Goal: Information Seeking & Learning: Learn about a topic

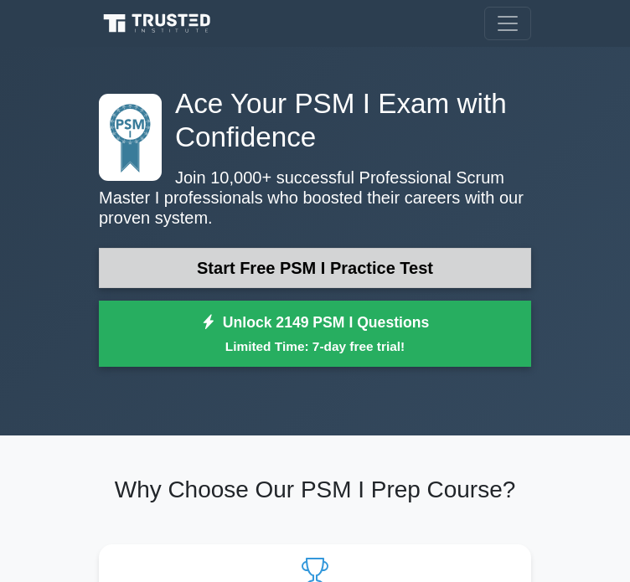
click at [322, 277] on link "Start Free PSM I Practice Test" at bounding box center [315, 268] width 432 height 40
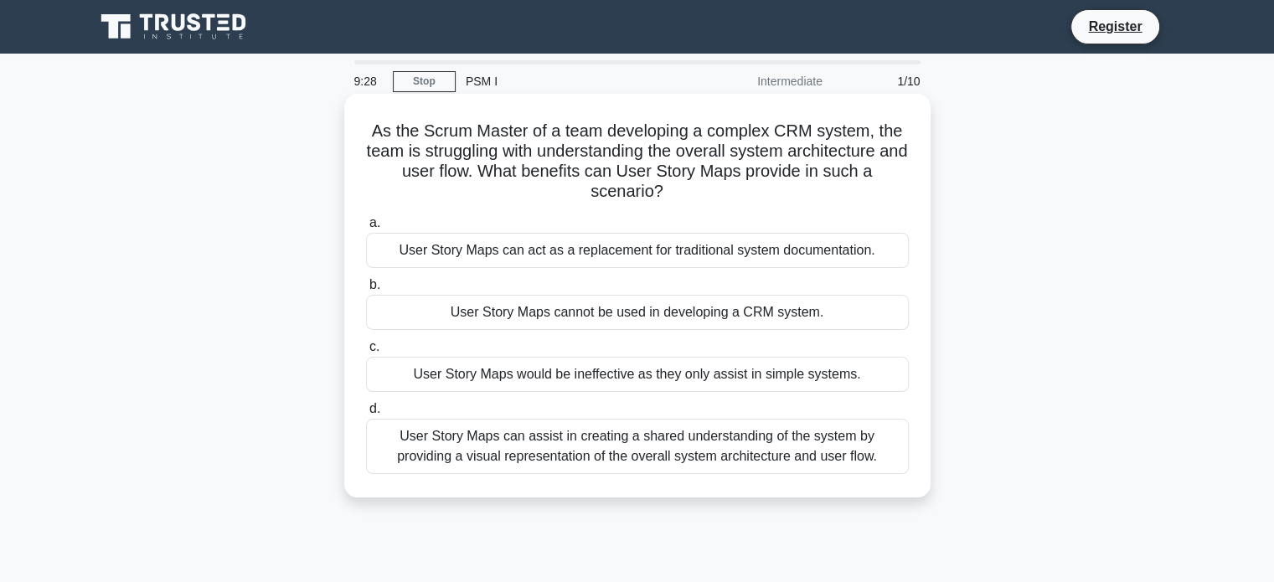
click at [642, 457] on div "User Story Maps can assist in creating a shared understanding of the system by …" at bounding box center [637, 446] width 543 height 55
click at [366, 415] on input "d. User Story Maps can assist in creating a shared understanding of the system …" at bounding box center [366, 409] width 0 height 11
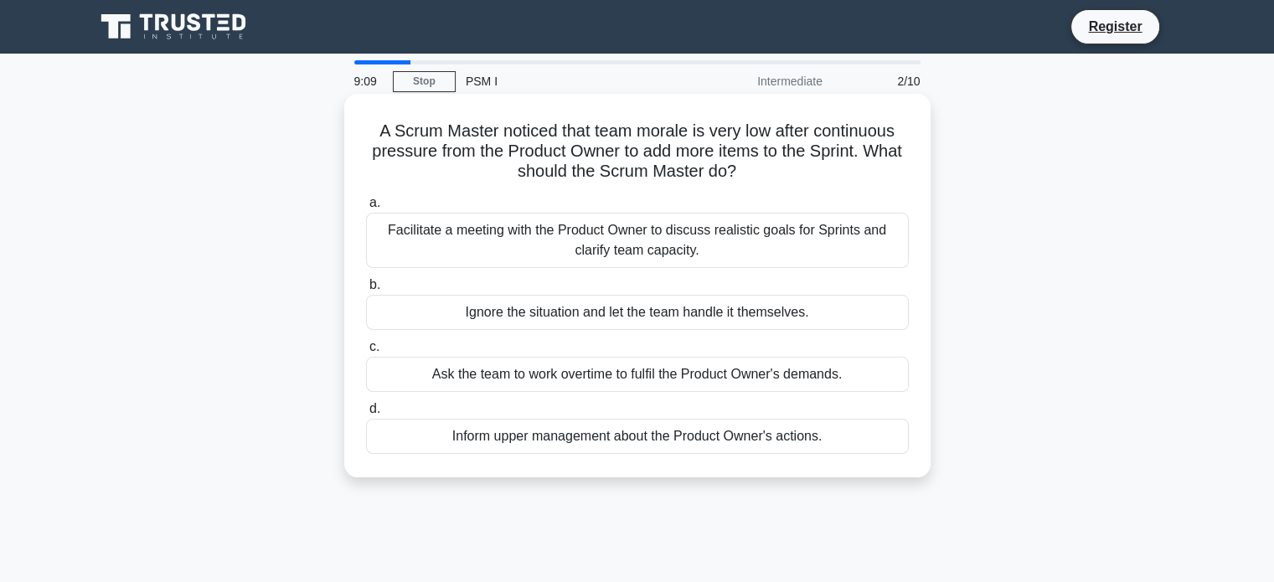
click at [642, 237] on div "Facilitate a meeting with the Product Owner to discuss realistic goals for Spri…" at bounding box center [637, 240] width 543 height 55
click at [366, 209] on input "a. Facilitate a meeting with the Product Owner to discuss realistic goals for S…" at bounding box center [366, 203] width 0 height 11
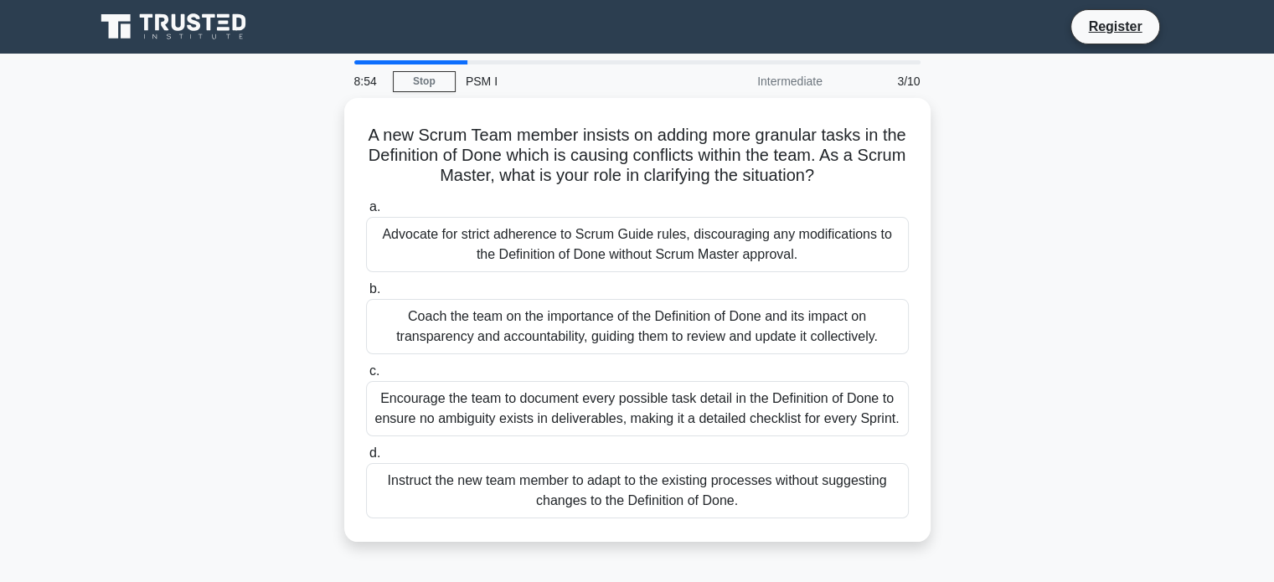
click at [642, 201] on div "A new Scrum Team member insists on adding more granular tasks in the Definition…" at bounding box center [638, 330] width 1106 height 464
click at [642, 270] on div "A new Scrum Team member insists on adding more granular tasks in the Definition…" at bounding box center [638, 330] width 1106 height 464
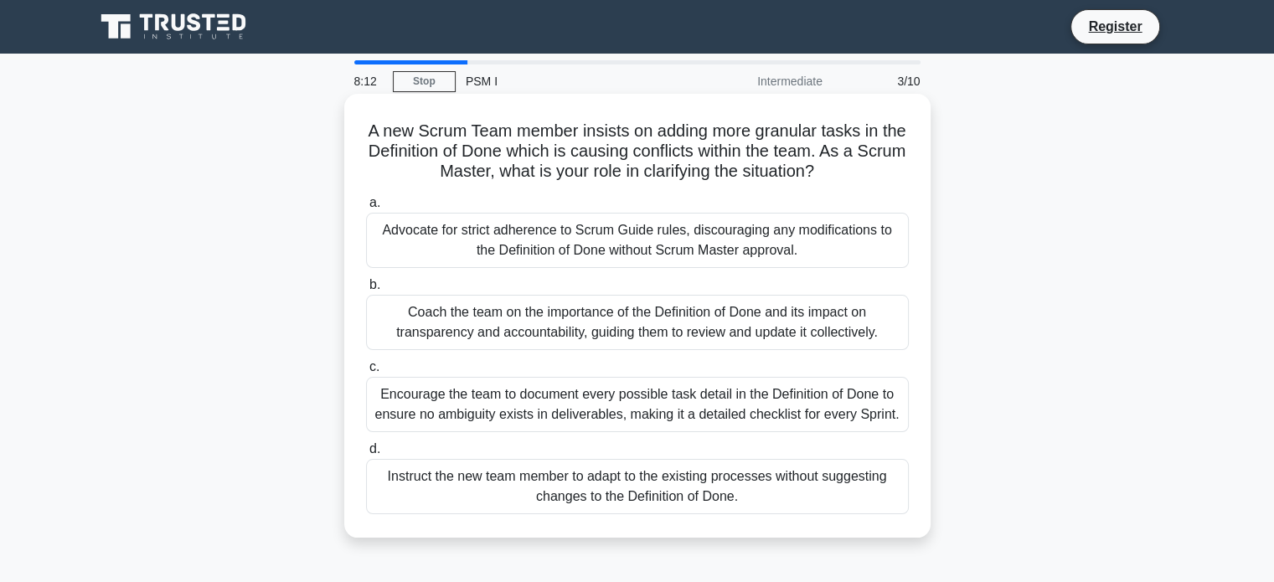
click at [642, 328] on div "Coach the team on the importance of the Definition of Done and its impact on tr…" at bounding box center [637, 322] width 543 height 55
click at [366, 291] on input "b. Coach the team on the importance of the Definition of Done and its impact on…" at bounding box center [366, 285] width 0 height 11
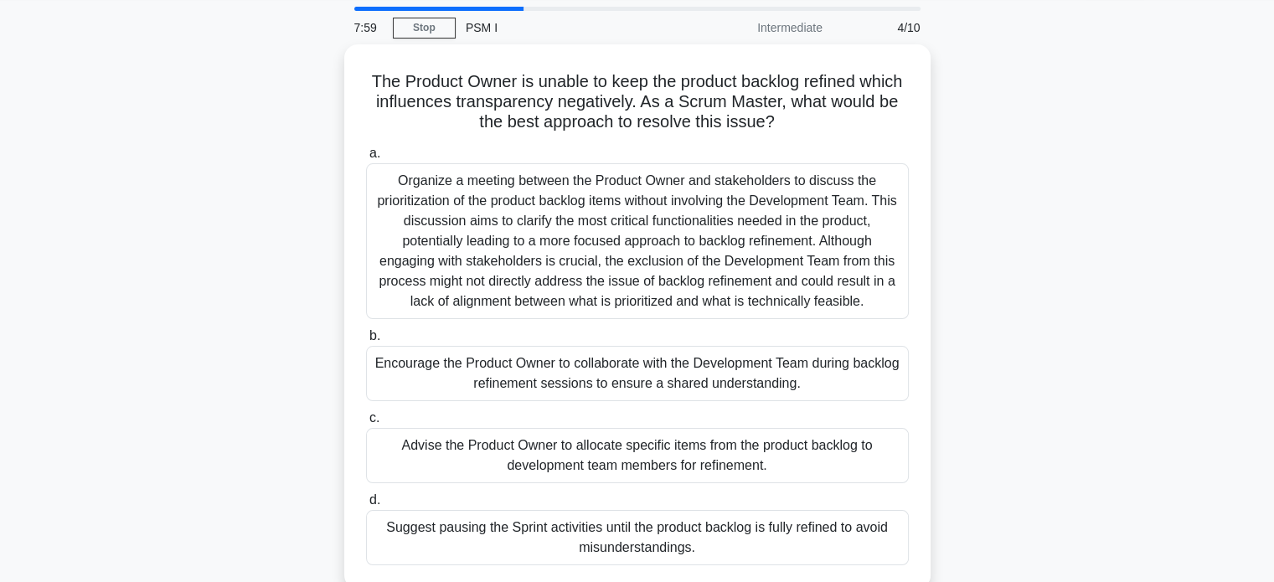
scroll to position [84, 0]
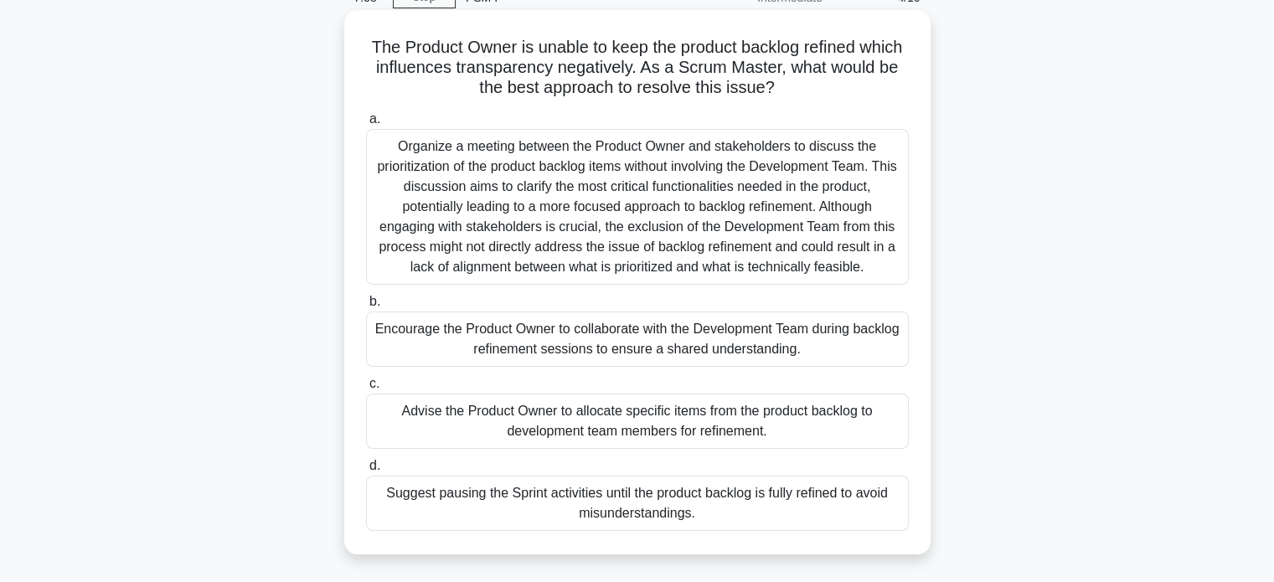
click at [642, 174] on div "Organize a meeting between the Product Owner and stakeholders to discuss the pr…" at bounding box center [637, 207] width 543 height 156
click at [366, 125] on input "a. Organize a meeting between the Product Owner and stakeholders to discuss the…" at bounding box center [366, 119] width 0 height 11
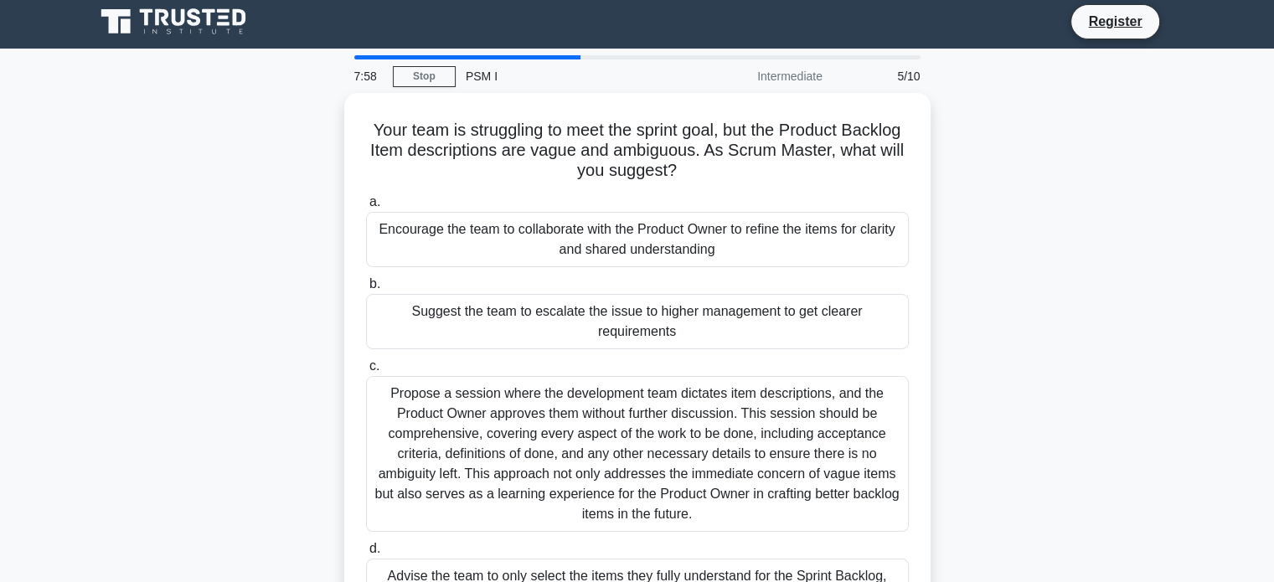
scroll to position [0, 0]
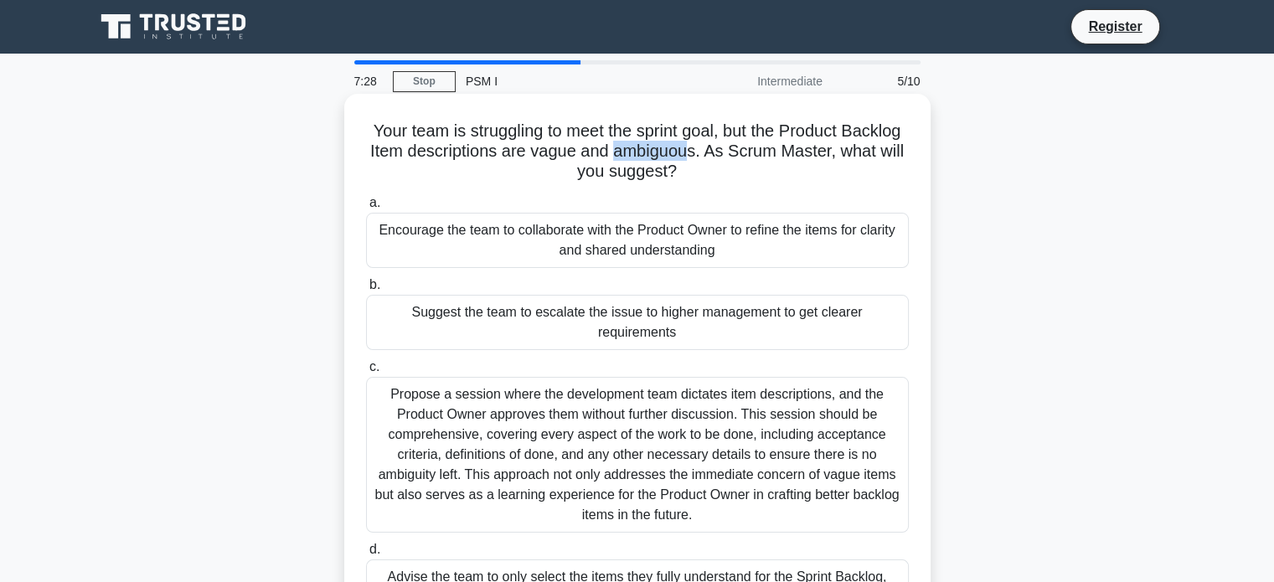
drag, startPoint x: 680, startPoint y: 153, endPoint x: 748, endPoint y: 167, distance: 69.2
click at [642, 158] on h5 "Your team is struggling to meet the sprint goal, but the Product Backlog Item d…" at bounding box center [637, 152] width 546 height 62
drag, startPoint x: 730, startPoint y: 171, endPoint x: 395, endPoint y: 123, distance: 338.4
click at [395, 123] on h5 "Your team is struggling to meet the sprint goal, but the Product Backlog Item d…" at bounding box center [637, 152] width 546 height 62
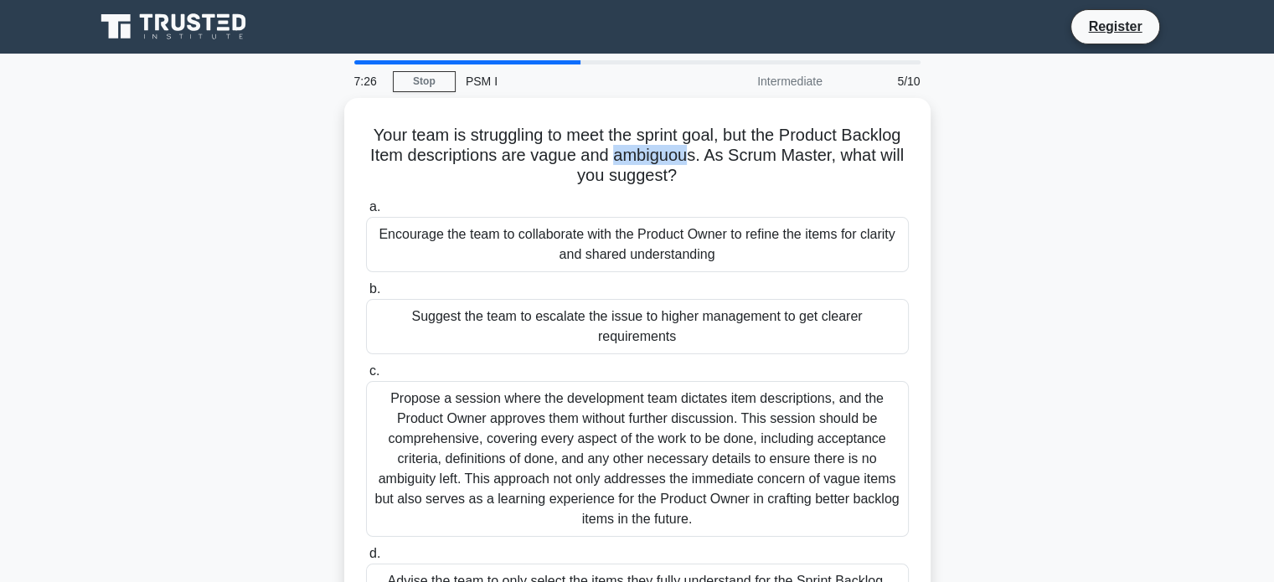
copy h5 "Your team is struggling to meet the sprint goal, but the Product Backlog Item d…"
click at [642, 235] on div "Your team is struggling to meet the sprint goal, but the Product Backlog Item d…" at bounding box center [638, 380] width 1106 height 565
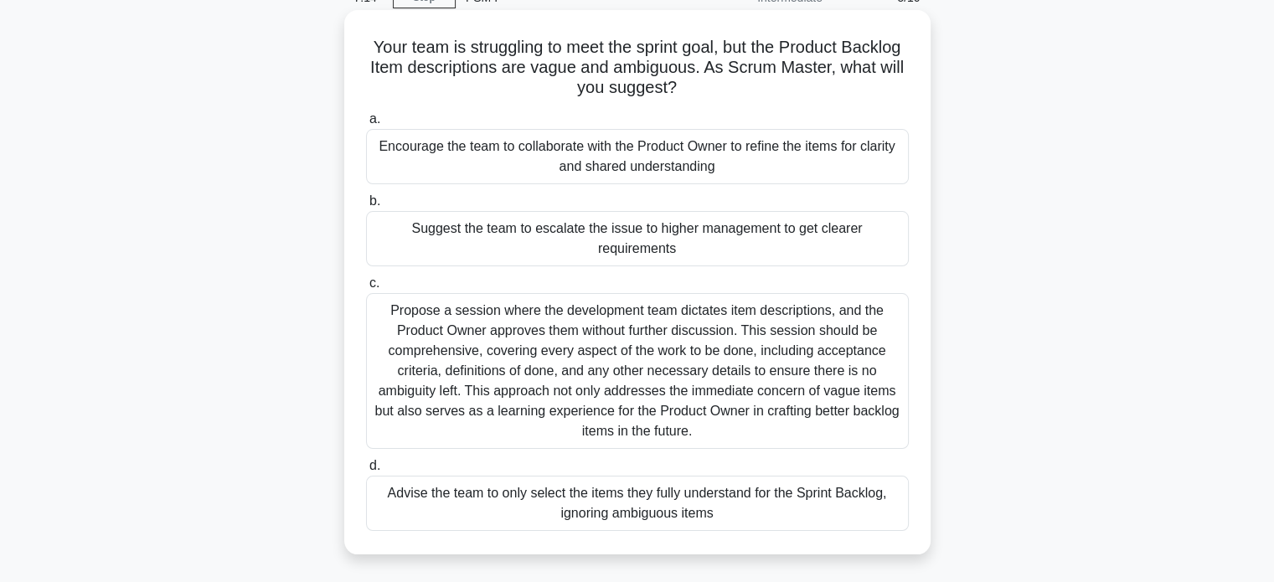
click at [642, 334] on div "Propose a session where the development team dictates item descriptions, and th…" at bounding box center [637, 371] width 543 height 156
click at [366, 289] on input "c. Propose a session where the development team dictates item descriptions, and…" at bounding box center [366, 283] width 0 height 11
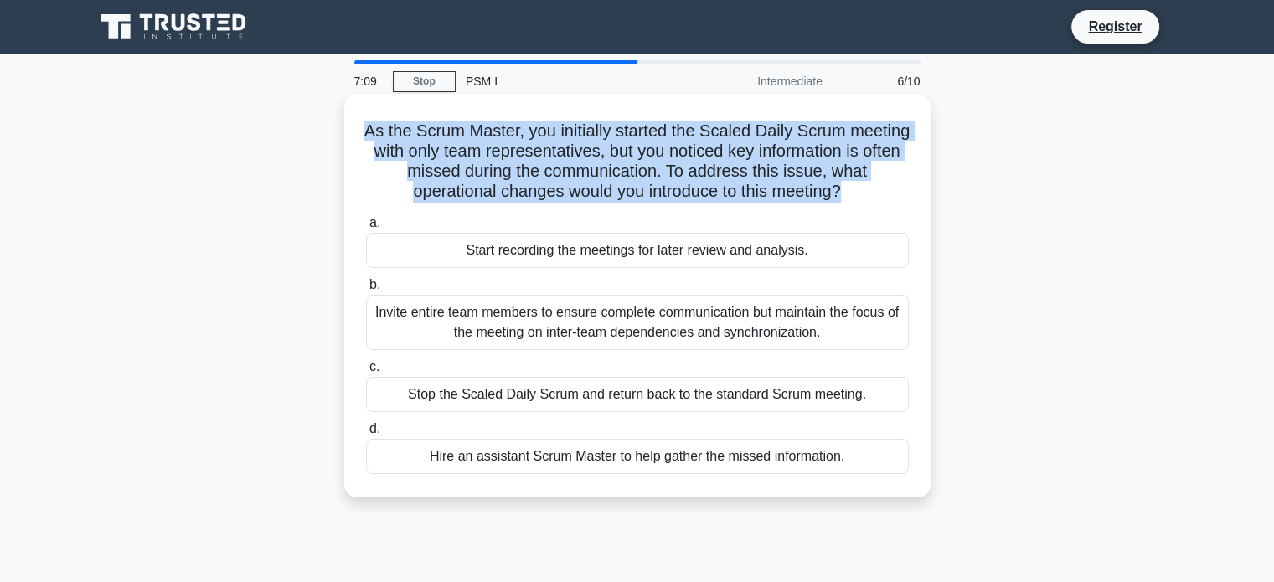
drag, startPoint x: 905, startPoint y: 185, endPoint x: 393, endPoint y: 136, distance: 514.2
click at [393, 136] on h5 "As the Scrum Master, you initially started the Scaled Daily Scrum meeting with …" at bounding box center [637, 162] width 546 height 82
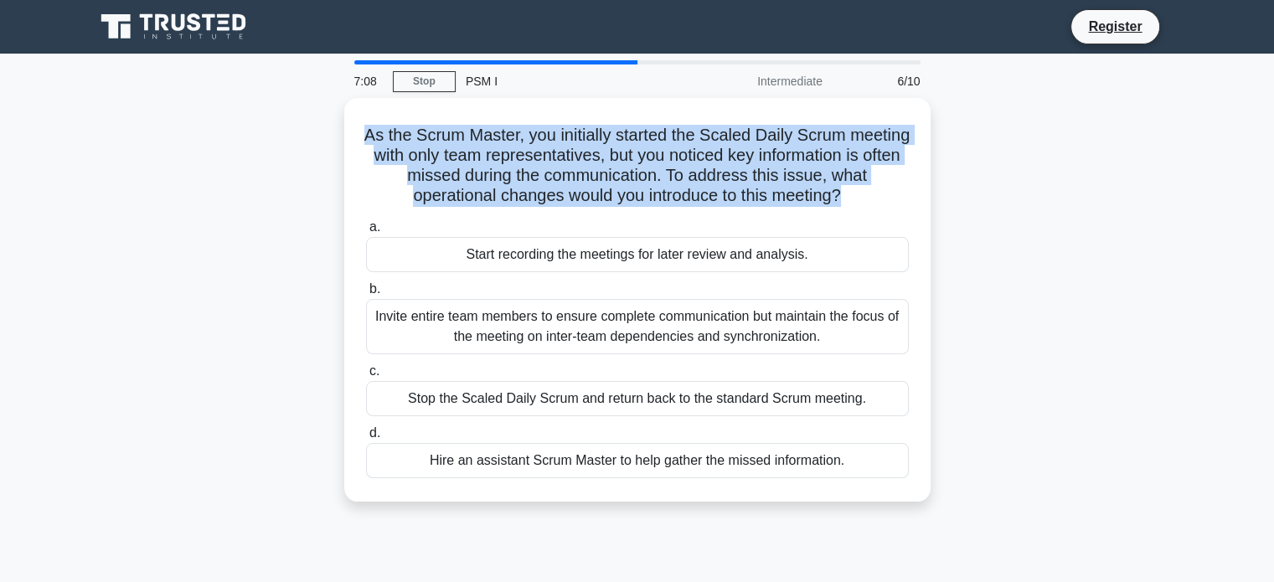
copy h5 "As the Scrum Master, you initially started the Scaled Daily Scrum meeting with …"
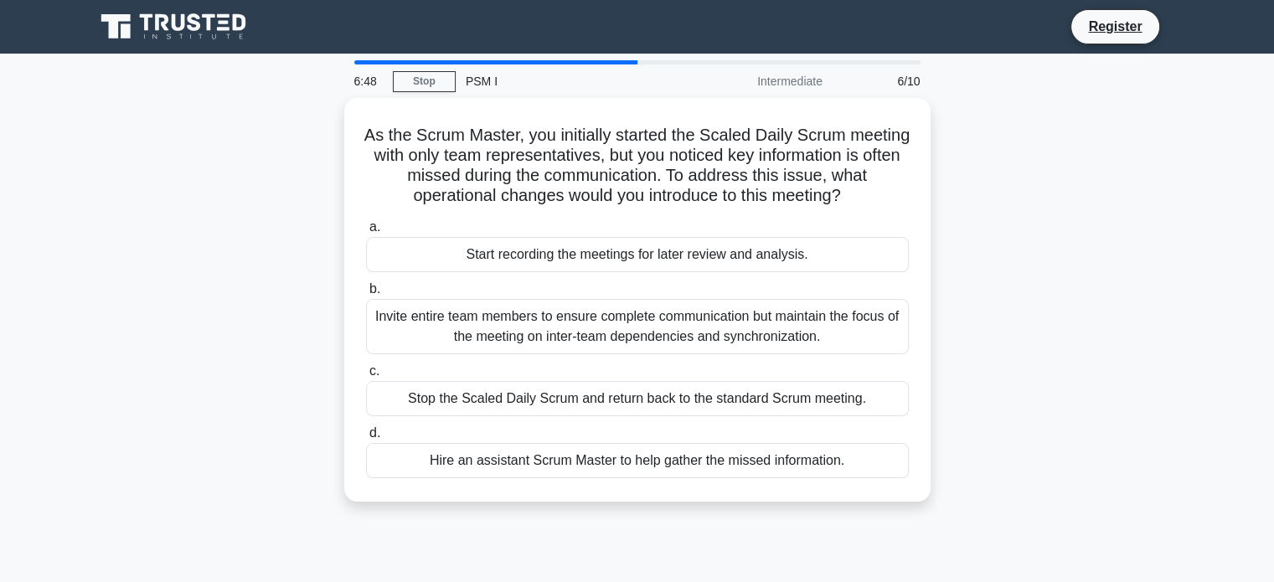
click at [642, 234] on div "As the Scrum Master, you initially started the Scaled Daily Scrum meeting with …" at bounding box center [638, 310] width 1106 height 424
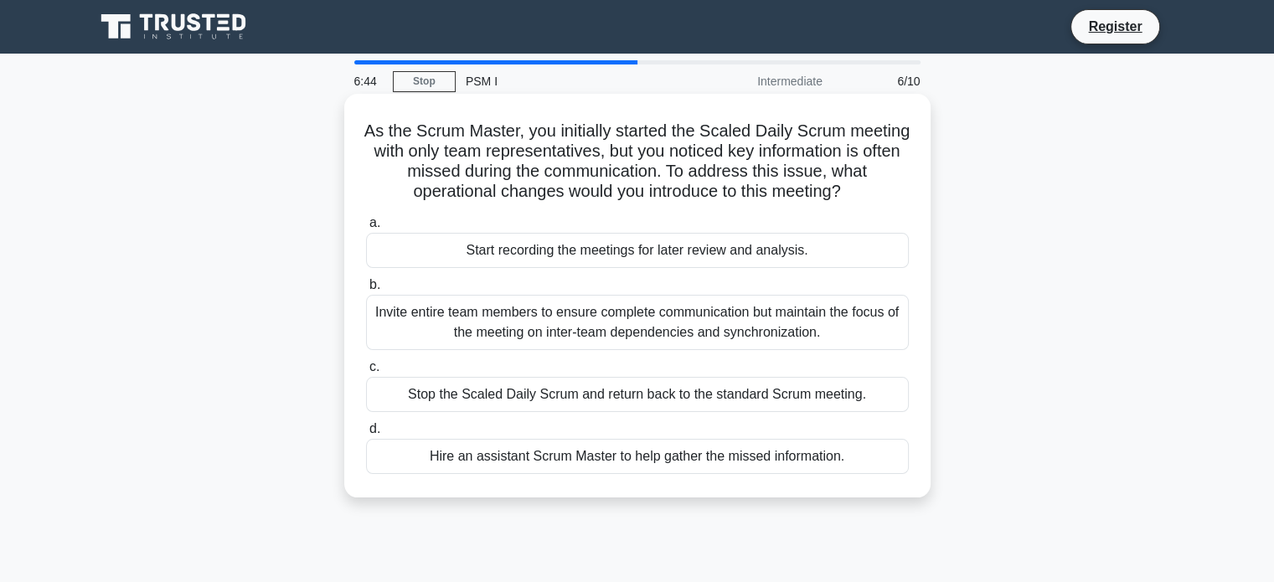
click at [642, 350] on div "Invite entire team members to ensure complete communication but maintain the fo…" at bounding box center [637, 322] width 543 height 55
click at [366, 291] on input "b. Invite entire team members to ensure complete communication but maintain the…" at bounding box center [366, 285] width 0 height 11
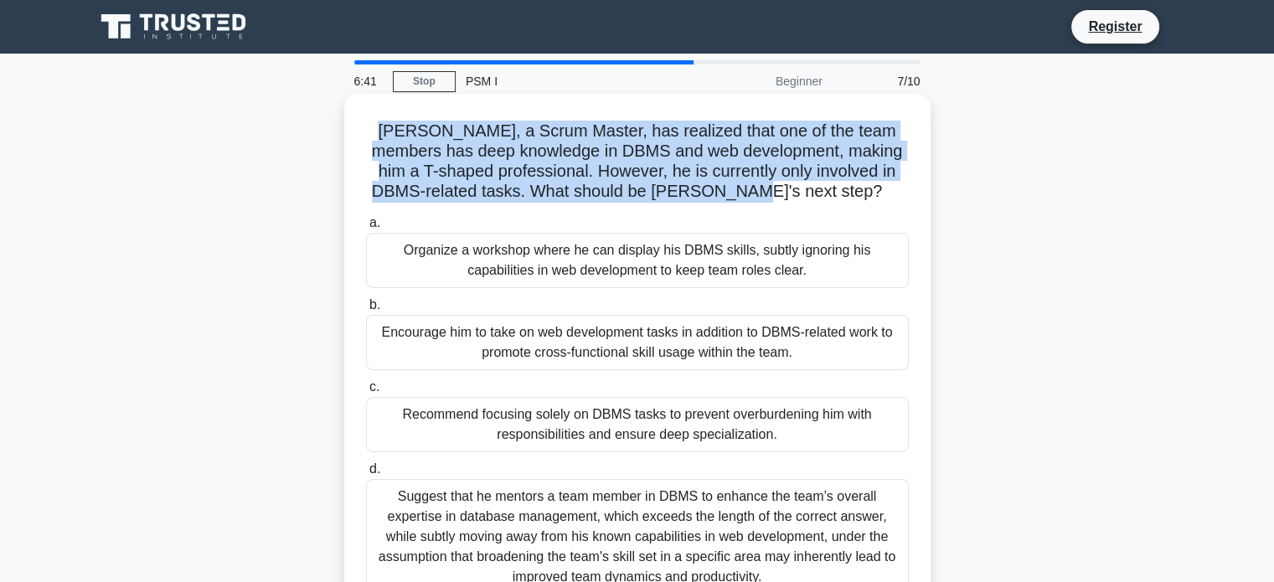
drag, startPoint x: 372, startPoint y: 129, endPoint x: 867, endPoint y: 187, distance: 498.4
click at [642, 187] on h5 "Maria, a Scrum Master, has realized that one of the team members has deep knowl…" at bounding box center [637, 162] width 546 height 82
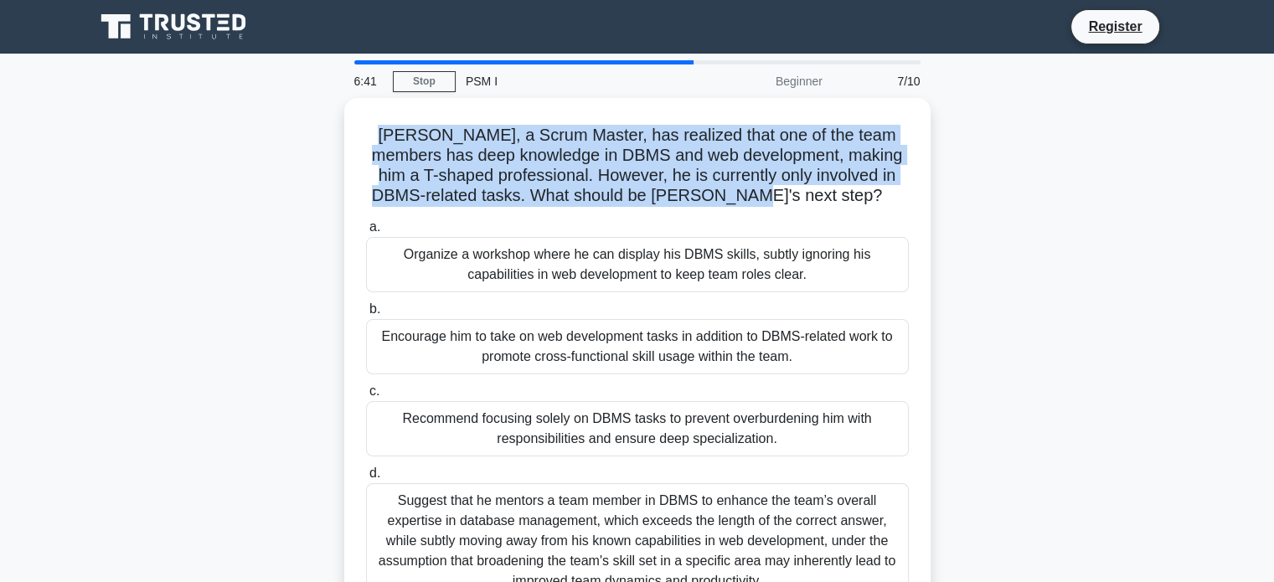
copy h5 "Maria, a Scrum Master, has realized that one of the team members has deep knowl…"
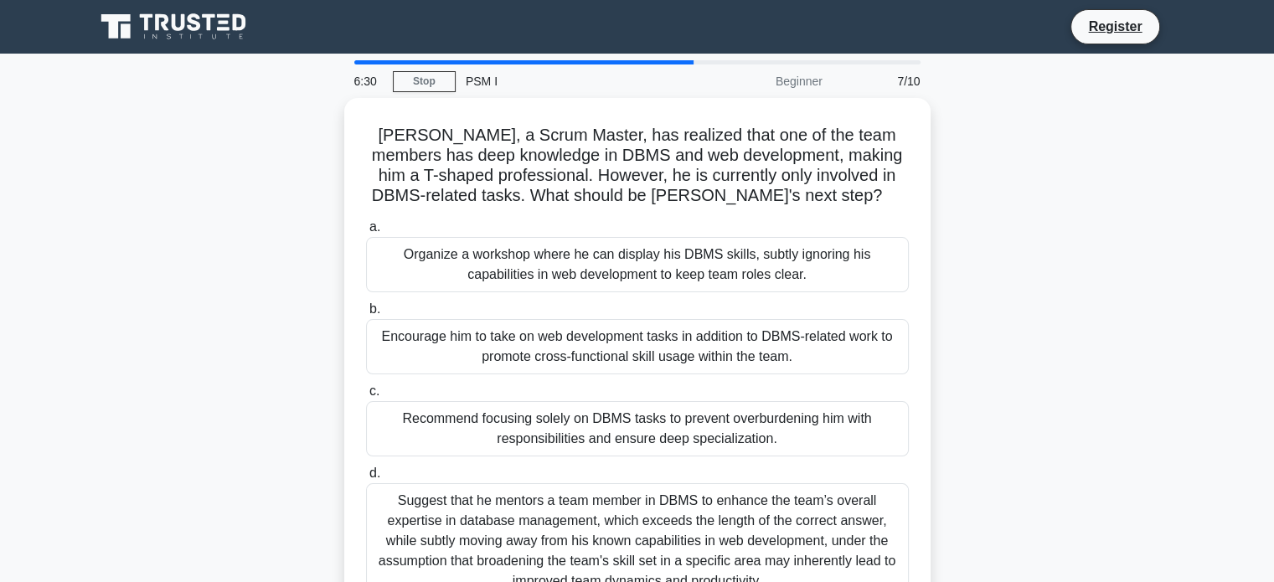
click at [642, 313] on div "Maria, a Scrum Master, has realized that one of the team members has deep knowl…" at bounding box center [638, 370] width 1106 height 544
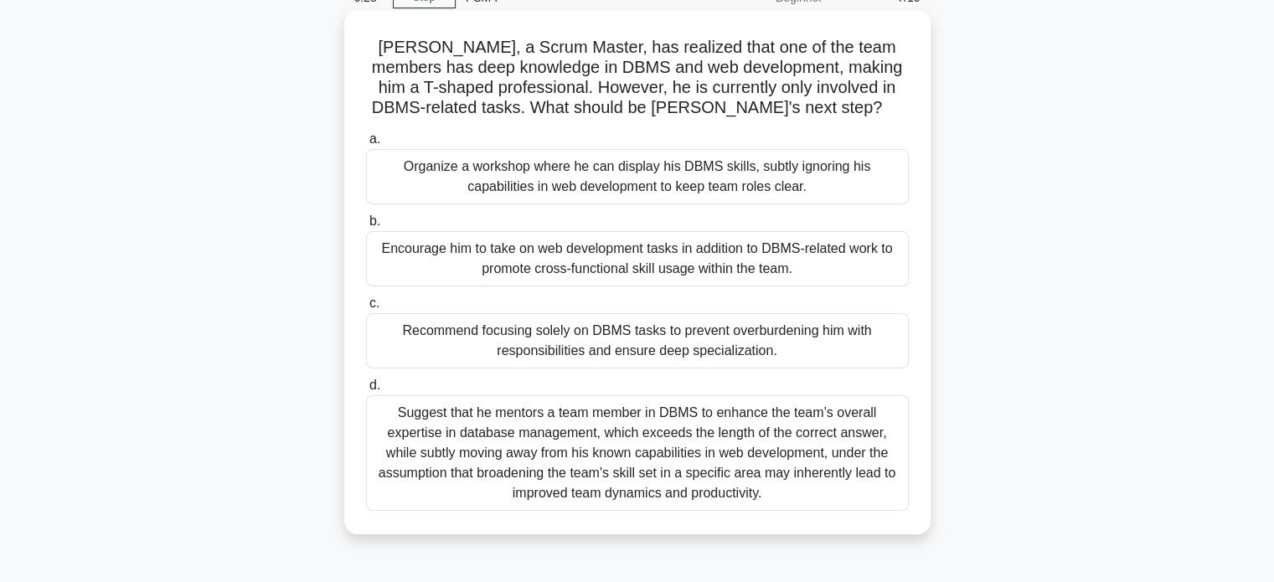
click at [642, 420] on div "Suggest that he mentors a team member in DBMS to enhance the team’s overall exp…" at bounding box center [637, 453] width 543 height 116
click at [366, 391] on input "d. Suggest that he mentors a team member in DBMS to enhance the team’s overall …" at bounding box center [366, 385] width 0 height 11
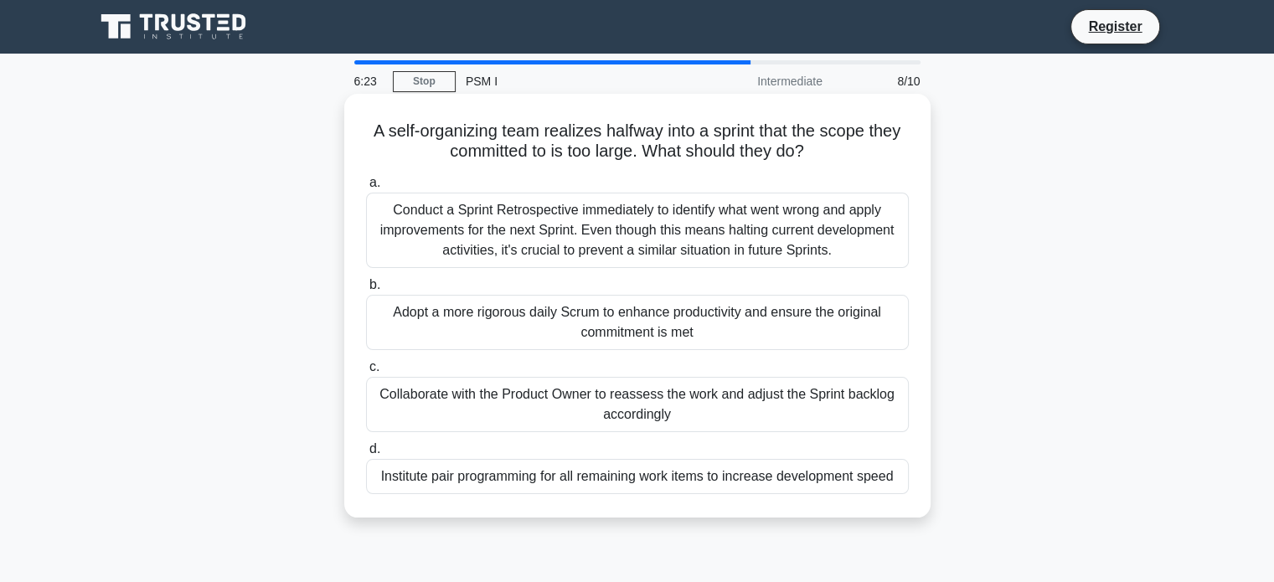
drag, startPoint x: 365, startPoint y: 126, endPoint x: 903, endPoint y: 157, distance: 538.6
click at [642, 157] on h5 "A self-organizing team realizes halfway into a sprint that the scope they commi…" at bounding box center [637, 142] width 546 height 42
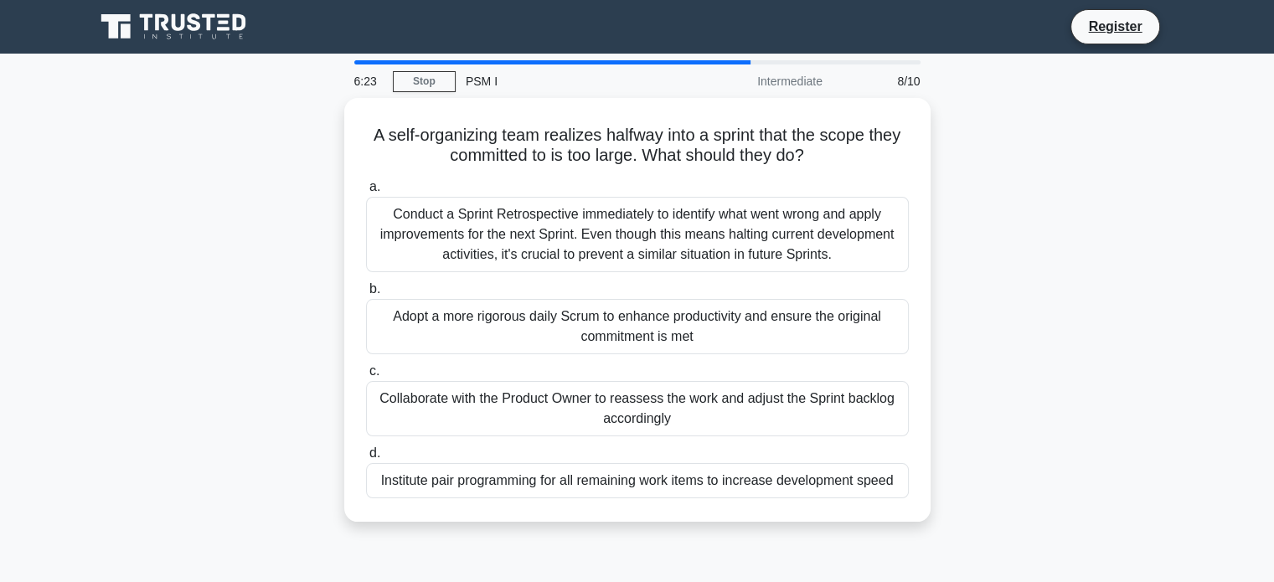
copy h5 "A self-organizing team realizes halfway into a sprint that the scope they commi…"
click at [642, 259] on div "A self-organizing team realizes halfway into a sprint that the scope they commi…" at bounding box center [638, 320] width 1106 height 444
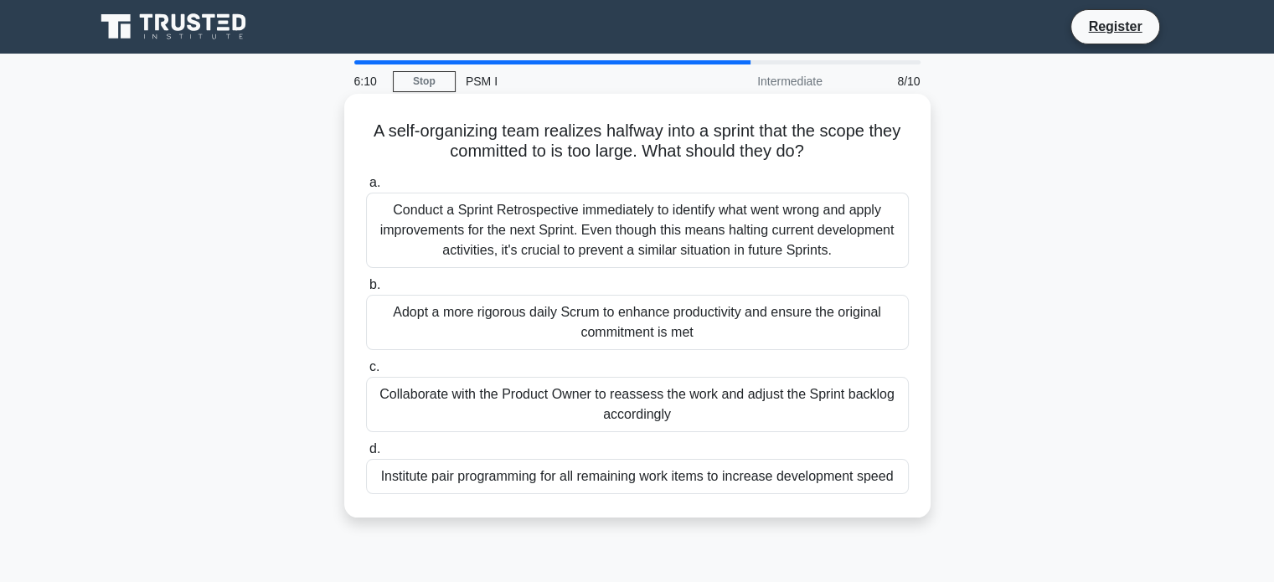
click at [642, 244] on div "Conduct a Sprint Retrospective immediately to identify what went wrong and appl…" at bounding box center [637, 230] width 543 height 75
click at [366, 188] on input "a. Conduct a Sprint Retrospective immediately to identify what went wrong and a…" at bounding box center [366, 183] width 0 height 11
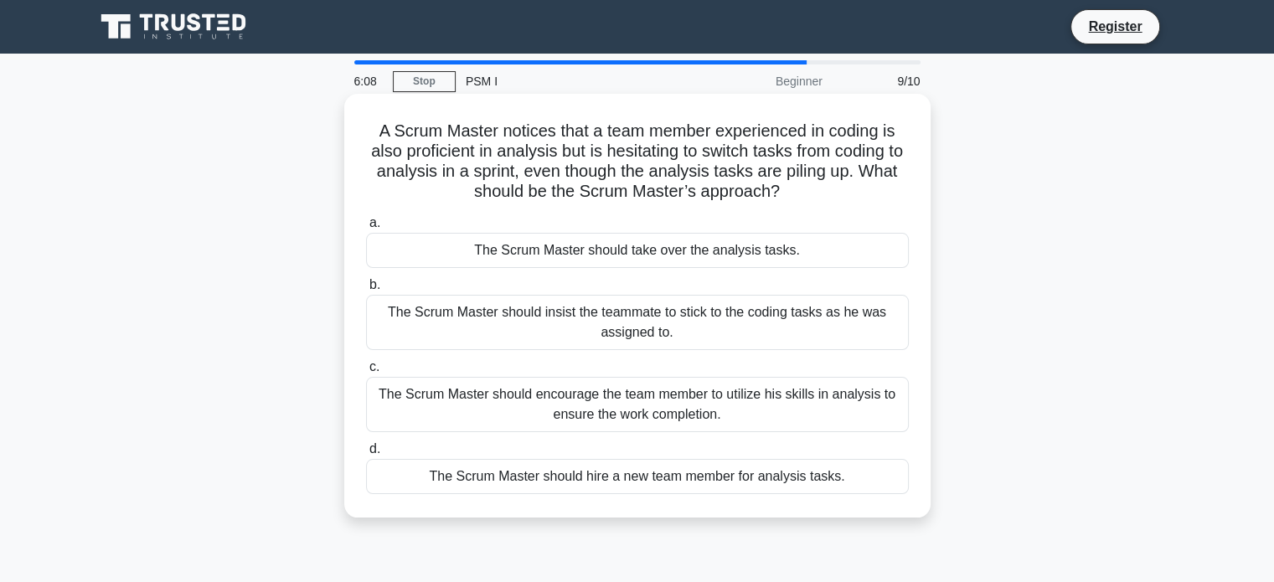
drag, startPoint x: 823, startPoint y: 199, endPoint x: 370, endPoint y: 126, distance: 458.2
click at [370, 126] on h5 "A Scrum Master notices that a team member experienced in coding is also profici…" at bounding box center [637, 162] width 546 height 82
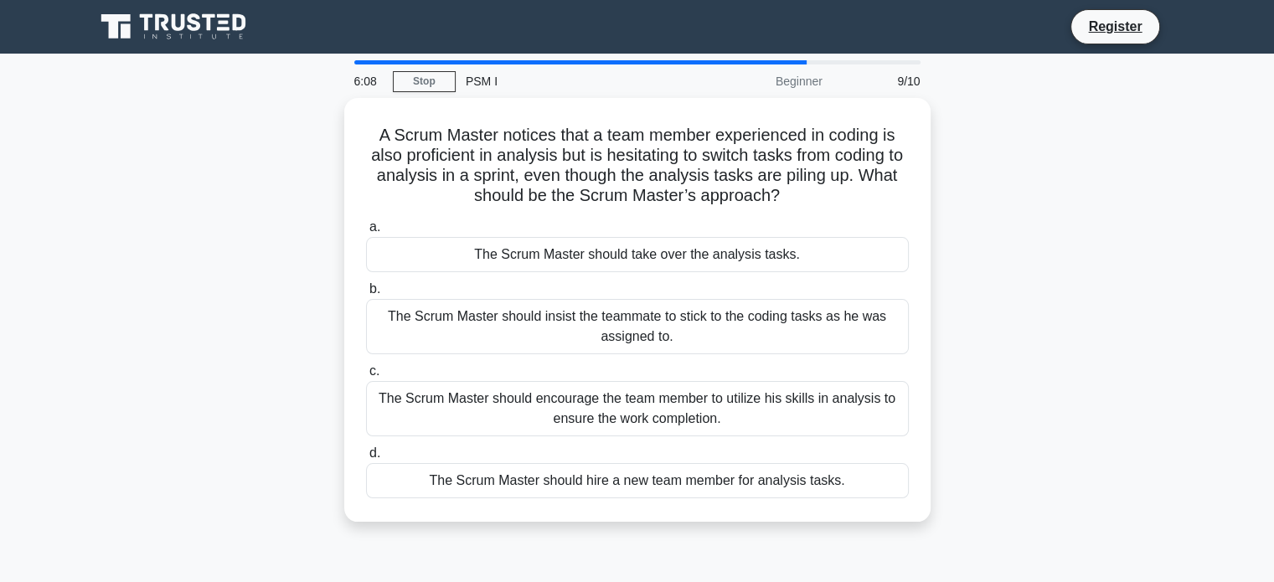
copy h5 "A Scrum Master notices that a team member experienced in coding is also profici…"
click at [642, 257] on div "A Scrum Master notices that a team member experienced in coding is also profici…" at bounding box center [638, 320] width 1106 height 444
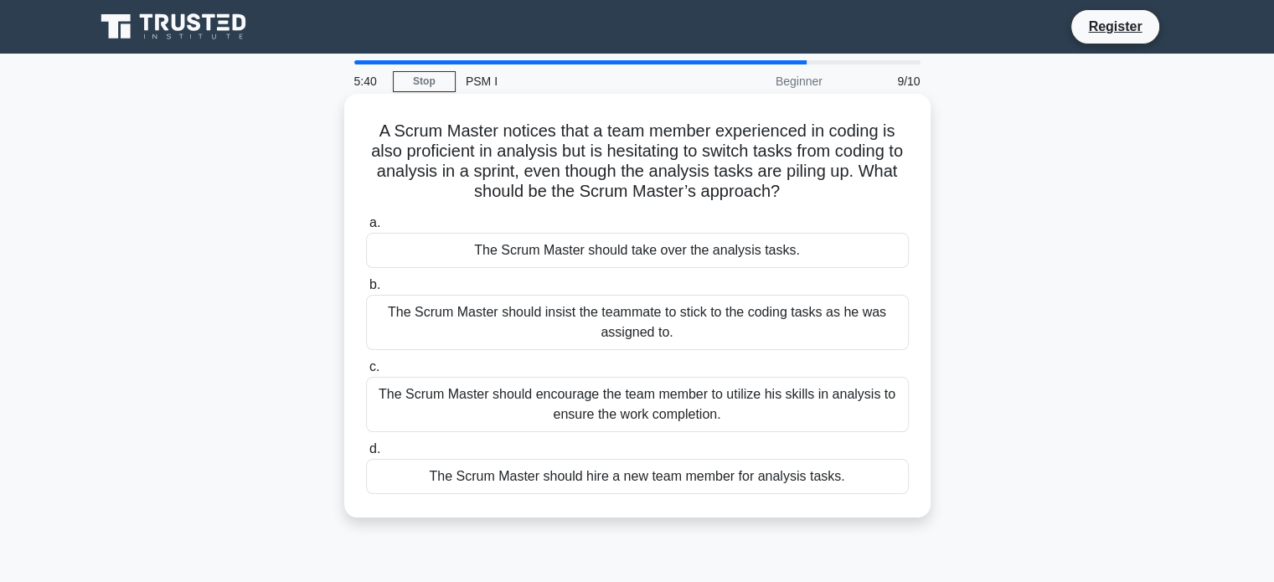
click at [642, 422] on div "The Scrum Master should encourage the team member to utilize his skills in anal…" at bounding box center [637, 404] width 543 height 55
click at [366, 373] on input "c. The Scrum Master should encourage the team member to utilize his skills in a…" at bounding box center [366, 367] width 0 height 11
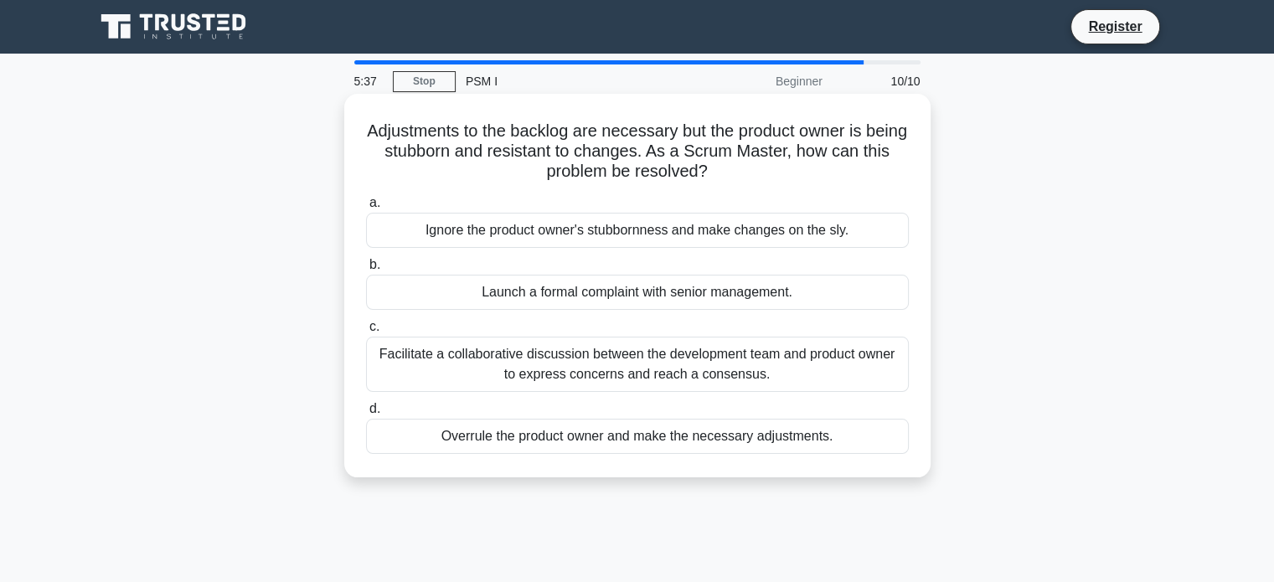
drag, startPoint x: 385, startPoint y: 127, endPoint x: 771, endPoint y: 170, distance: 387.7
click at [642, 170] on h5 "Adjustments to the backlog are necessary but the product owner is being stubbor…" at bounding box center [637, 152] width 546 height 62
copy h5 "Adjustments to the backlog are necessary but the product owner is being stubbor…"
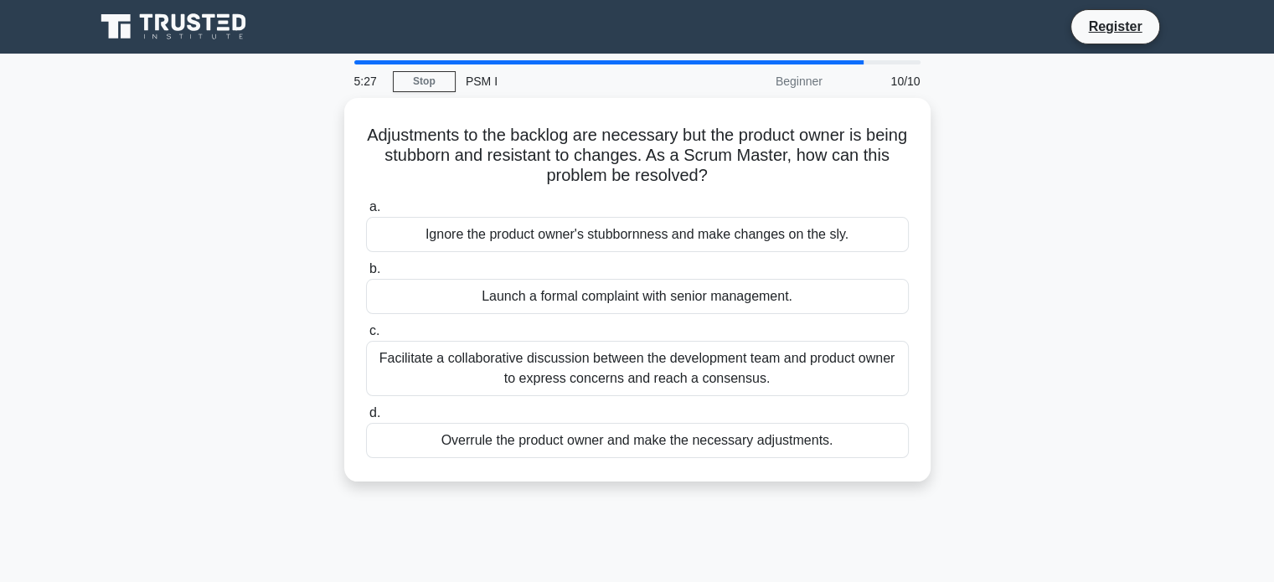
click at [642, 243] on div "Adjustments to the backlog are necessary but the product owner is being stubbor…" at bounding box center [638, 300] width 1106 height 404
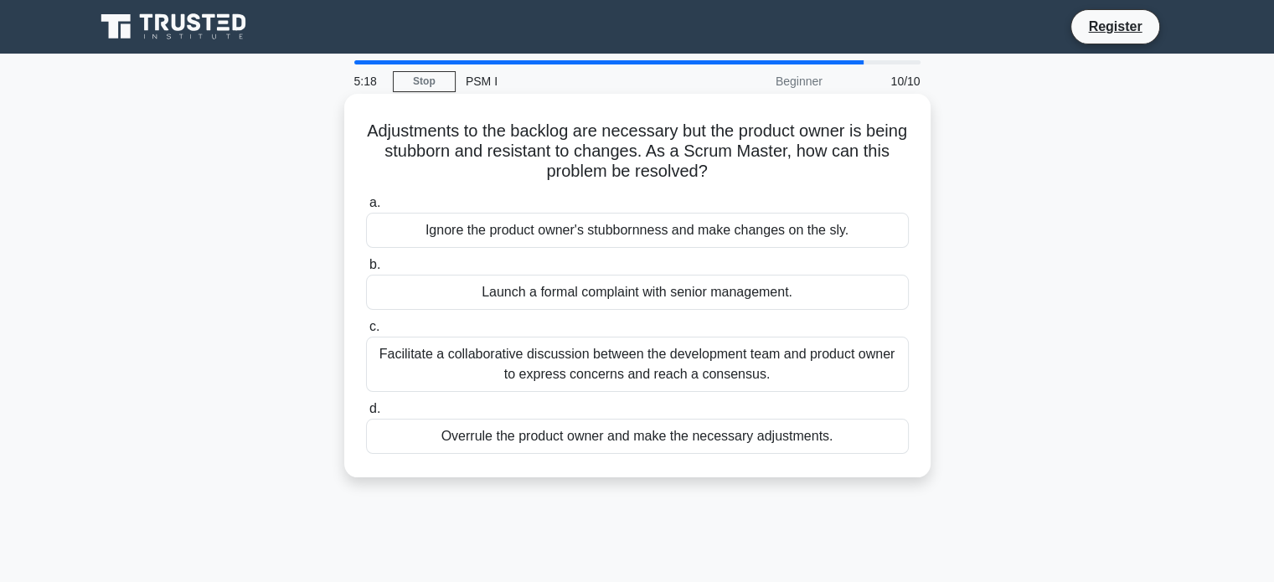
click at [642, 353] on div "Facilitate a collaborative discussion between the development team and product …" at bounding box center [637, 364] width 543 height 55
click at [366, 333] on input "c. Facilitate a collaborative discussion between the development team and produ…" at bounding box center [366, 327] width 0 height 11
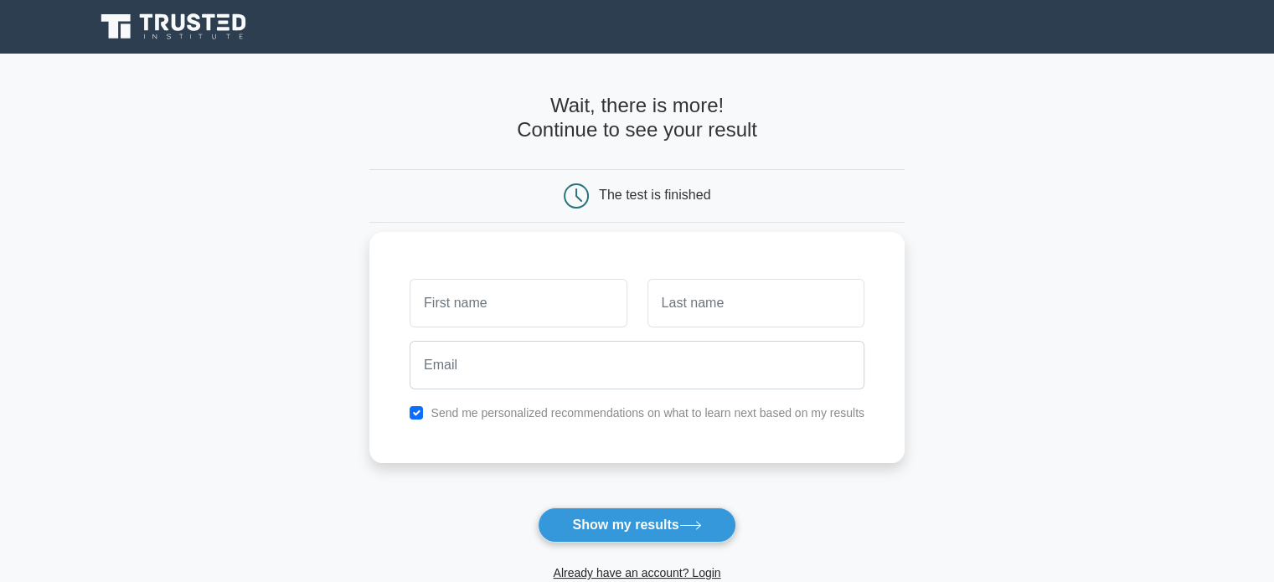
click at [543, 300] on input "text" at bounding box center [518, 303] width 217 height 49
type input "[PERSON_NAME]"
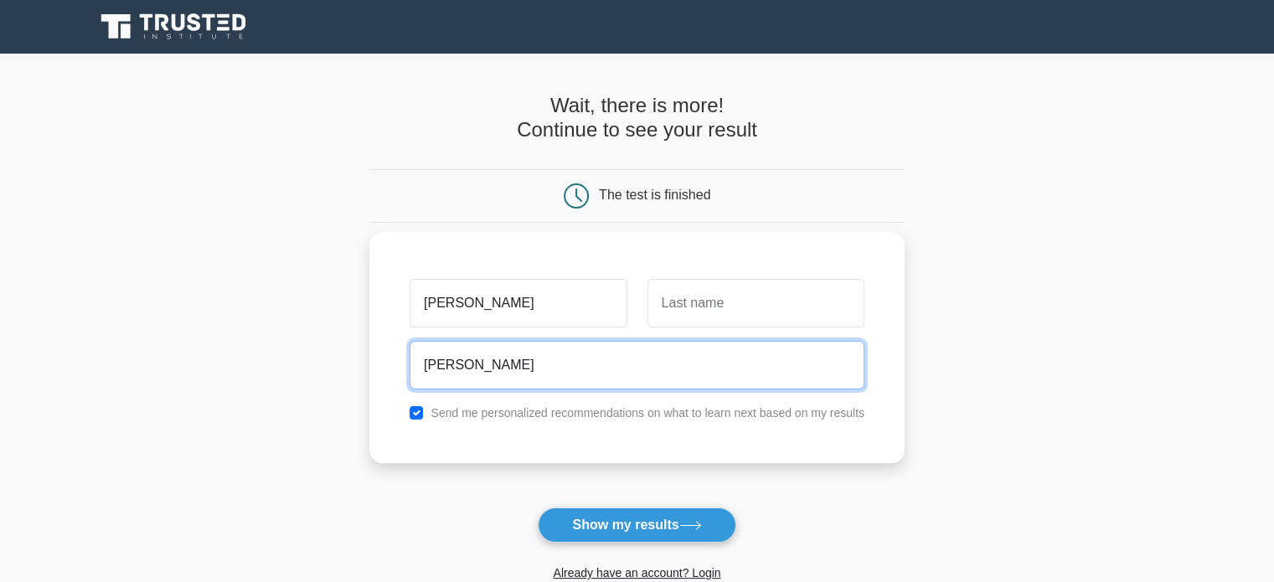
type input "m.kolasinski@poczta.fm"
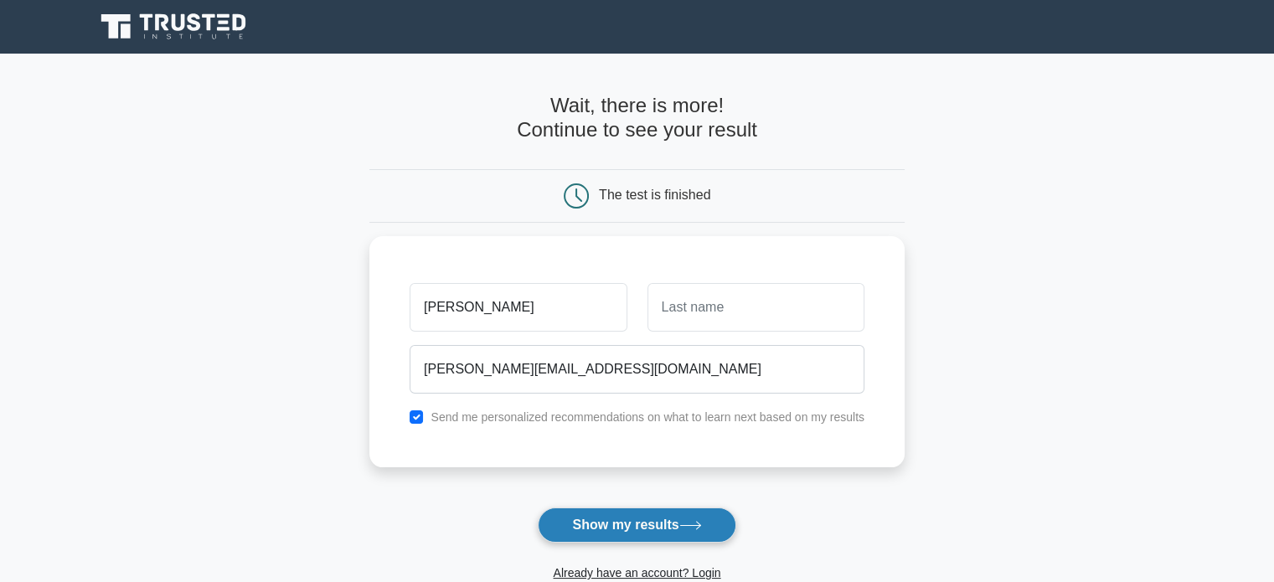
click at [679, 522] on button "Show my results" at bounding box center [637, 525] width 198 height 35
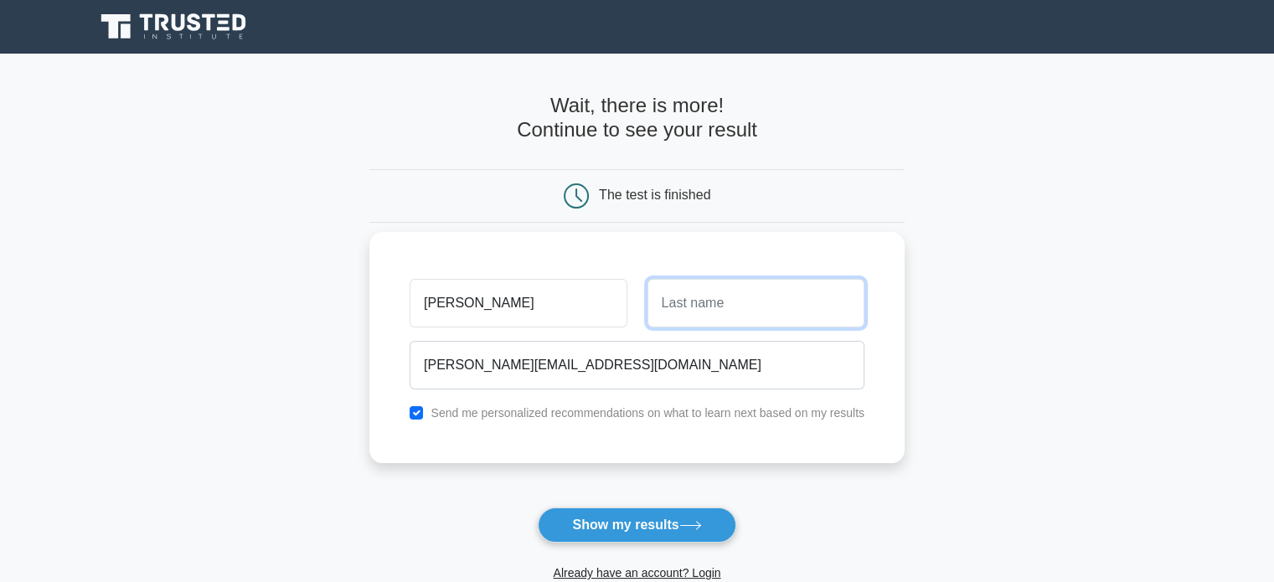
click at [690, 304] on input "text" at bounding box center [755, 303] width 217 height 49
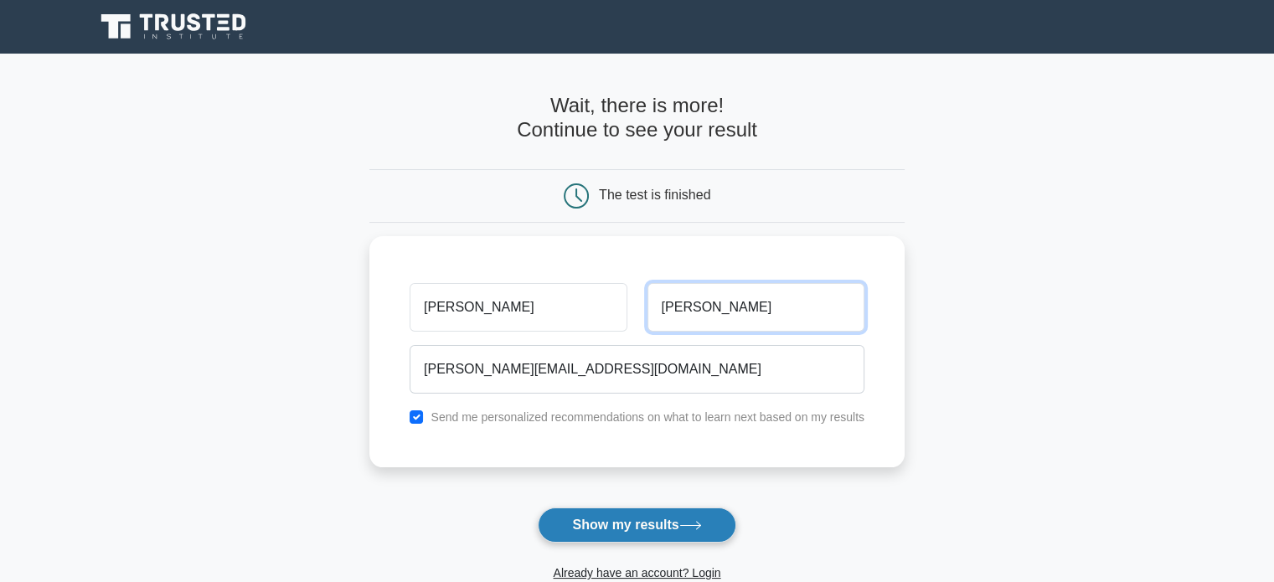
type input "Kolas"
click at [678, 514] on button "Show my results" at bounding box center [637, 525] width 198 height 35
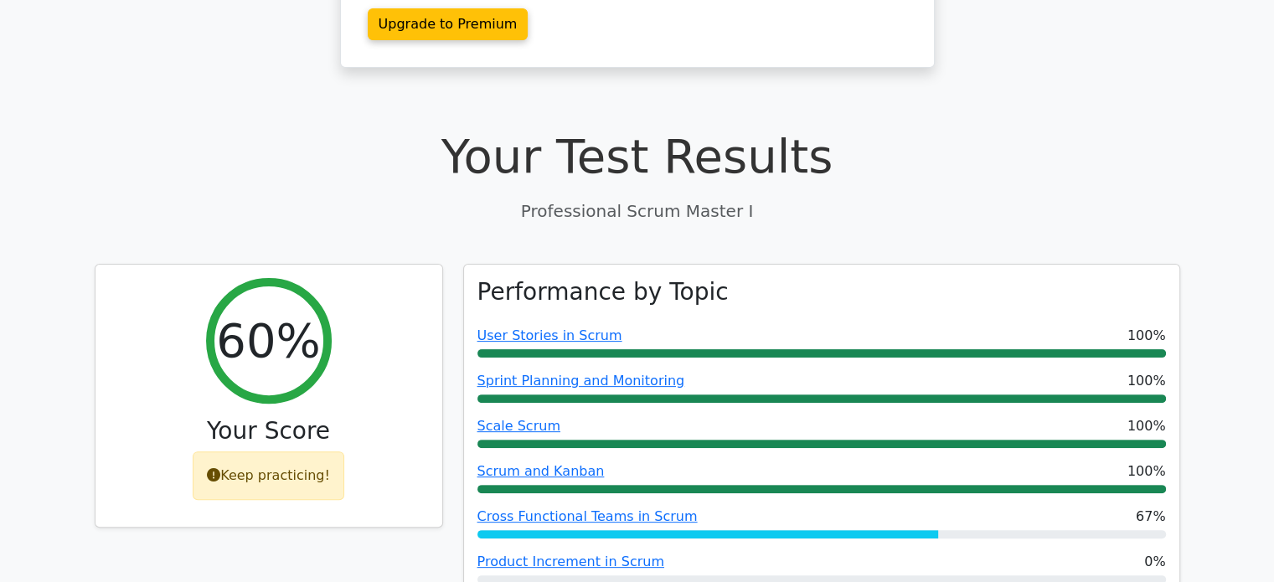
scroll to position [586, 0]
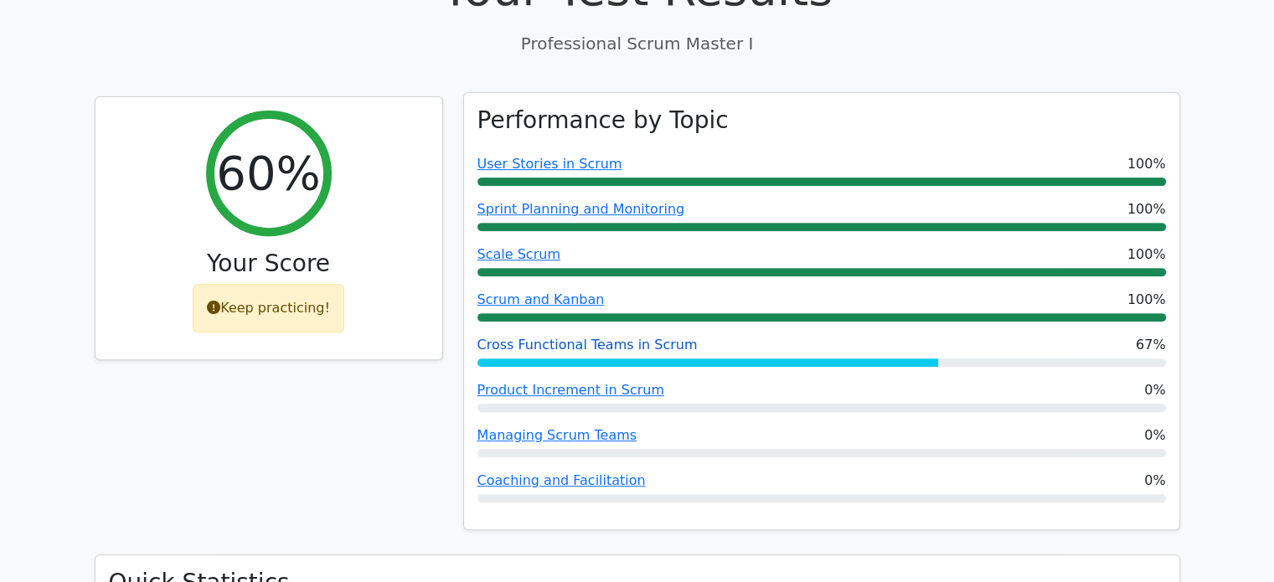
click at [549, 337] on link "Cross Functional Teams in Scrum" at bounding box center [587, 345] width 220 height 16
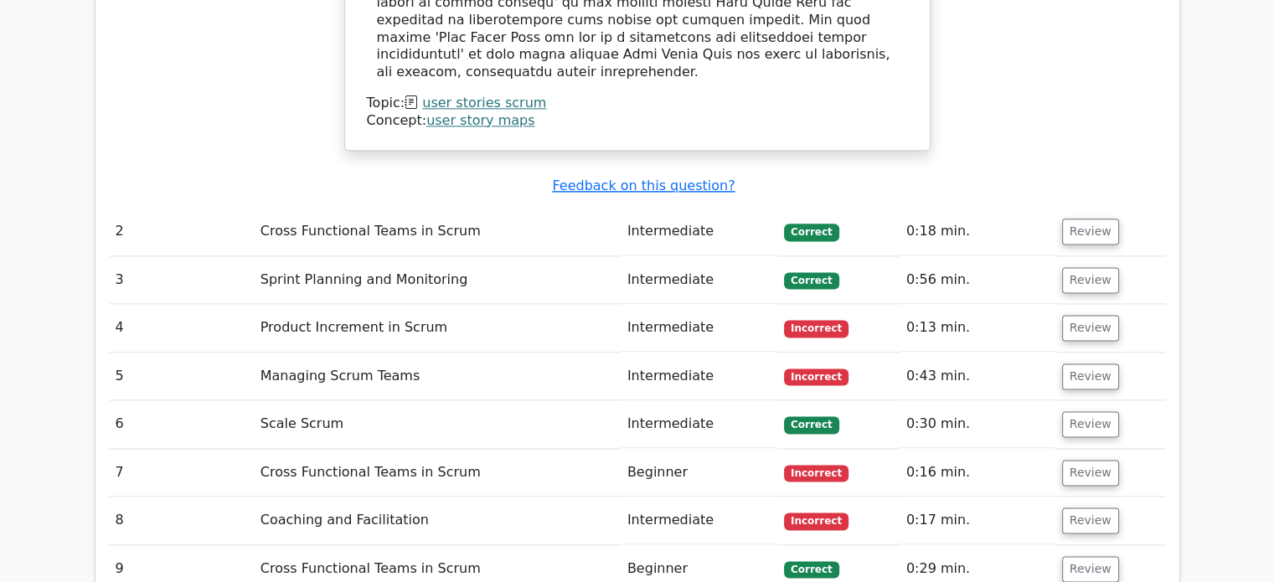
scroll to position [2178, 0]
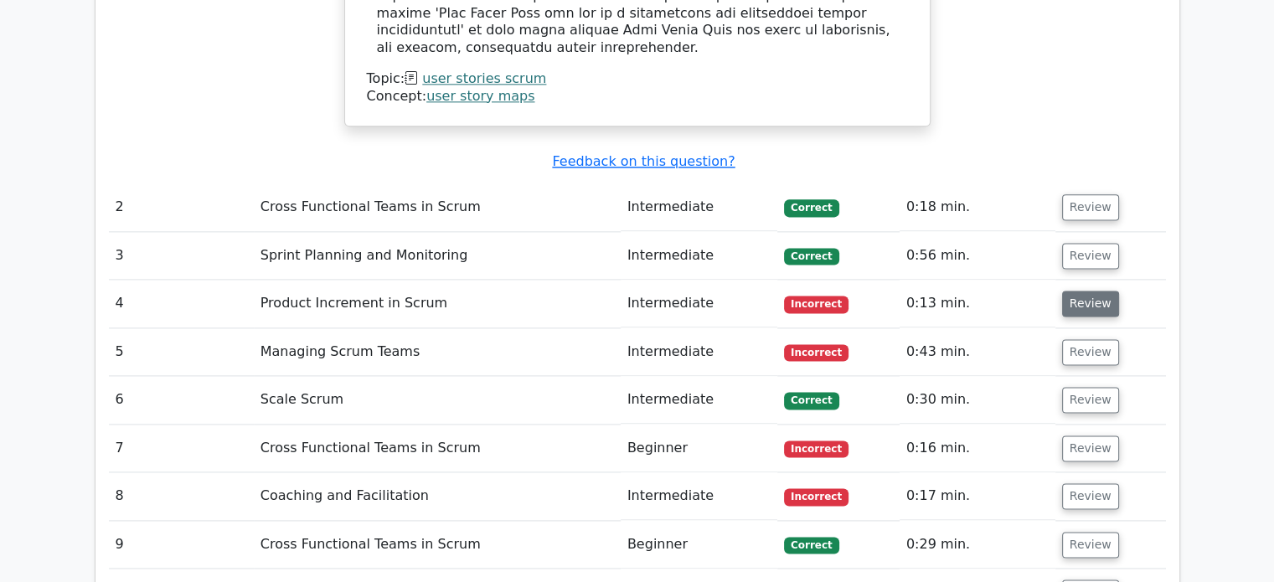
click at [1069, 291] on button "Review" at bounding box center [1090, 304] width 57 height 26
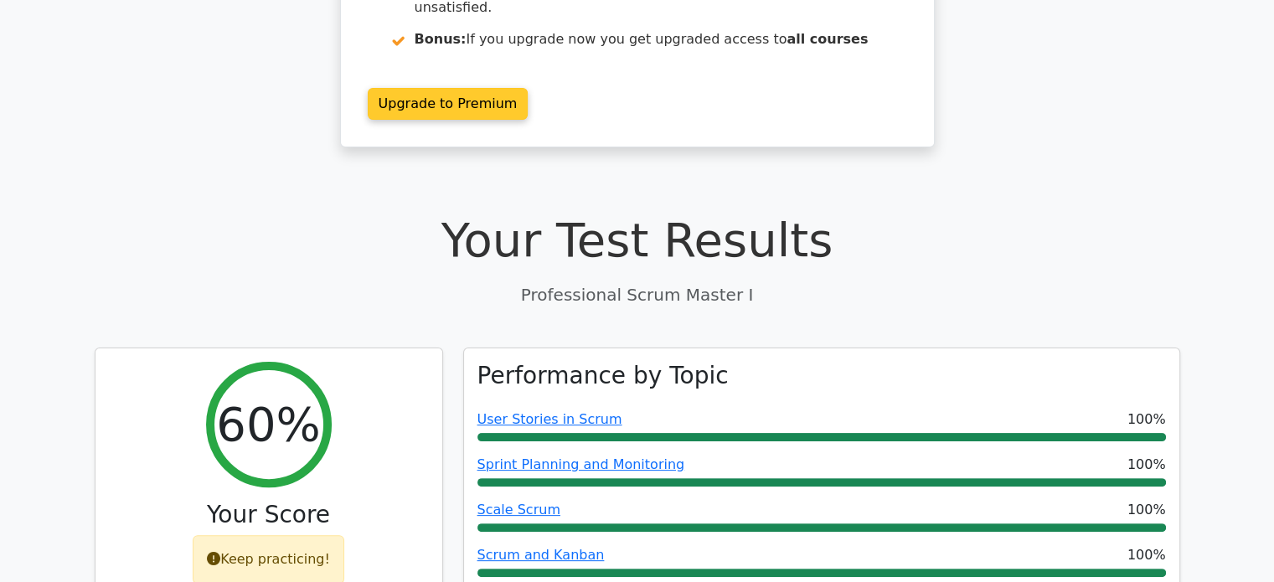
scroll to position [0, 0]
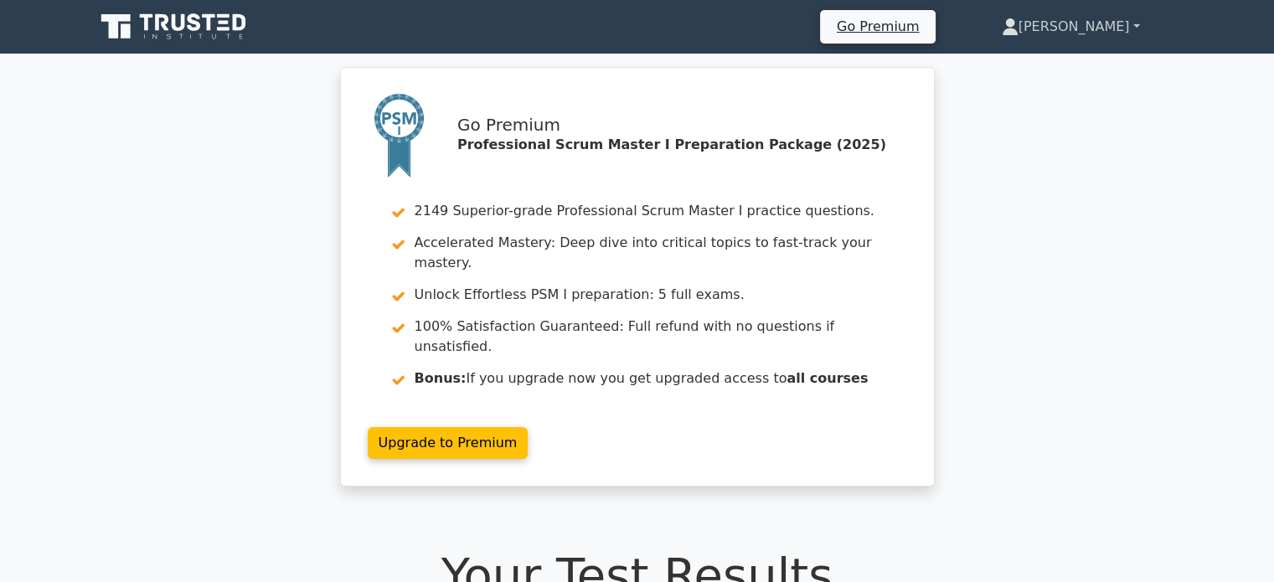
click at [1109, 26] on link "[PERSON_NAME]" at bounding box center [1071, 27] width 219 height 34
click at [168, 28] on icon at bounding box center [175, 27] width 161 height 32
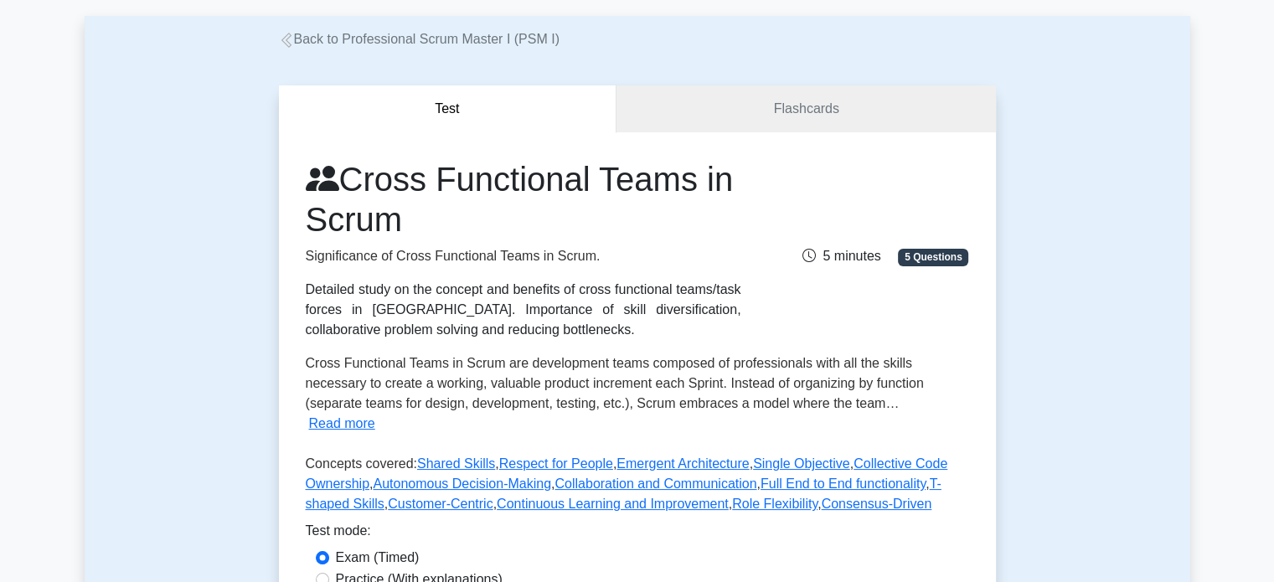
scroll to position [168, 0]
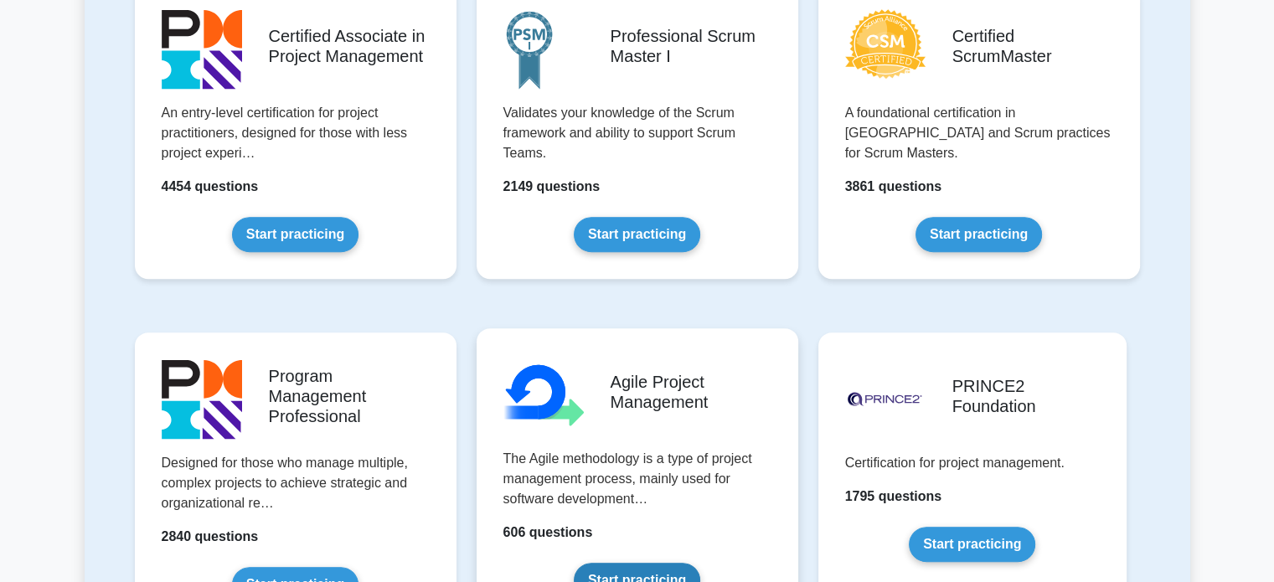
scroll to position [670, 0]
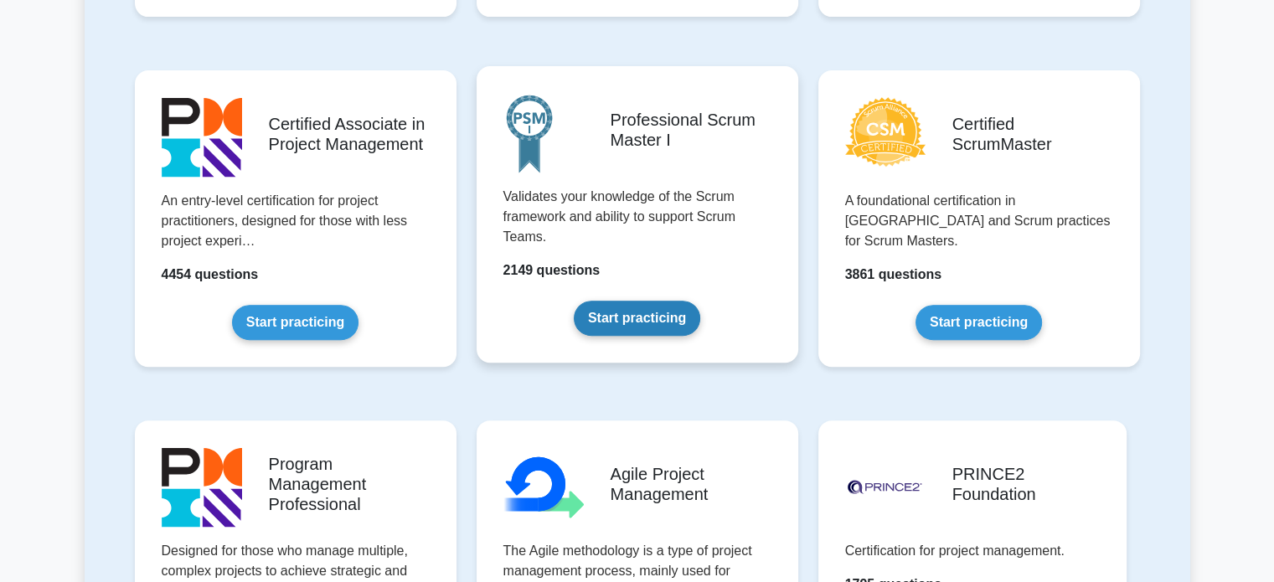
click at [617, 321] on link "Start practicing" at bounding box center [637, 318] width 126 height 35
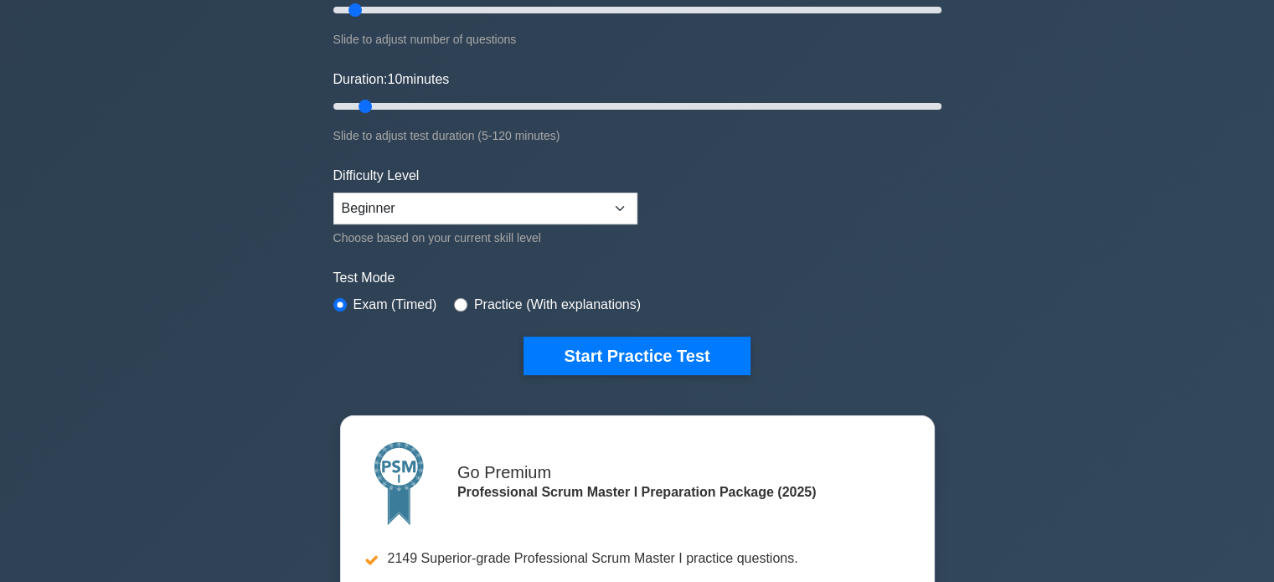
scroll to position [168, 0]
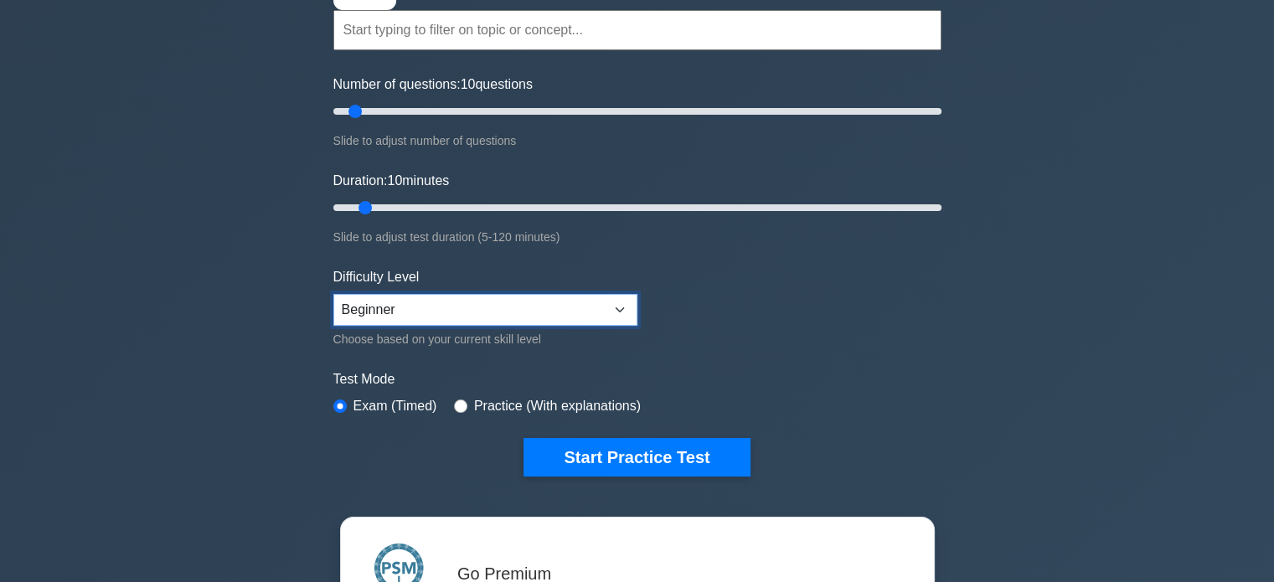
click at [524, 315] on select "Beginner Intermediate Expert" at bounding box center [485, 310] width 304 height 32
click at [333, 294] on select "Beginner Intermediate Expert" at bounding box center [485, 310] width 304 height 32
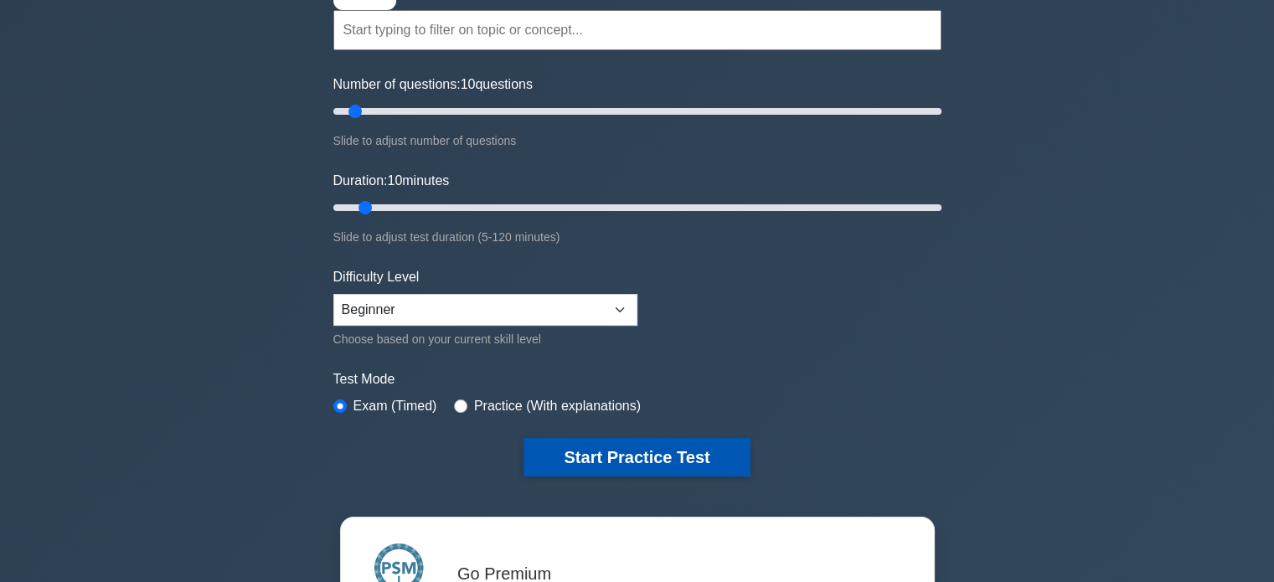
click at [580, 448] on button "Start Practice Test" at bounding box center [637, 457] width 226 height 39
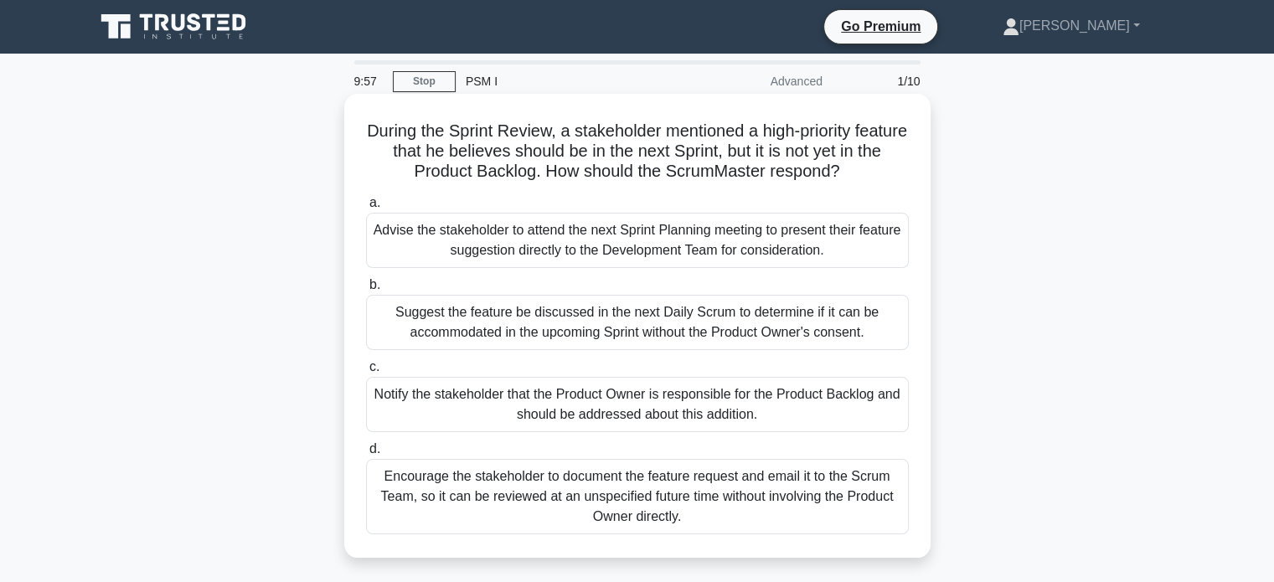
drag, startPoint x: 881, startPoint y: 173, endPoint x: 375, endPoint y: 125, distance: 508.3
click at [375, 125] on h5 "During the Sprint Review, a stakeholder mentioned a high-priority feature that …" at bounding box center [637, 152] width 546 height 62
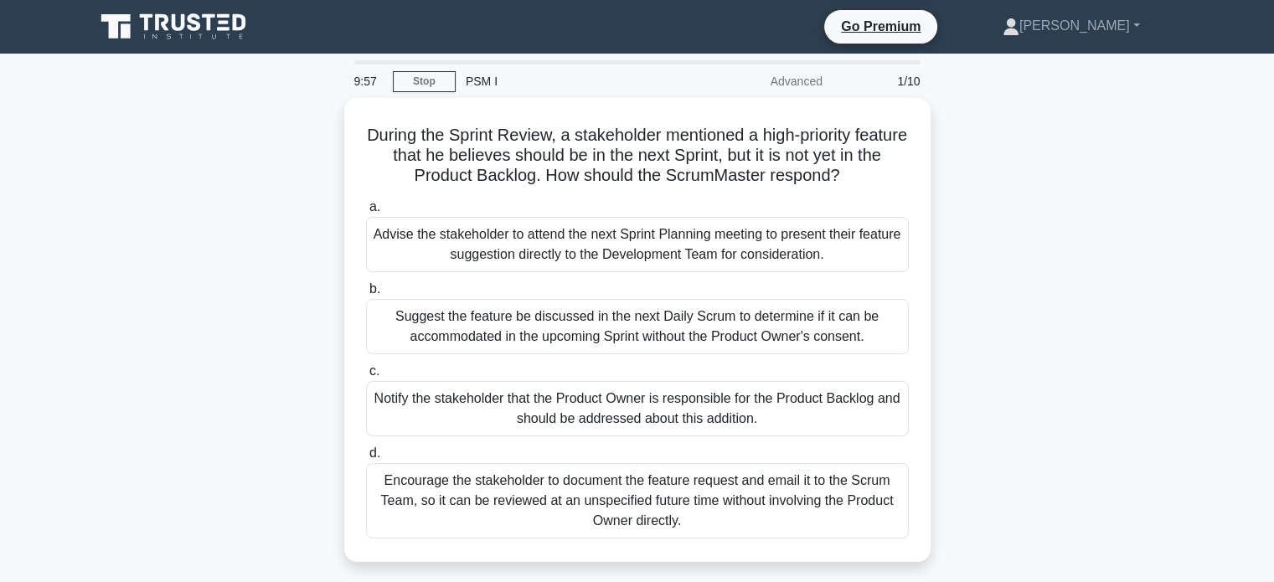
copy h5 "During the Sprint Review, a stakeholder mentioned a high-priority feature that …"
click at [1012, 267] on div "During the Sprint Review, a stakeholder mentioned a high-priority feature that …" at bounding box center [638, 340] width 1106 height 484
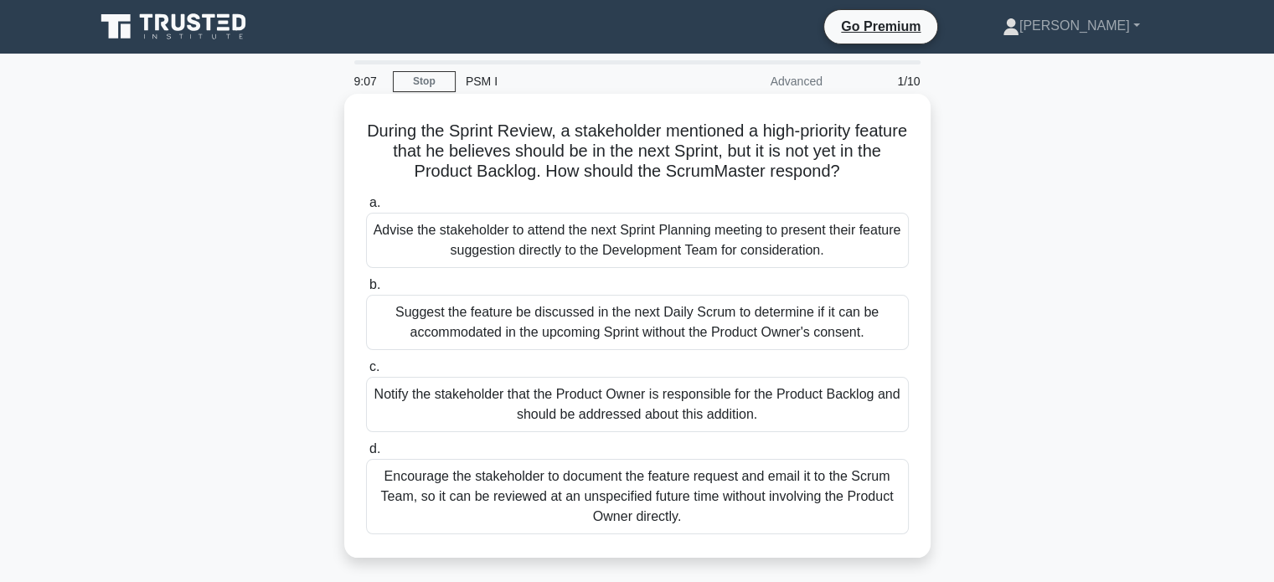
click at [823, 331] on div "Suggest the feature be discussed in the next Daily Scrum to determine if it can…" at bounding box center [637, 322] width 543 height 55
click at [366, 291] on input "b. Suggest the feature be discussed in the next Daily Scrum to determine if it …" at bounding box center [366, 285] width 0 height 11
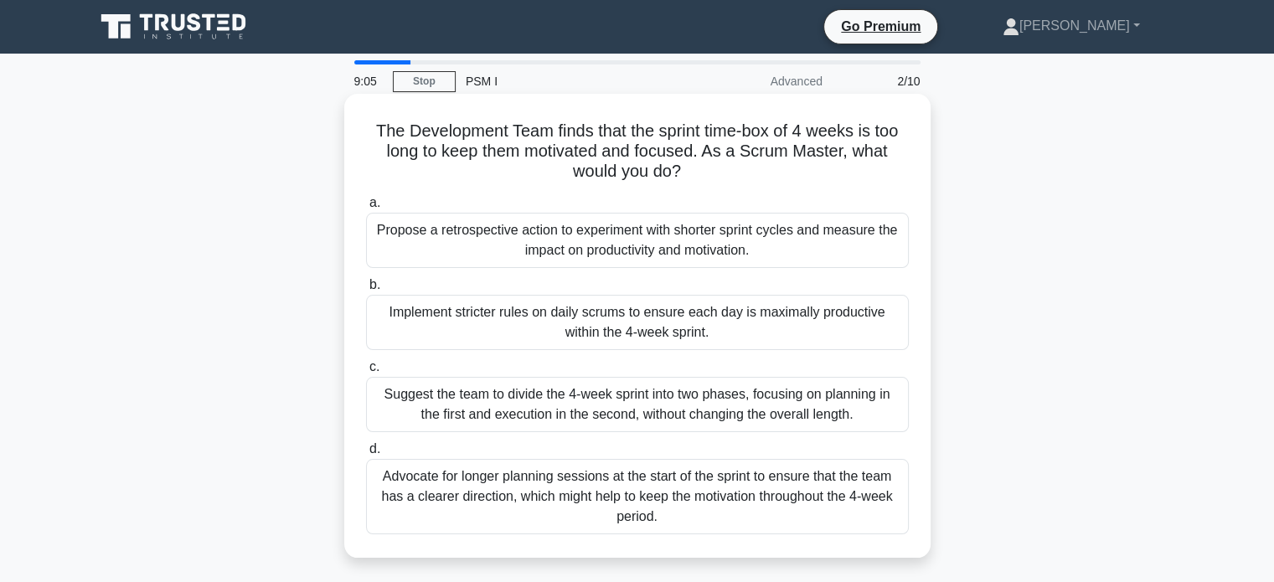
drag, startPoint x: 738, startPoint y: 167, endPoint x: 365, endPoint y: 117, distance: 376.0
click at [365, 117] on div "The Development Team finds that the sprint time-box of 4 weeks is too long to k…" at bounding box center [637, 326] width 573 height 451
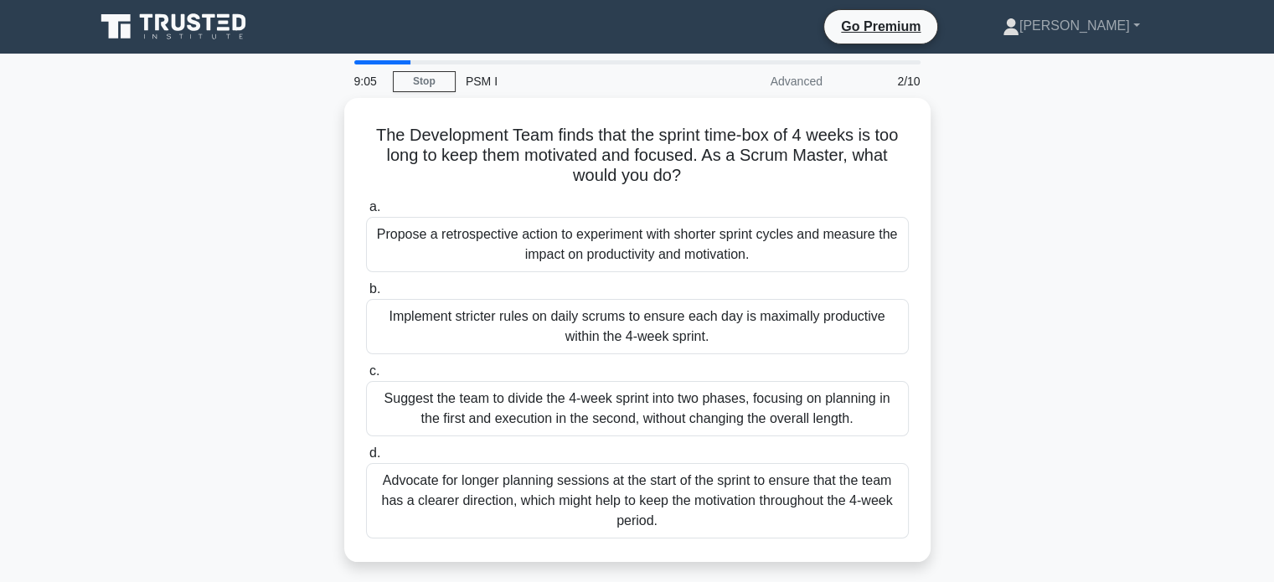
copy h5 "The Development Team finds that the sprint time-box of 4 weeks is too long to k…"
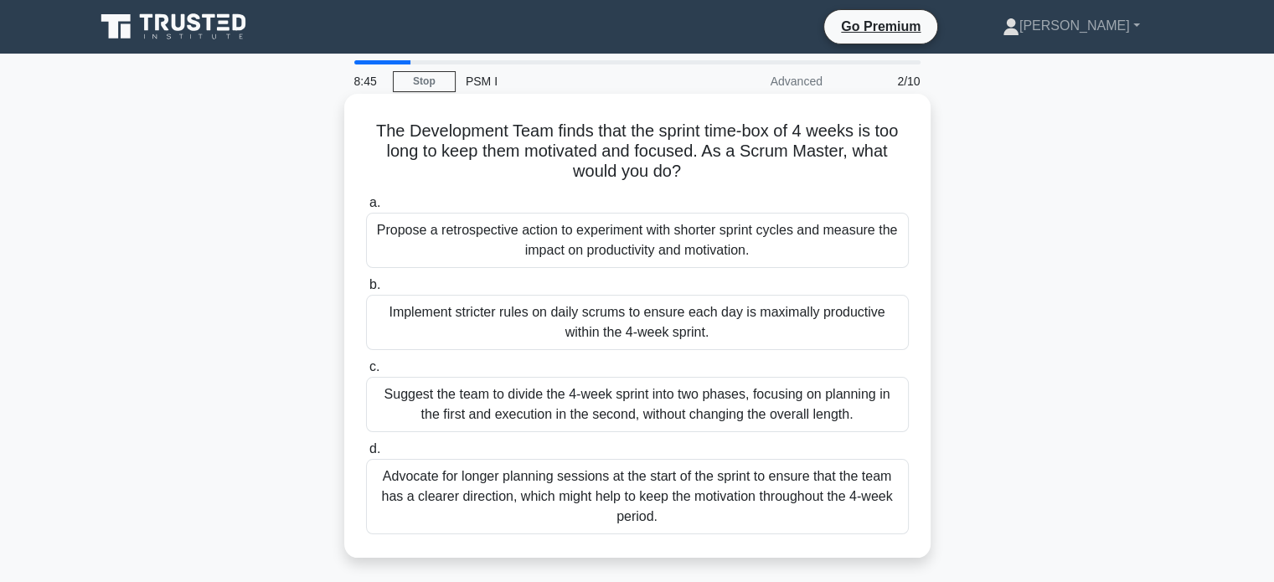
click at [825, 499] on div "Advocate for longer planning sessions at the start of the sprint to ensure that…" at bounding box center [637, 496] width 543 height 75
click at [366, 455] on input "d. Advocate for longer planning sessions at the start of the sprint to ensure t…" at bounding box center [366, 449] width 0 height 11
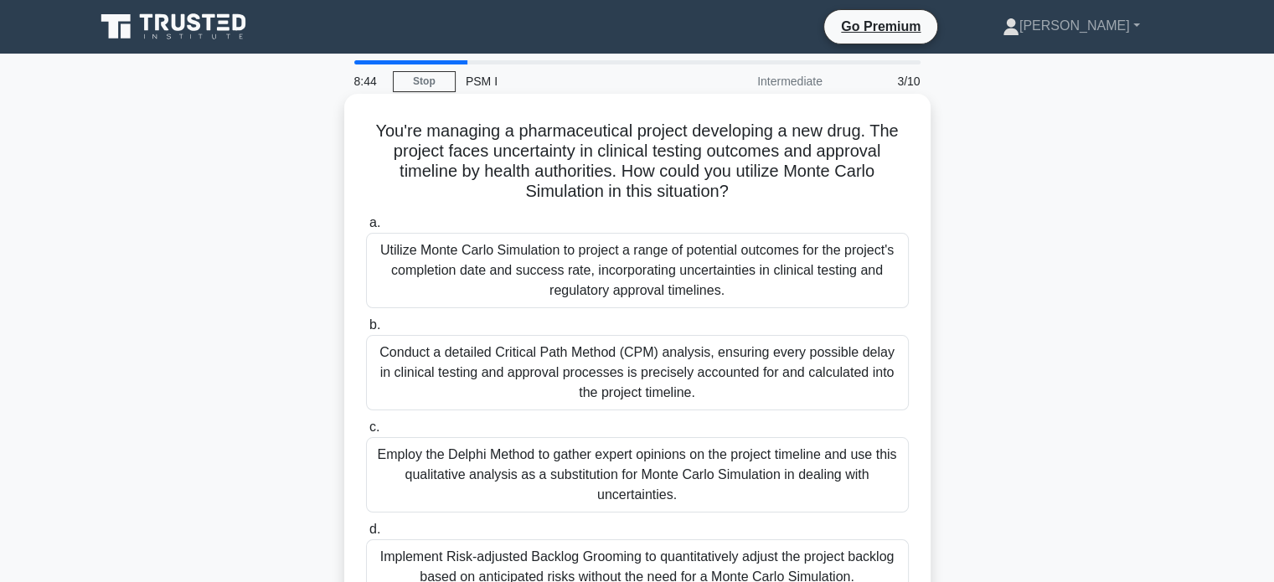
click at [678, 185] on h5 "You're managing a pharmaceutical project developing a new drug. The project fac…" at bounding box center [637, 162] width 546 height 82
copy body "Michal Profile Settings 8:43 Stop PSM I Intermediate 3/10 You're managing a pha…"
click at [811, 183] on h5 "You're managing a pharmaceutical project developing a new drug. The project fac…" at bounding box center [637, 162] width 546 height 82
click at [766, 188] on h5 "You're managing a pharmaceutical project developing a new drug. The project fac…" at bounding box center [637, 162] width 546 height 82
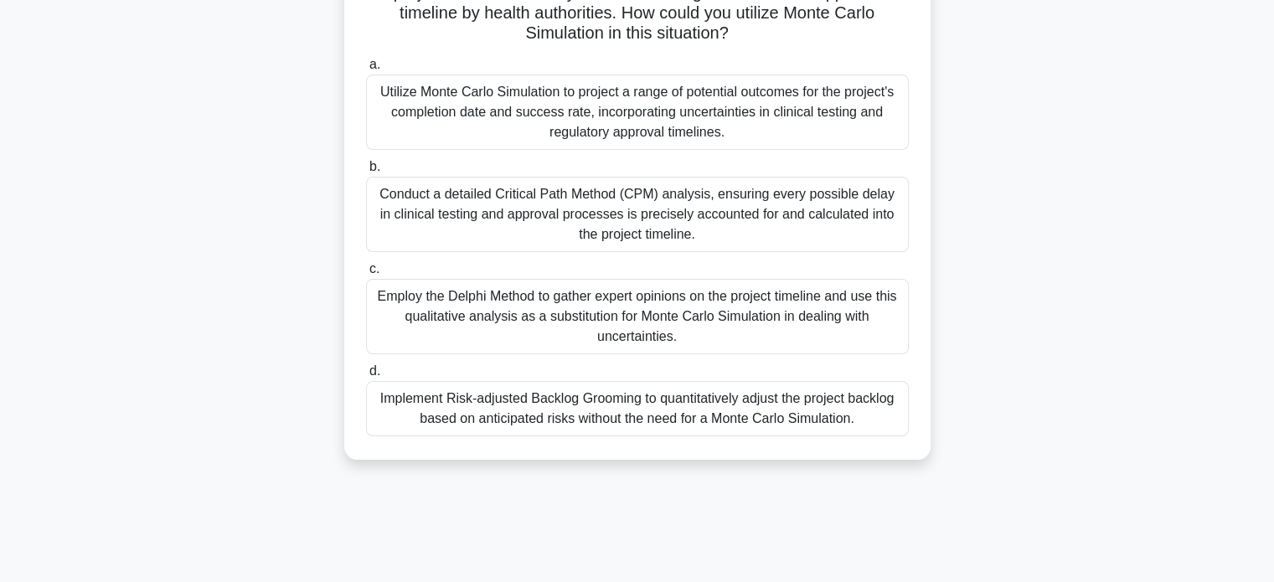
scroll to position [322, 0]
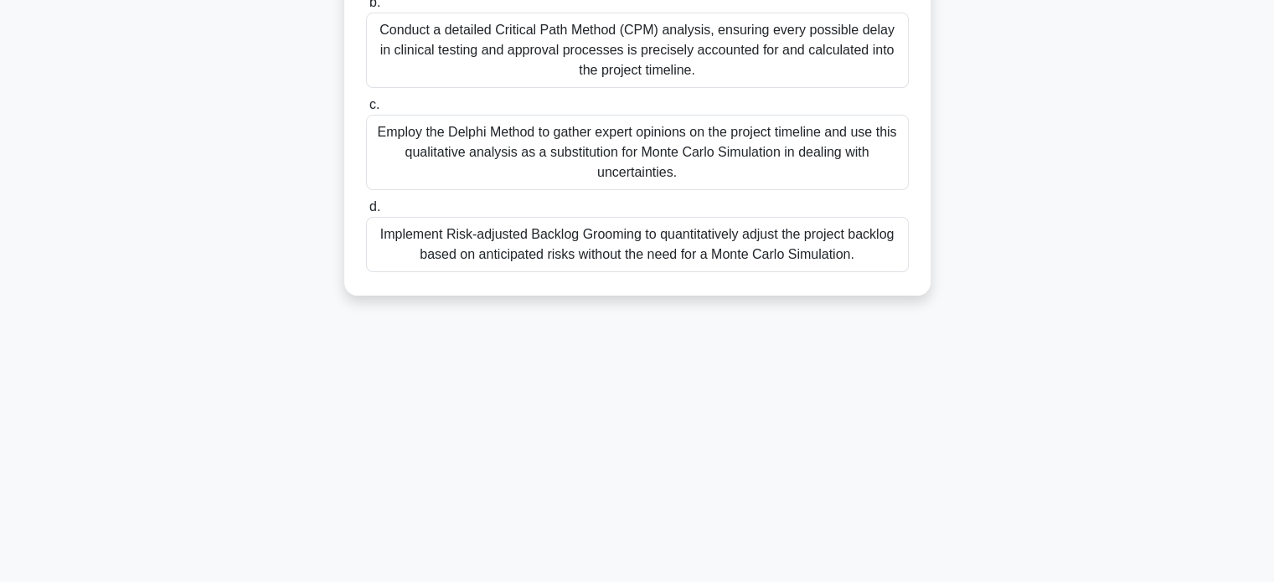
drag, startPoint x: 369, startPoint y: 121, endPoint x: 899, endPoint y: 289, distance: 555.3
click at [899, 289] on div "You're managing a pharmaceutical project developing a new drug. The project fac…" at bounding box center [637, 33] width 586 height 524
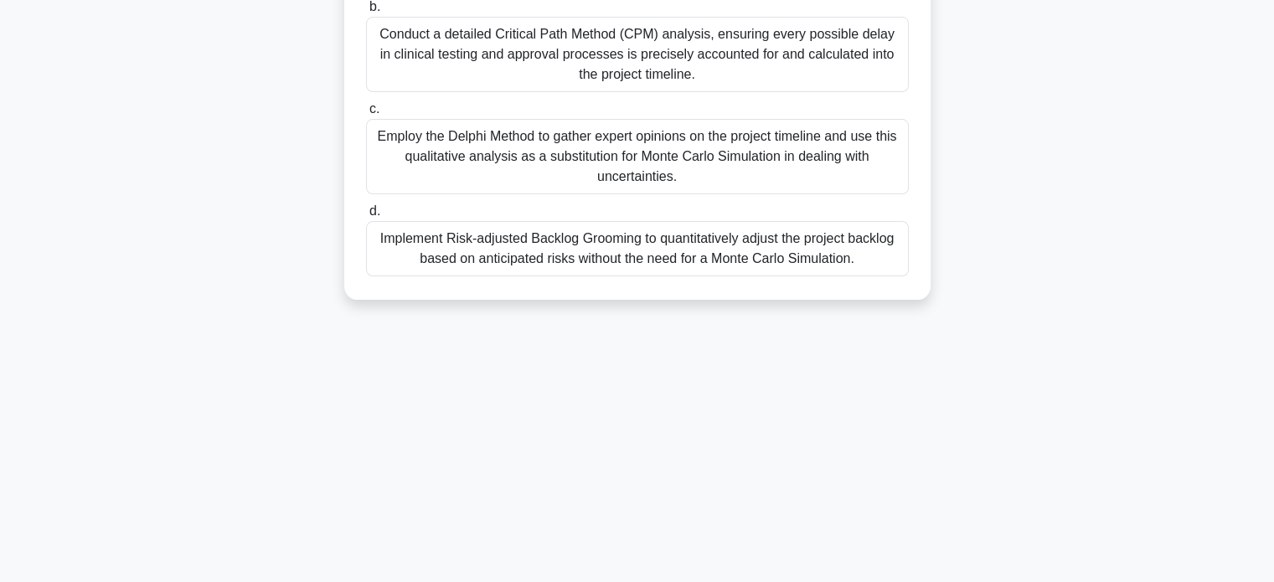
copy div "You're managing a pharmaceutical project developing a new drug. The project fac…"
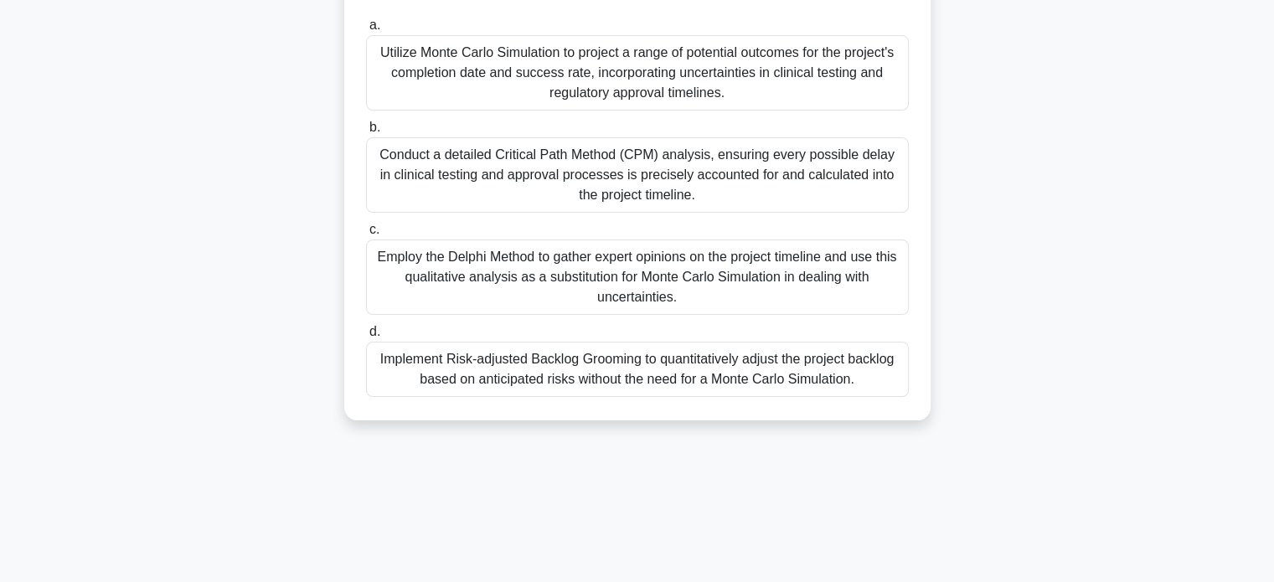
scroll to position [71, 0]
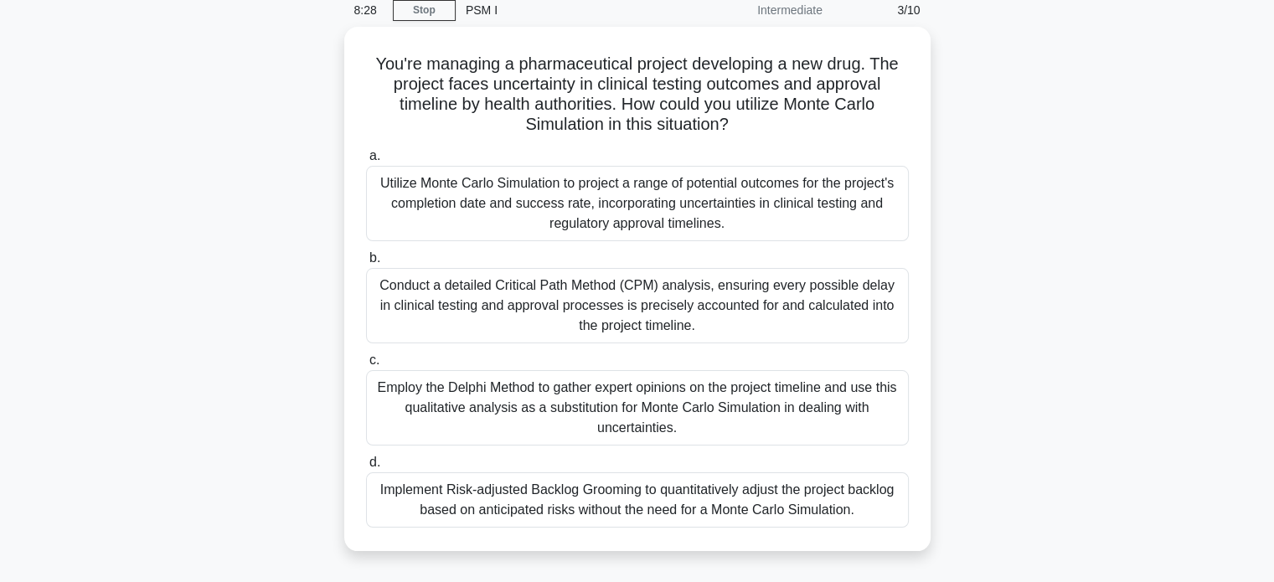
click at [975, 238] on div "You're managing a pharmaceutical project developing a new drug. The project fac…" at bounding box center [638, 299] width 1106 height 544
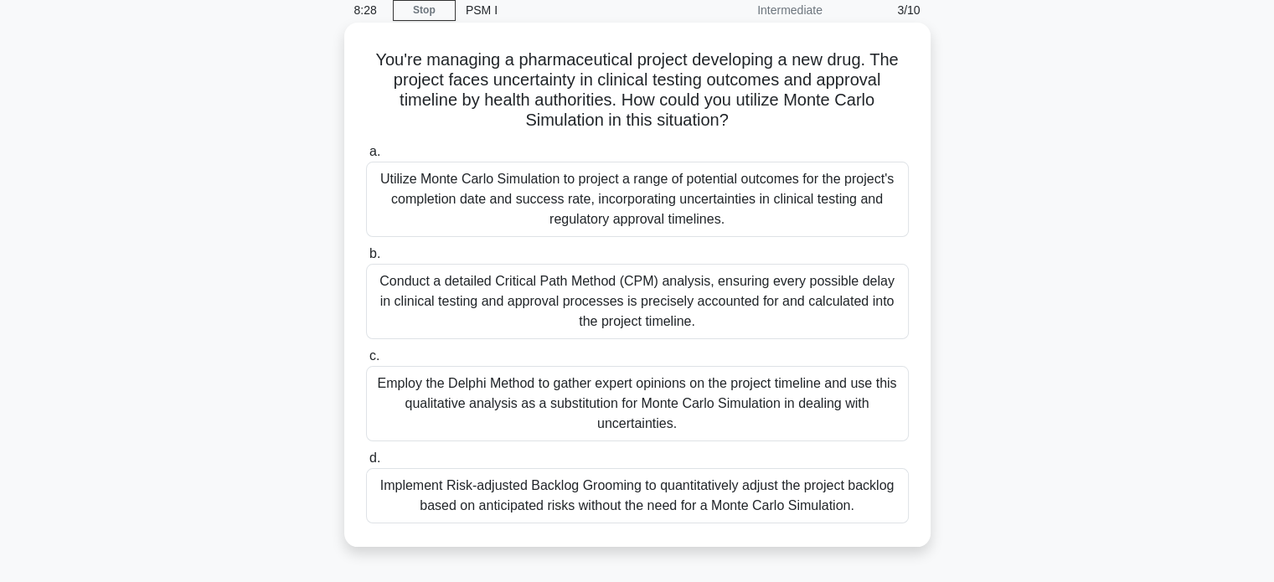
click at [854, 217] on div "Utilize Monte Carlo Simulation to project a range of potential outcomes for the…" at bounding box center [637, 199] width 543 height 75
click at [366, 157] on input "a. Utilize Monte Carlo Simulation to project a range of potential outcomes for …" at bounding box center [366, 152] width 0 height 11
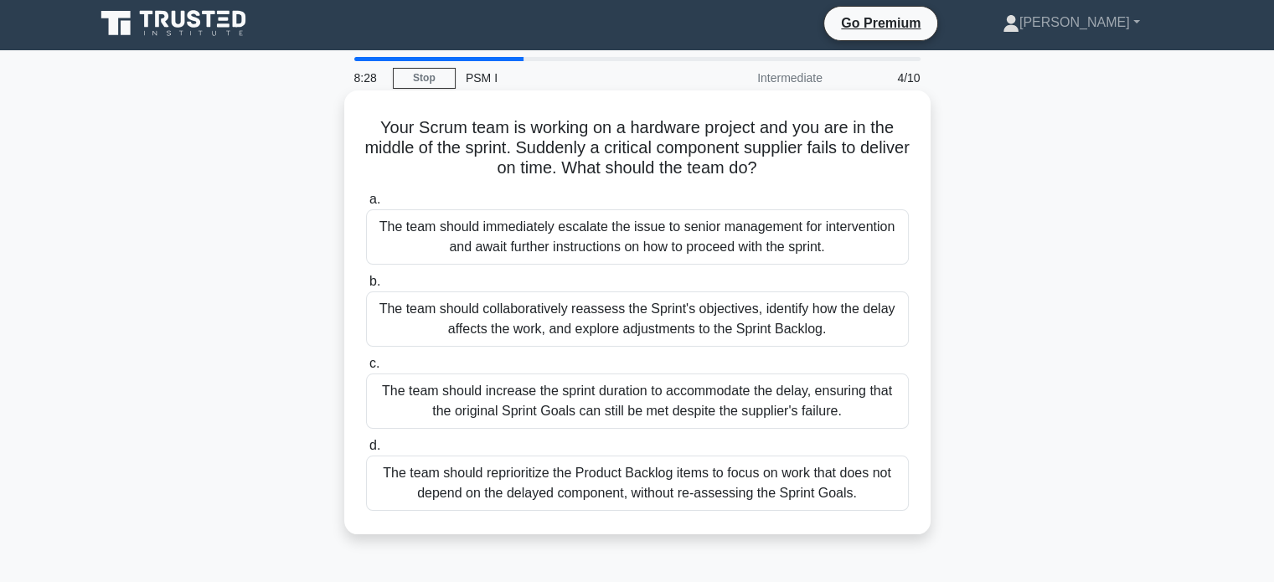
scroll to position [0, 0]
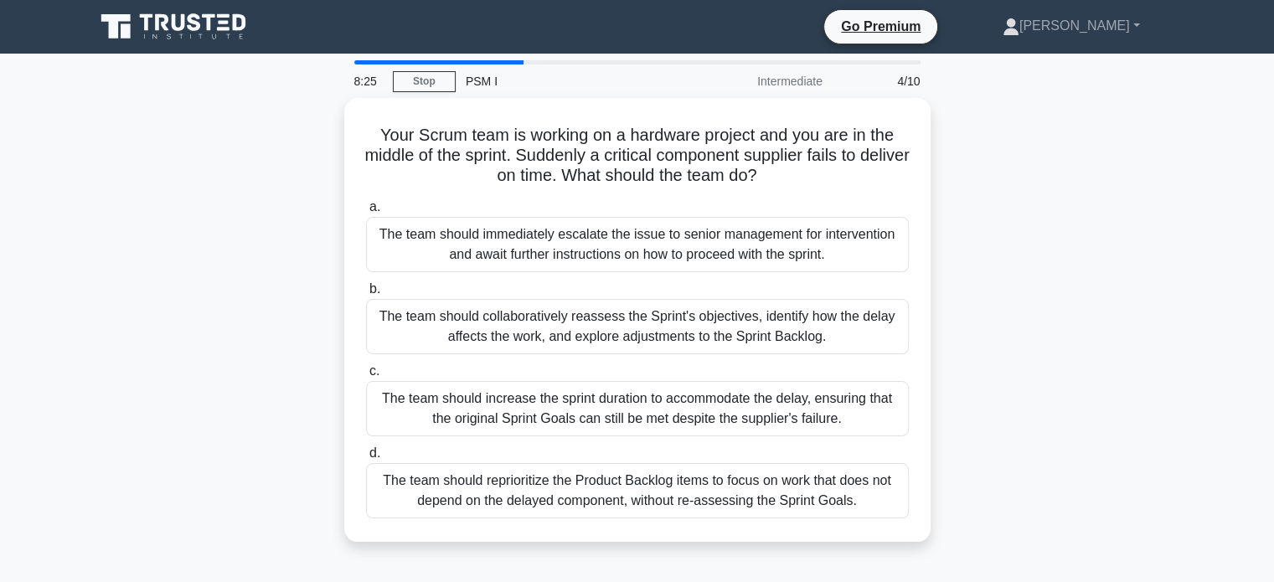
drag, startPoint x: 375, startPoint y: 123, endPoint x: 965, endPoint y: 496, distance: 697.6
click at [965, 496] on div "Your Scrum team is working on a hardware project and you are in the middle of t…" at bounding box center [638, 330] width 1106 height 464
copy div "Your Scrum team is working on a hardware project and you are in the middle of t…"
click at [1067, 276] on div "Your Scrum team is working on a hardware project and you are in the middle of t…" at bounding box center [638, 330] width 1106 height 464
drag, startPoint x: 375, startPoint y: 129, endPoint x: 938, endPoint y: 498, distance: 673.3
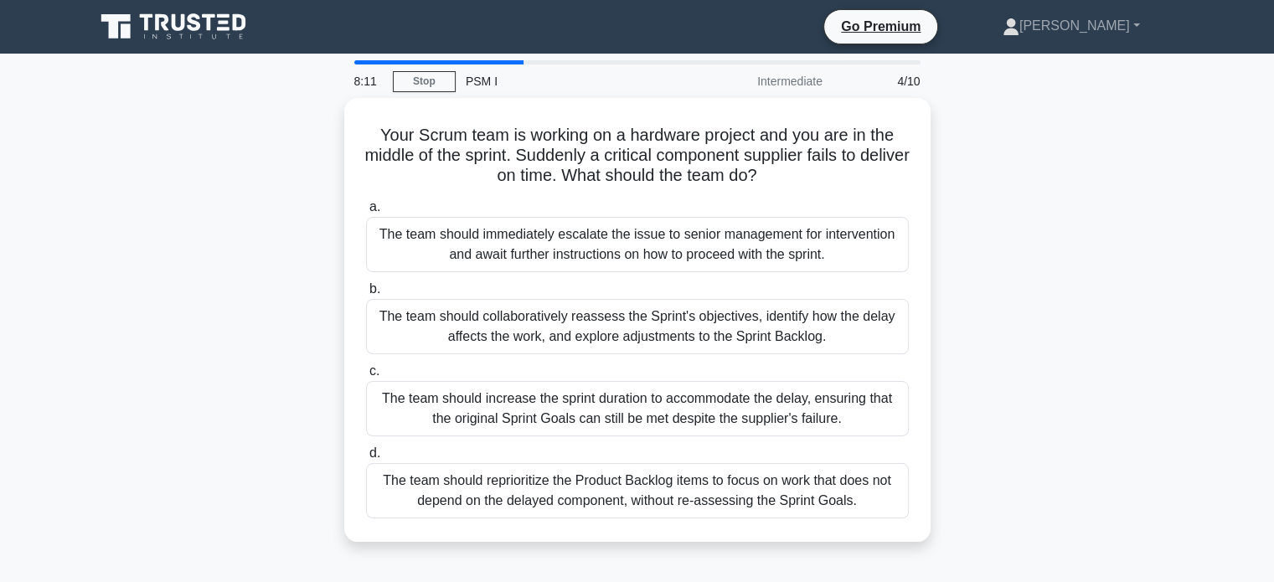
click at [938, 498] on div "Your Scrum team is working on a hardware project and you are in the middle of t…" at bounding box center [638, 330] width 1106 height 464
copy div "Your Scrum team is working on a hardware project and you are in the middle of t…"
click at [1132, 307] on div "Your Scrum team is working on a hardware project and you are in the middle of t…" at bounding box center [638, 330] width 1106 height 464
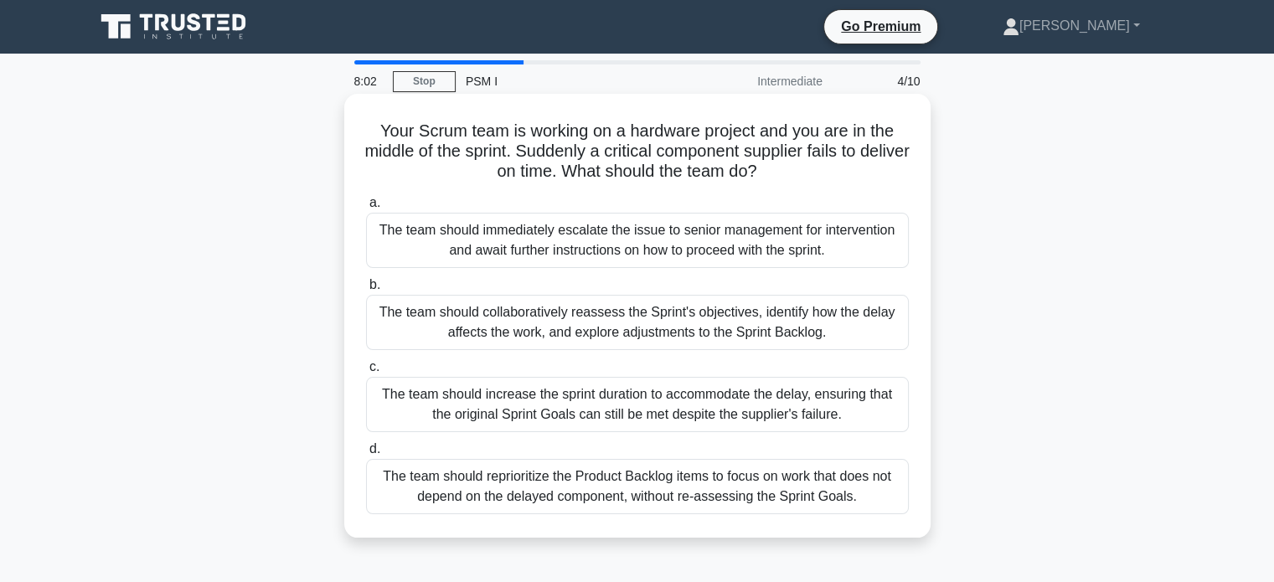
click at [811, 313] on div "The team should collaboratively reassess the Sprint's objectives, identify how …" at bounding box center [637, 322] width 543 height 55
click at [366, 291] on input "b. The team should collaboratively reassess the Sprint's objectives, identify h…" at bounding box center [366, 285] width 0 height 11
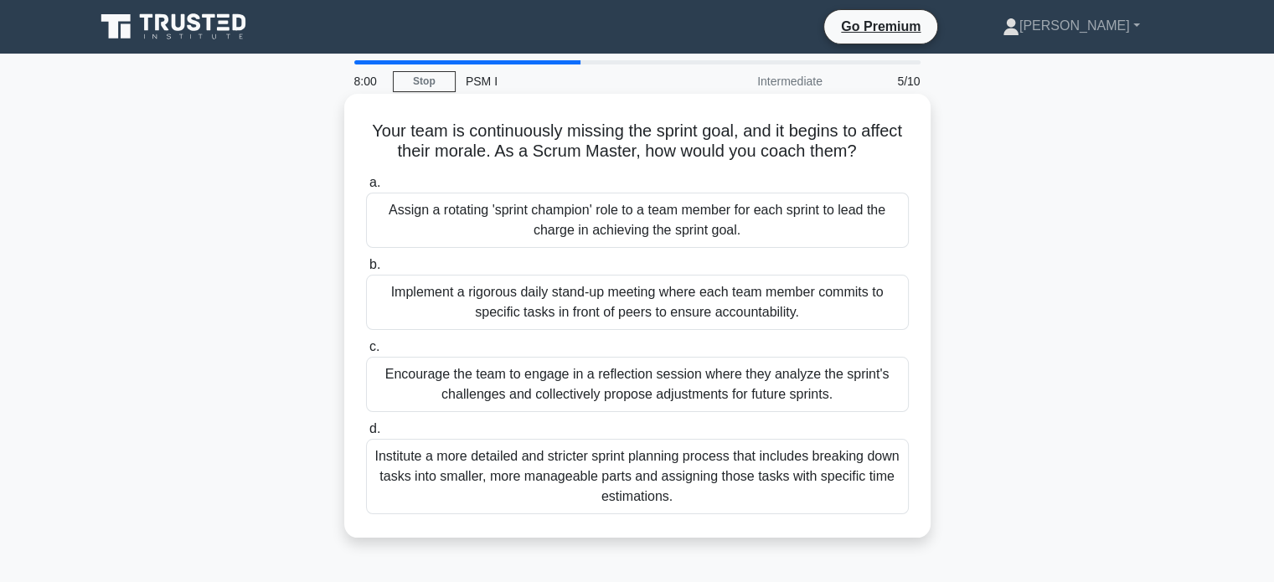
drag, startPoint x: 384, startPoint y: 132, endPoint x: 783, endPoint y: 513, distance: 552.2
click at [783, 513] on div "Your team is continuously missing the sprint goal, and it begins to affect thei…" at bounding box center [637, 316] width 573 height 431
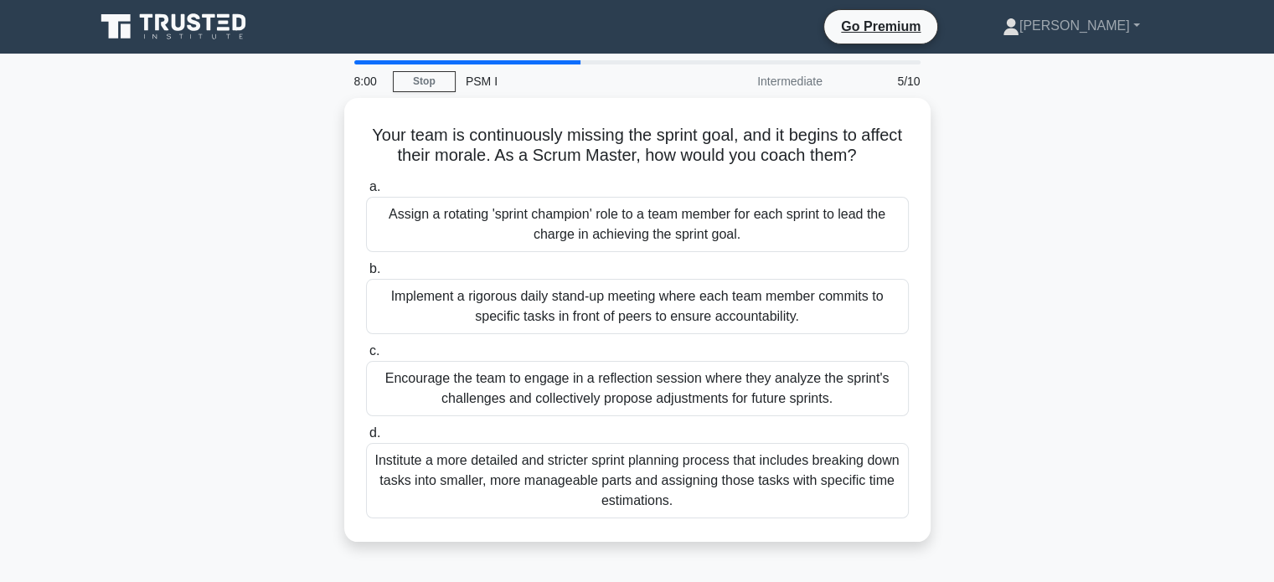
copy div "Your team is continuously missing the sprint goal, and it begins to affect thei…"
click at [988, 268] on div "Your team is continuously missing the sprint goal, and it begins to affect thei…" at bounding box center [638, 330] width 1106 height 464
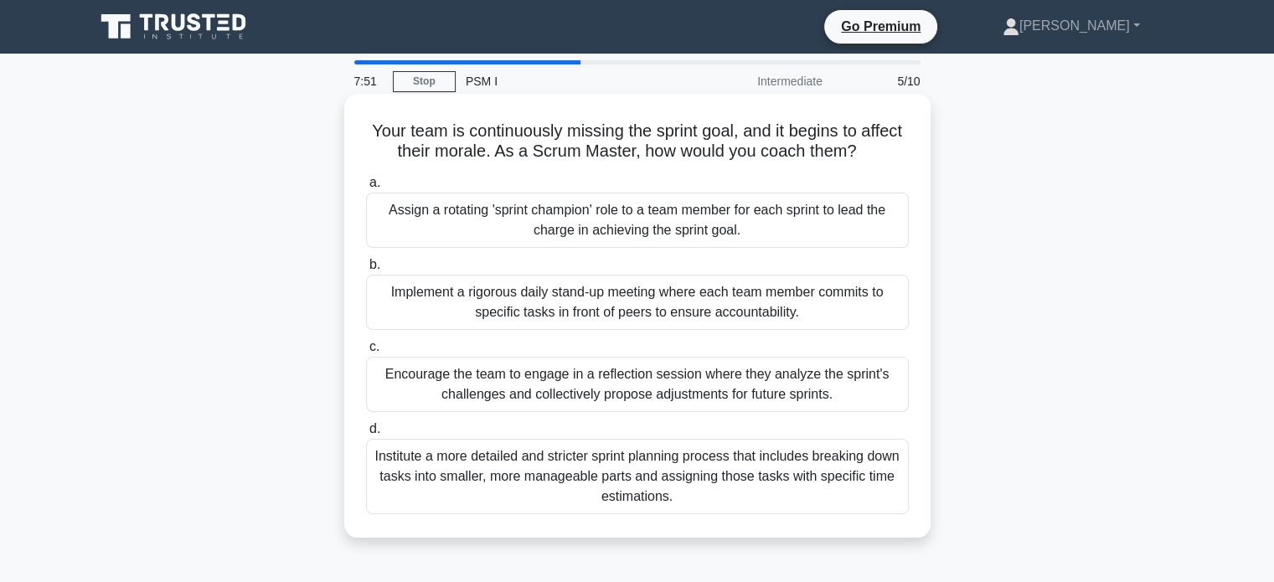
click at [683, 393] on div "Encourage the team to engage in a reflection session where they analyze the spr…" at bounding box center [637, 384] width 543 height 55
click at [366, 353] on input "c. Encourage the team to engage in a reflection session where they analyze the …" at bounding box center [366, 347] width 0 height 11
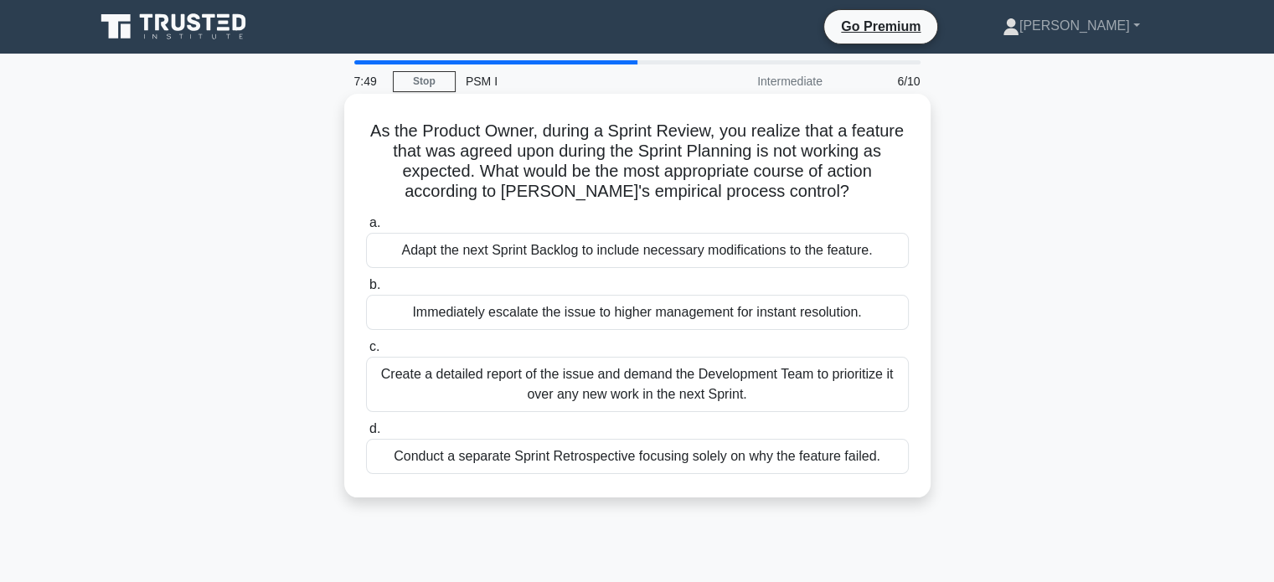
drag, startPoint x: 366, startPoint y: 128, endPoint x: 885, endPoint y: 465, distance: 618.2
click at [885, 465] on div "As the Product Owner, during a Sprint Review, you realize that a feature that w…" at bounding box center [637, 296] width 573 height 390
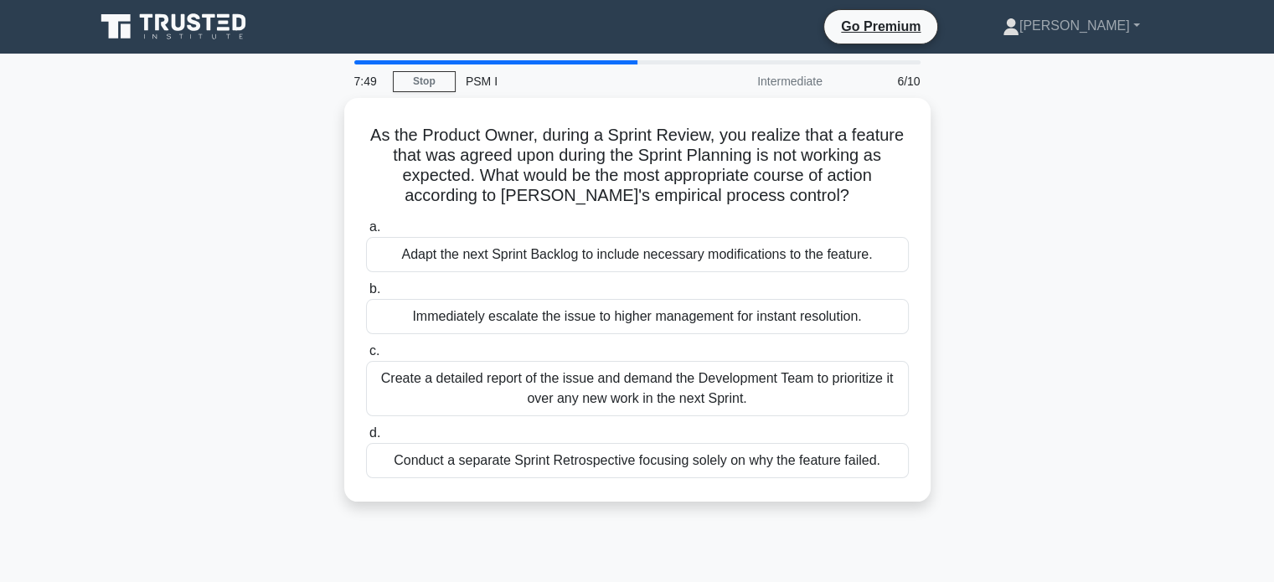
copy div "As the Product Owner, during a Sprint Review, you realize that a feature that w…"
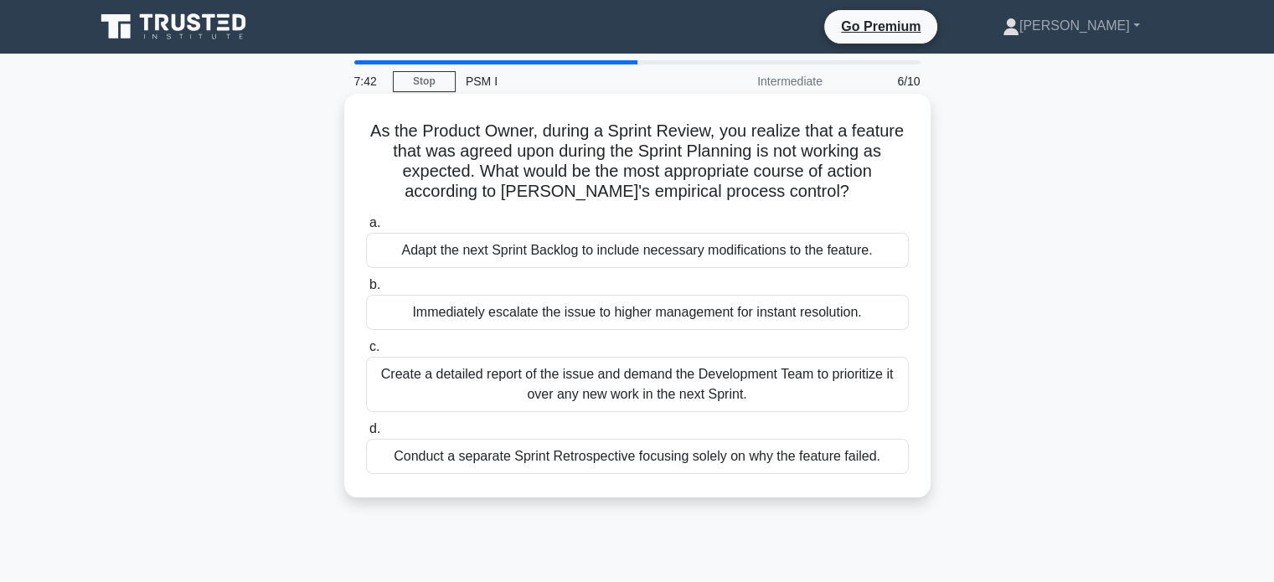
click at [673, 257] on div "Adapt the next Sprint Backlog to include necessary modifications to the feature." at bounding box center [637, 250] width 543 height 35
click at [366, 229] on input "a. Adapt the next Sprint Backlog to include necessary modifications to the feat…" at bounding box center [366, 223] width 0 height 11
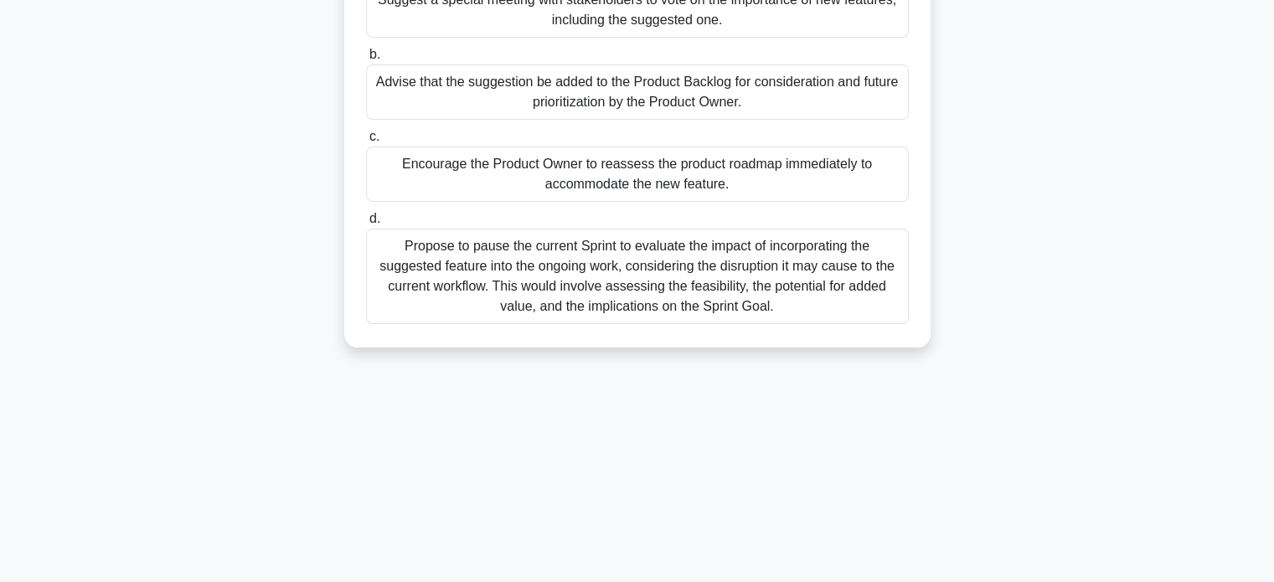
scroll to position [322, 0]
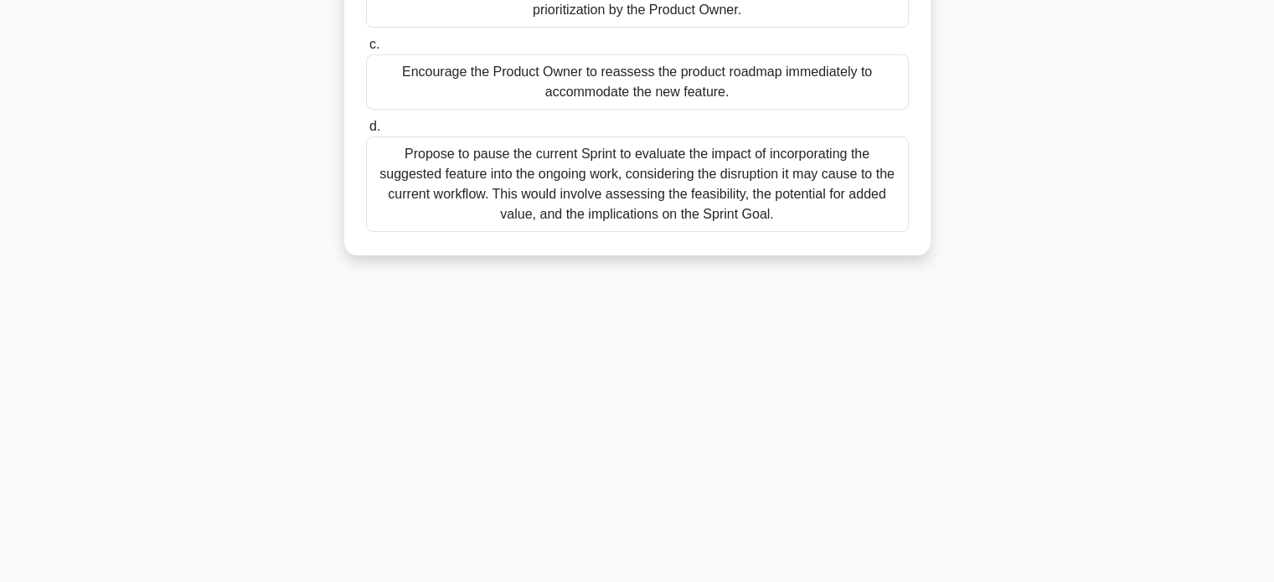
drag, startPoint x: 364, startPoint y: 132, endPoint x: 900, endPoint y: 257, distance: 550.4
click at [900, 257] on div "At the Sprint Review, a stakeholder suggests a new feature that fits into the D…" at bounding box center [638, 28] width 1106 height 504
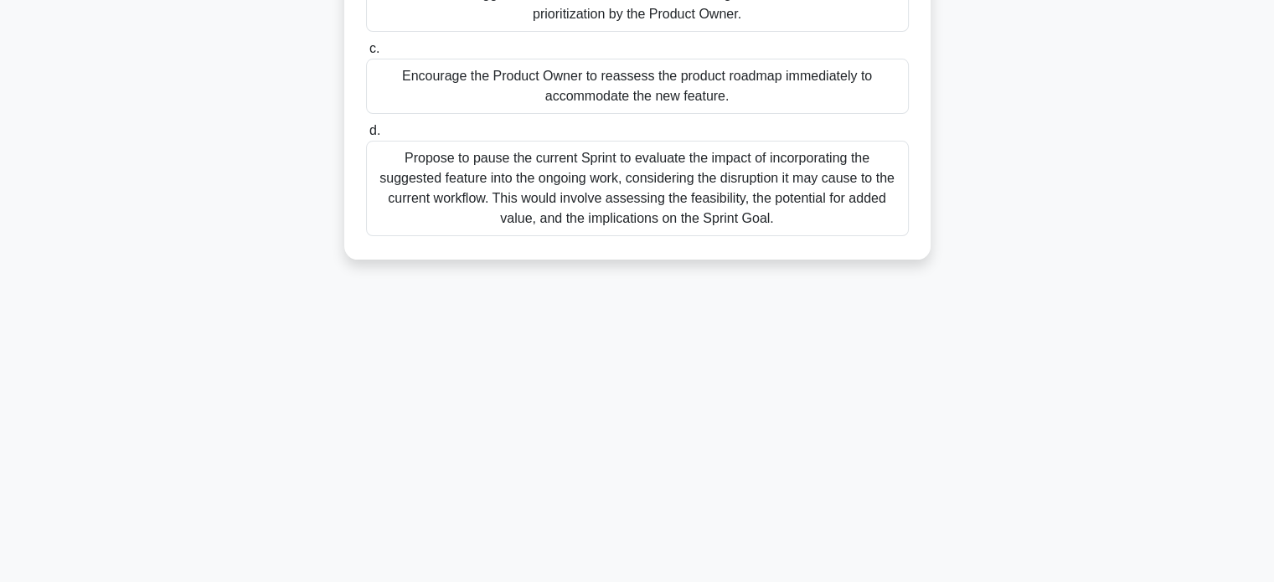
copy div "At the Sprint Review, a stakeholder suggests a new feature that fits into the D…"
click at [1014, 298] on div "7:34 Stop PSM I Intermediate 7/10 At the Sprint Review, a stakeholder suggests …" at bounding box center [638, 157] width 1106 height 838
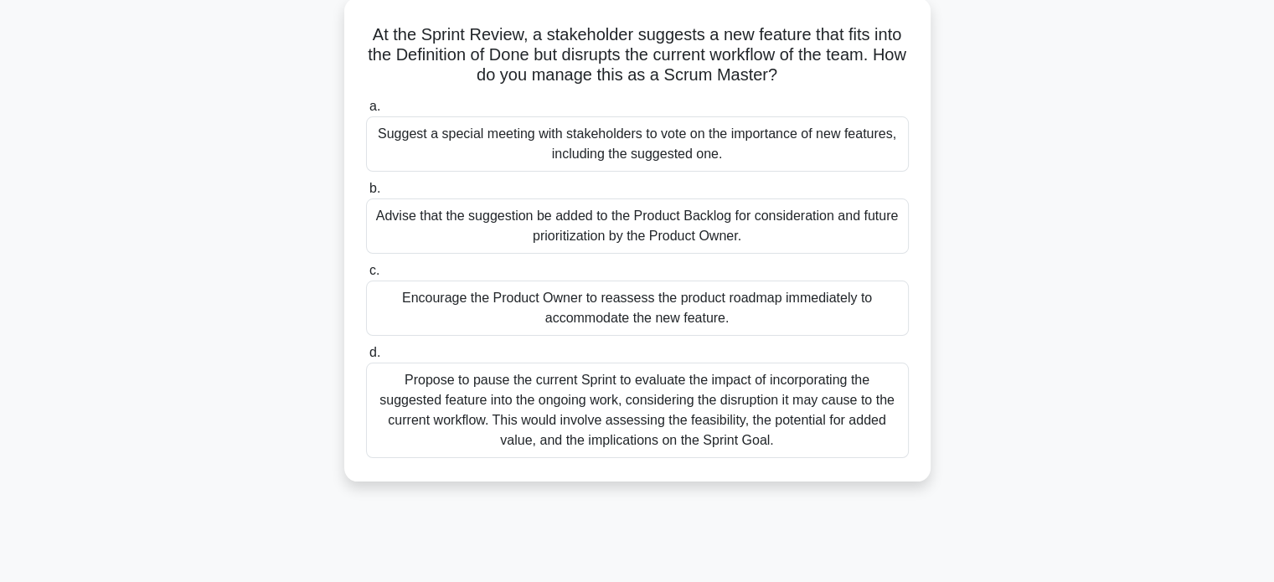
scroll to position [71, 0]
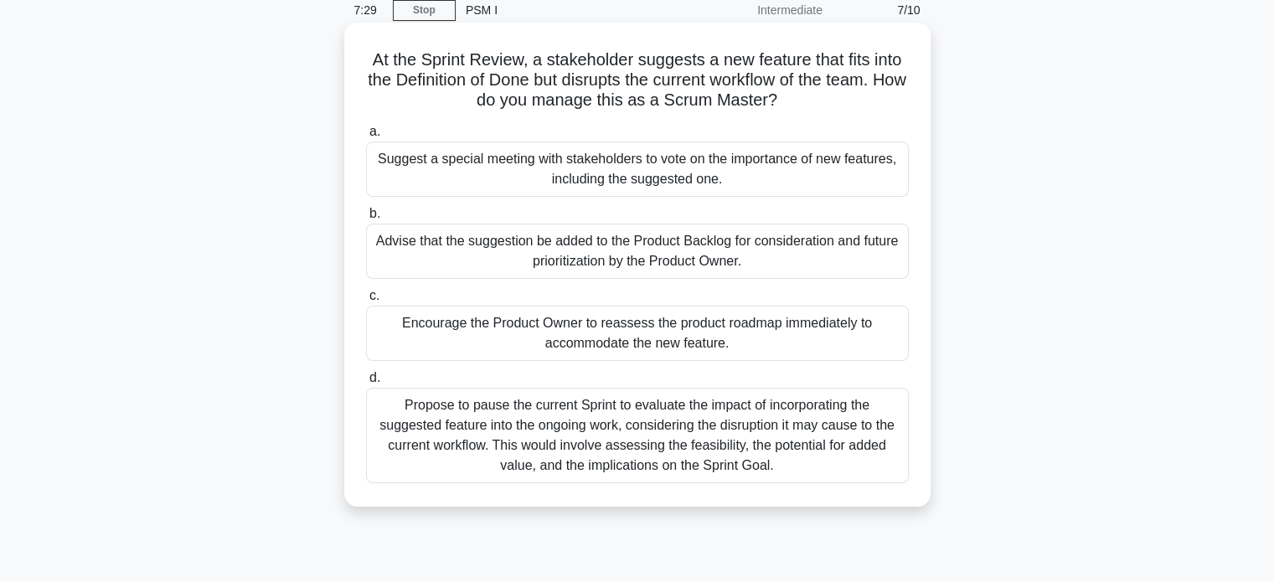
click at [690, 241] on div "Advise that the suggestion be added to the Product Backlog for consideration an…" at bounding box center [637, 251] width 543 height 55
click at [366, 219] on input "b. Advise that the suggestion be added to the Product Backlog for consideration…" at bounding box center [366, 214] width 0 height 11
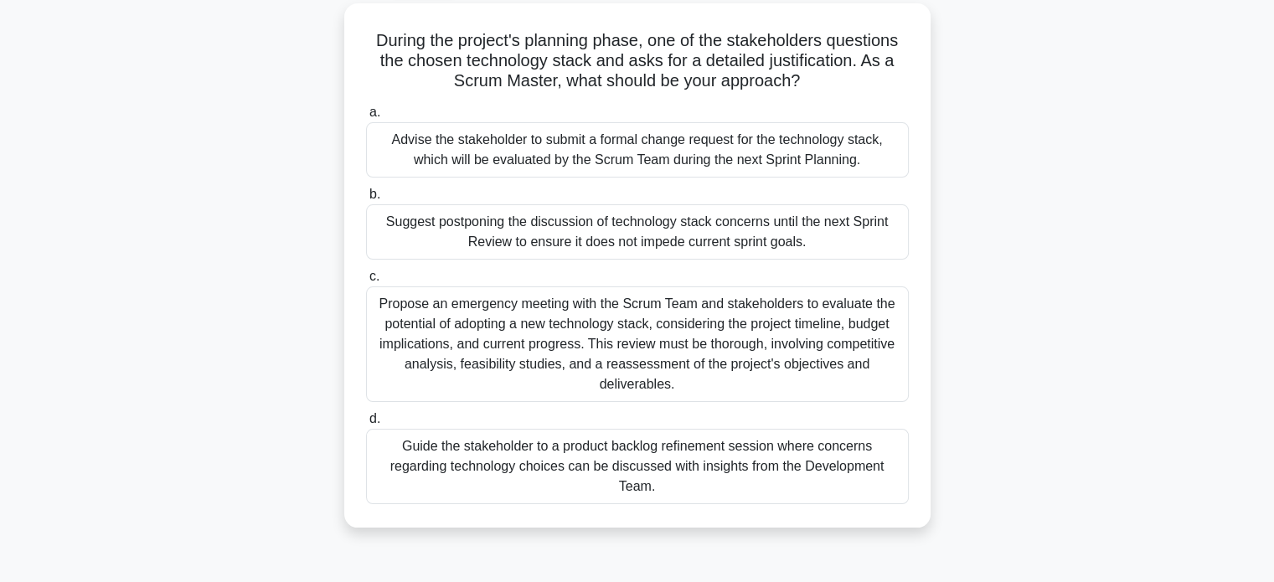
scroll to position [224, 0]
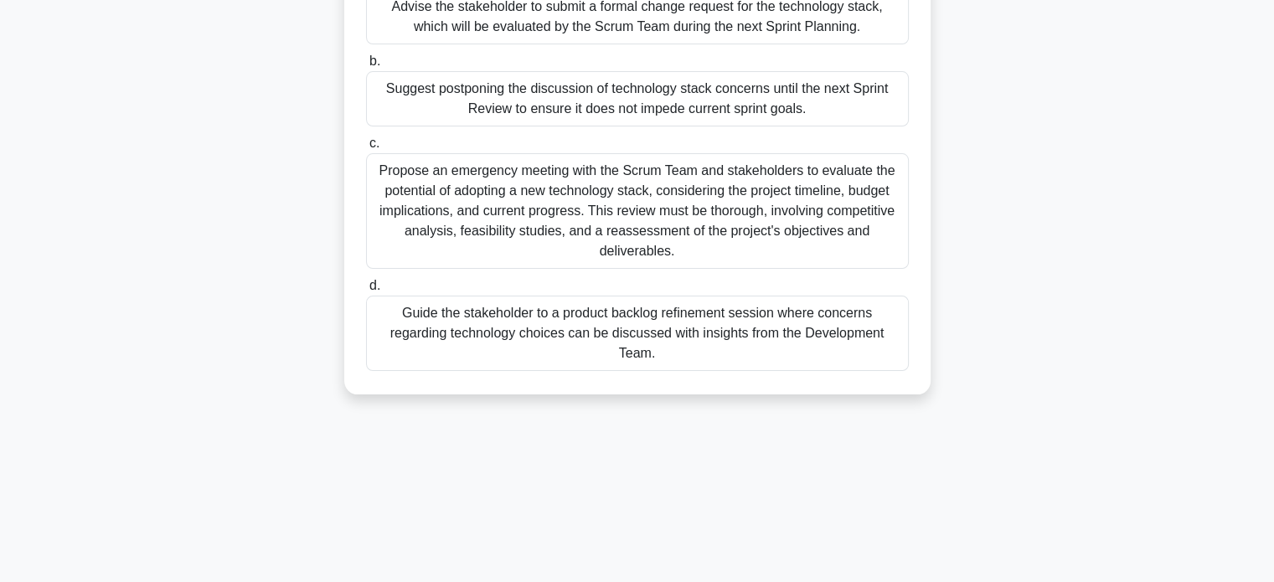
drag, startPoint x: 364, startPoint y: 129, endPoint x: 899, endPoint y: 397, distance: 597.9
click at [899, 397] on div "During the project's planning phase, one of the stakeholders questions the chos…" at bounding box center [638, 146] width 1106 height 544
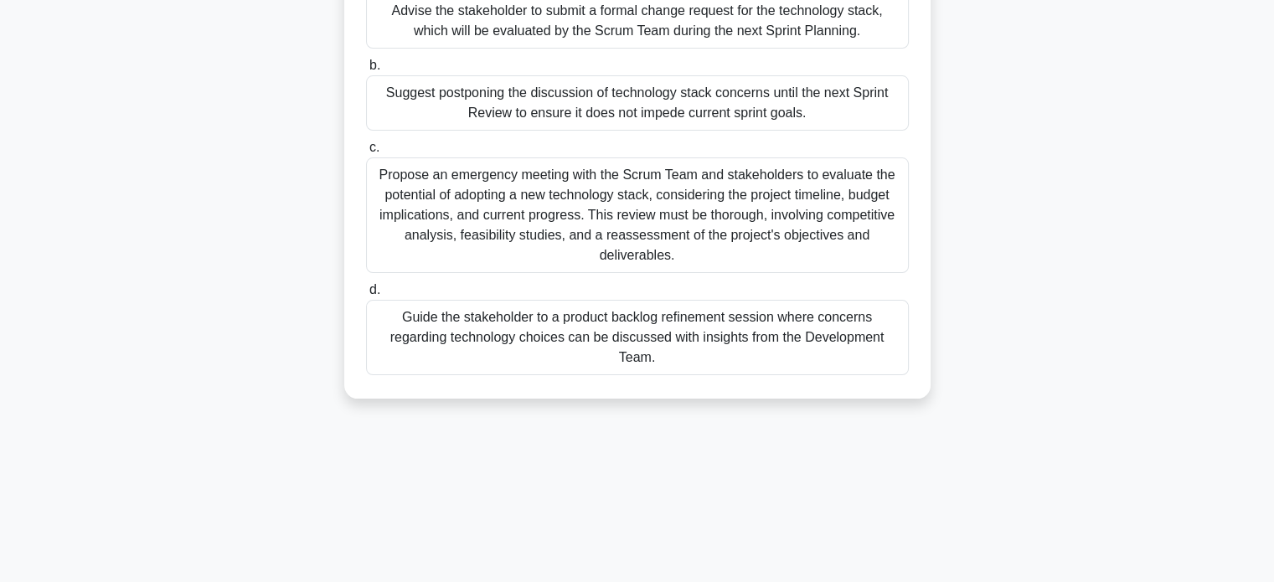
copy div "During the project's planning phase, one of the stakeholders questions the chos…"
click at [1133, 251] on div "During the project's planning phase, one of the stakeholders questions the chos…" at bounding box center [638, 146] width 1106 height 544
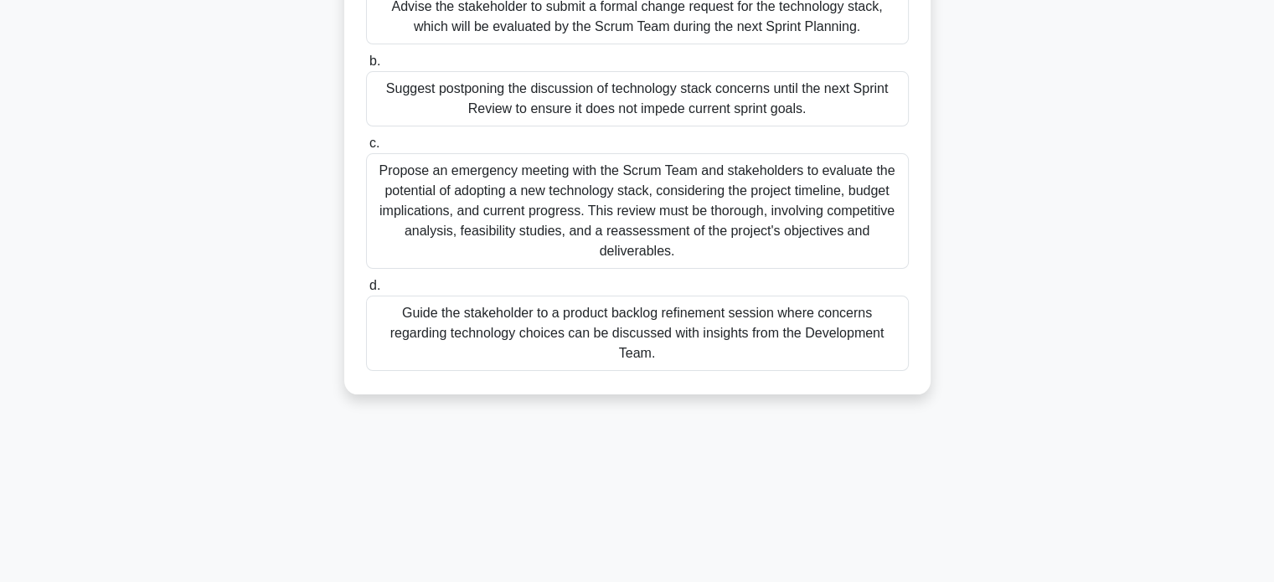
click at [849, 336] on div "Guide the stakeholder to a product backlog refinement session where concerns re…" at bounding box center [637, 333] width 543 height 75
click at [841, 333] on div "Guide the stakeholder to a product backlog refinement session where concerns re…" at bounding box center [637, 333] width 543 height 75
click at [366, 291] on input "d. Guide the stakeholder to a product backlog refinement session where concerns…" at bounding box center [366, 286] width 0 height 11
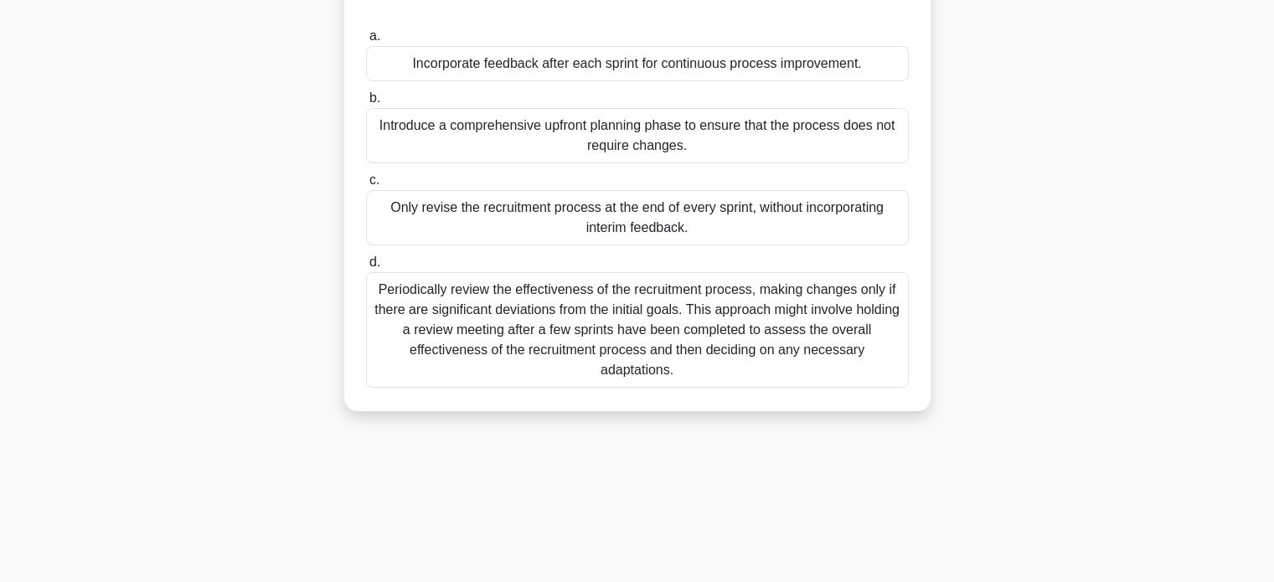
scroll to position [322, 0]
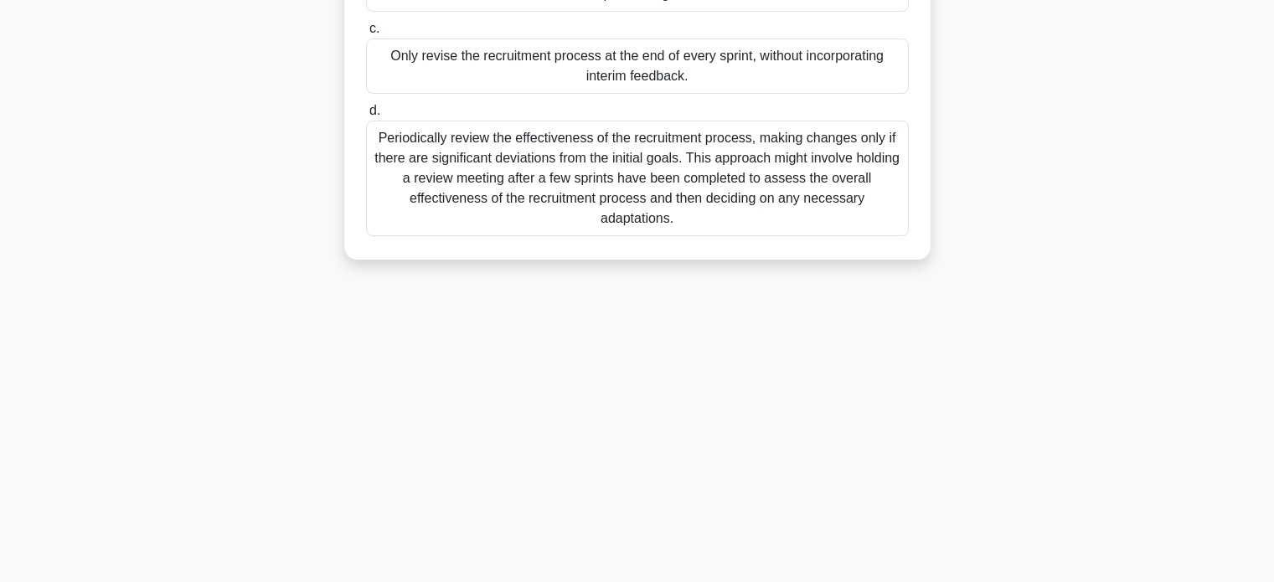
drag, startPoint x: 378, startPoint y: 133, endPoint x: 965, endPoint y: 257, distance: 600.1
click at [965, 257] on div "The HR team is developing a new recruitment process while adopting Scrum. What …" at bounding box center [638, 28] width 1106 height 504
click at [1037, 336] on div "7:05 Stop PSM I Advanced 9/10 The HR team is developing a new recruitment proce…" at bounding box center [638, 157] width 1106 height 838
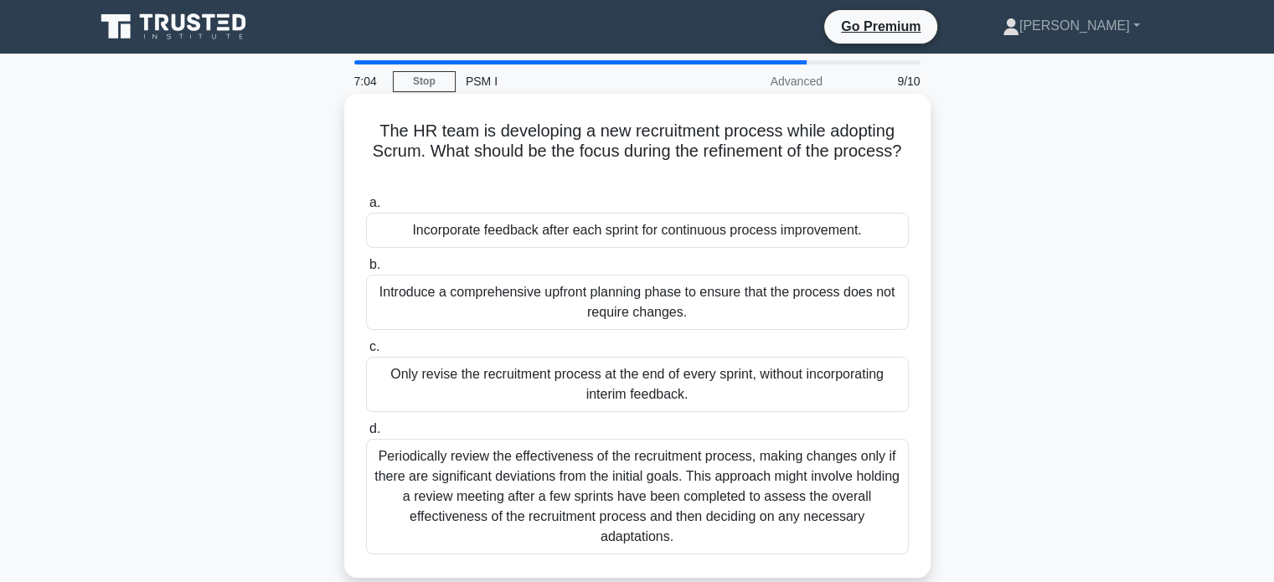
scroll to position [0, 0]
click at [567, 240] on div "Incorporate feedback after each sprint for continuous process improvement." at bounding box center [637, 230] width 543 height 35
click at [366, 209] on input "a. Incorporate feedback after each sprint for continuous process improvement." at bounding box center [366, 203] width 0 height 11
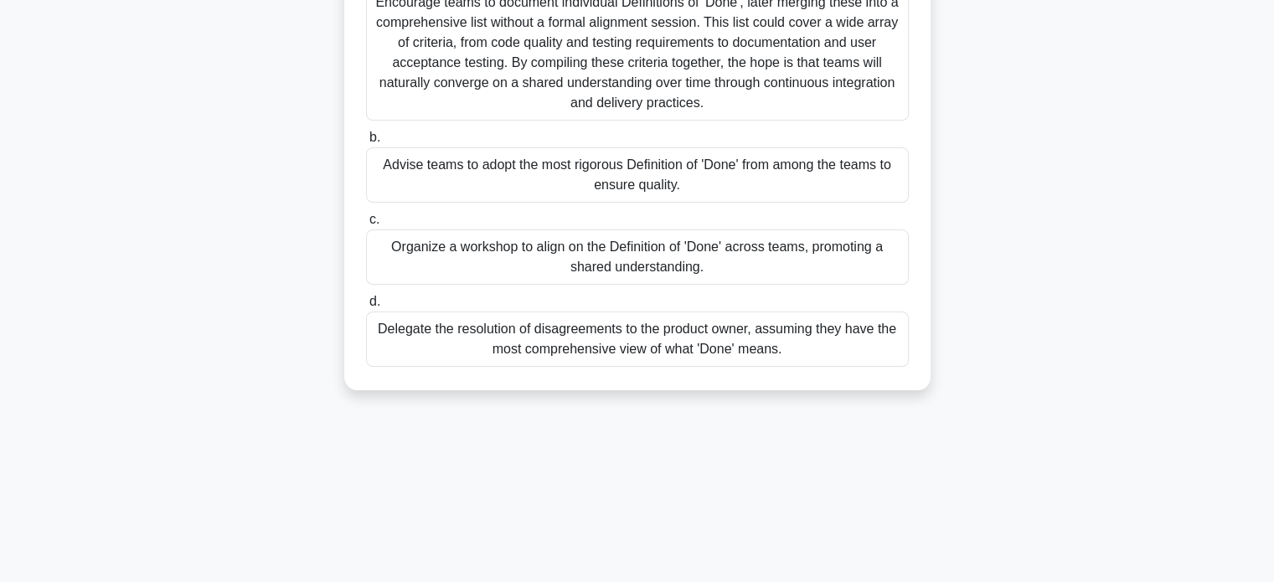
scroll to position [322, 0]
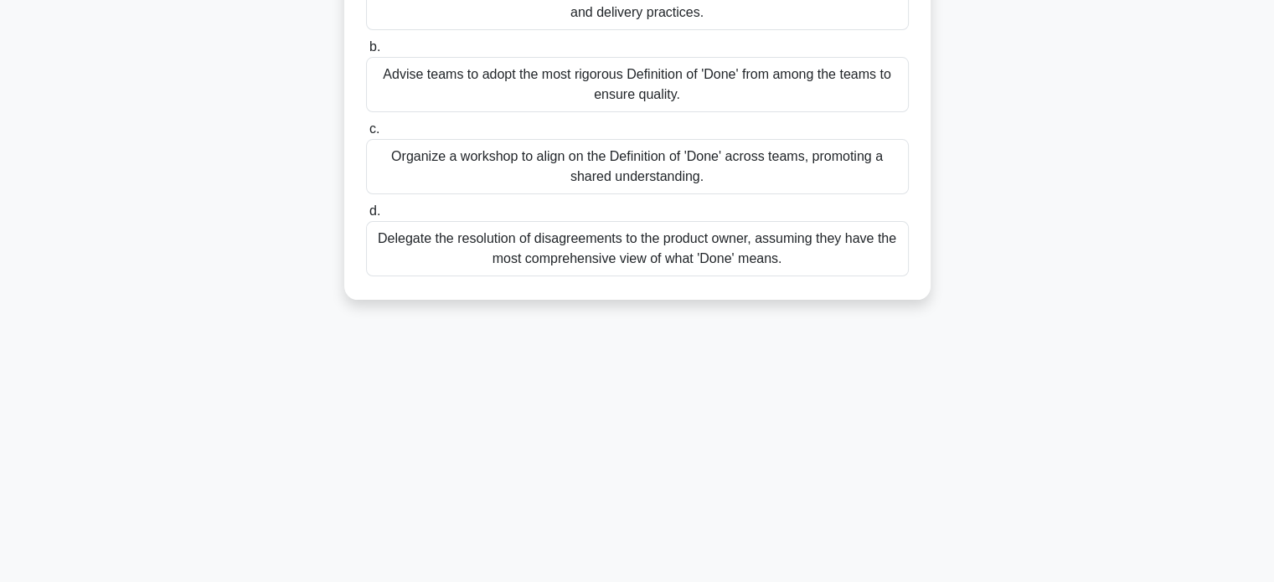
drag, startPoint x: 374, startPoint y: 129, endPoint x: 967, endPoint y: 341, distance: 629.0
click at [967, 341] on div "7:00 Stop PSM I Advanced 10/10 In a Large-Scale Scrum (LeSS), as a Scrum Master…" at bounding box center [638, 157] width 1106 height 838
click at [1039, 381] on div "6:56 Stop PSM I Advanced 10/10 In a Large-Scale Scrum (LeSS), as a Scrum Master…" at bounding box center [638, 157] width 1106 height 838
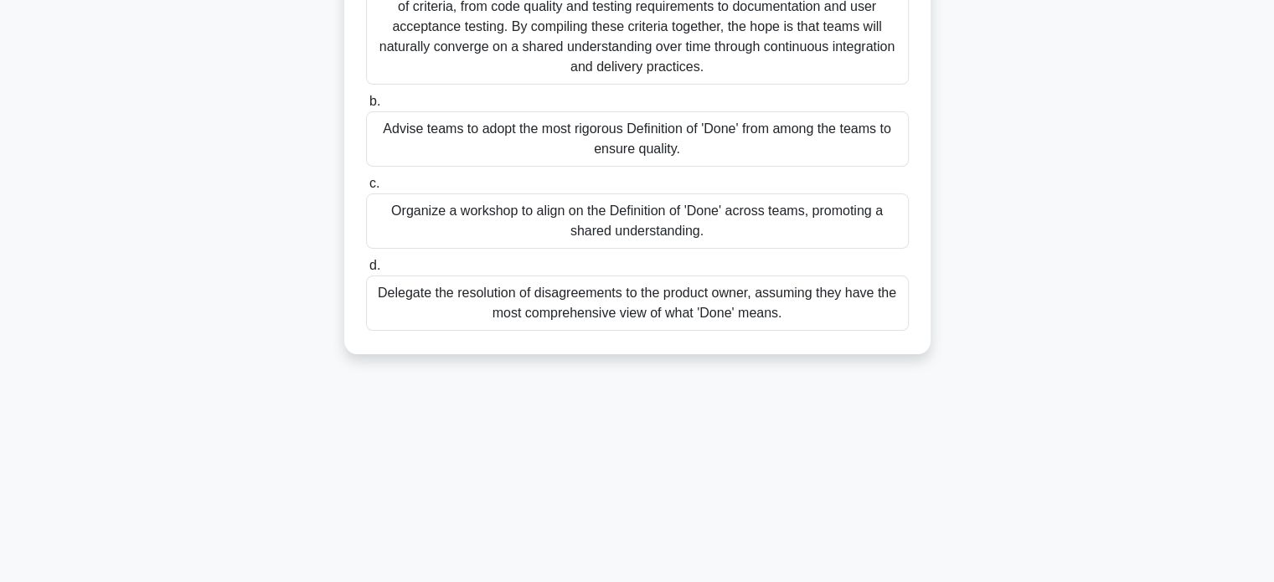
scroll to position [239, 0]
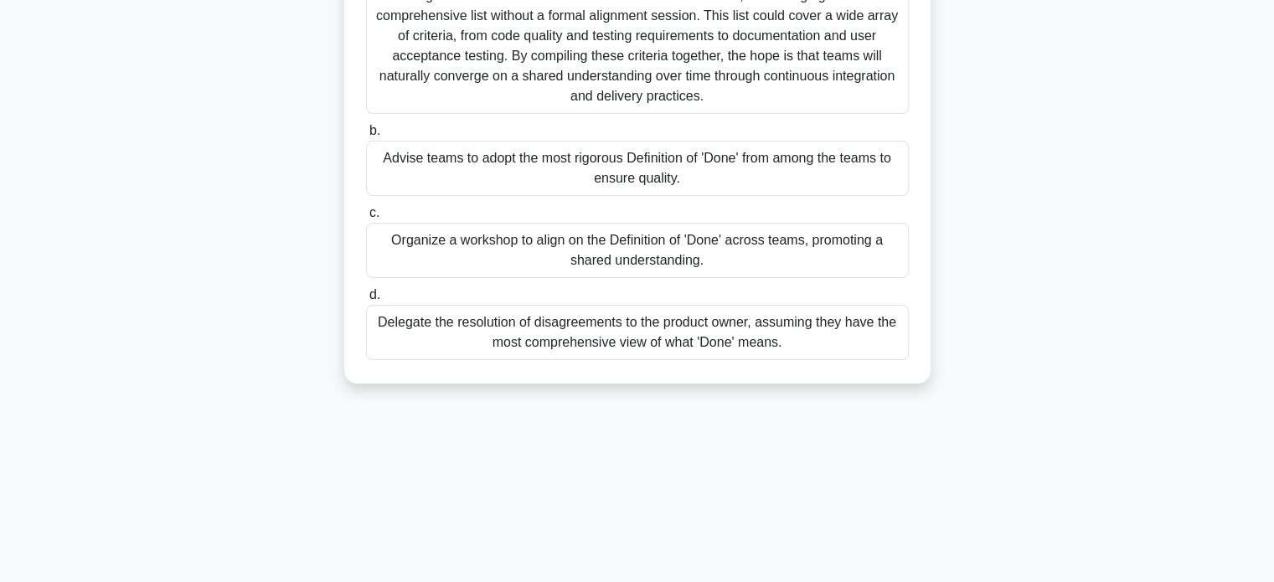
click at [1055, 383] on div "In a Large-Scale Scrum (LeSS), as a Scrum Master, you find that some team membe…" at bounding box center [638, 131] width 1106 height 544
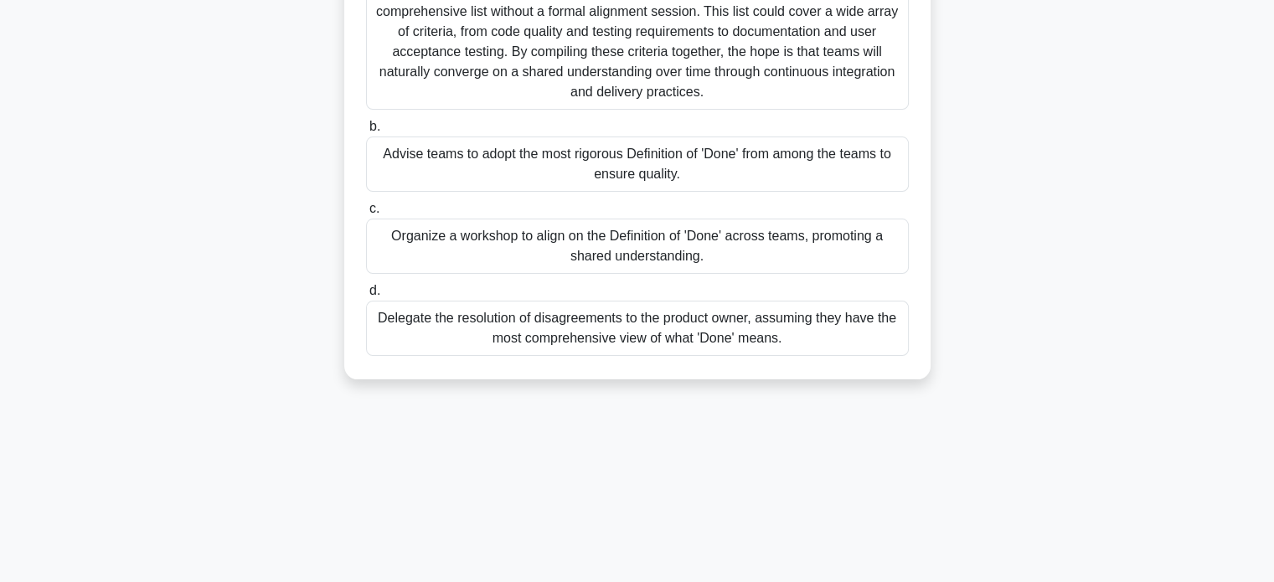
click at [669, 235] on div "Organize a workshop to align on the Definition of 'Done' across teams, promotin…" at bounding box center [637, 246] width 543 height 55
click at [366, 214] on input "c. Organize a workshop to align on the Definition of 'Done' across teams, promo…" at bounding box center [366, 209] width 0 height 11
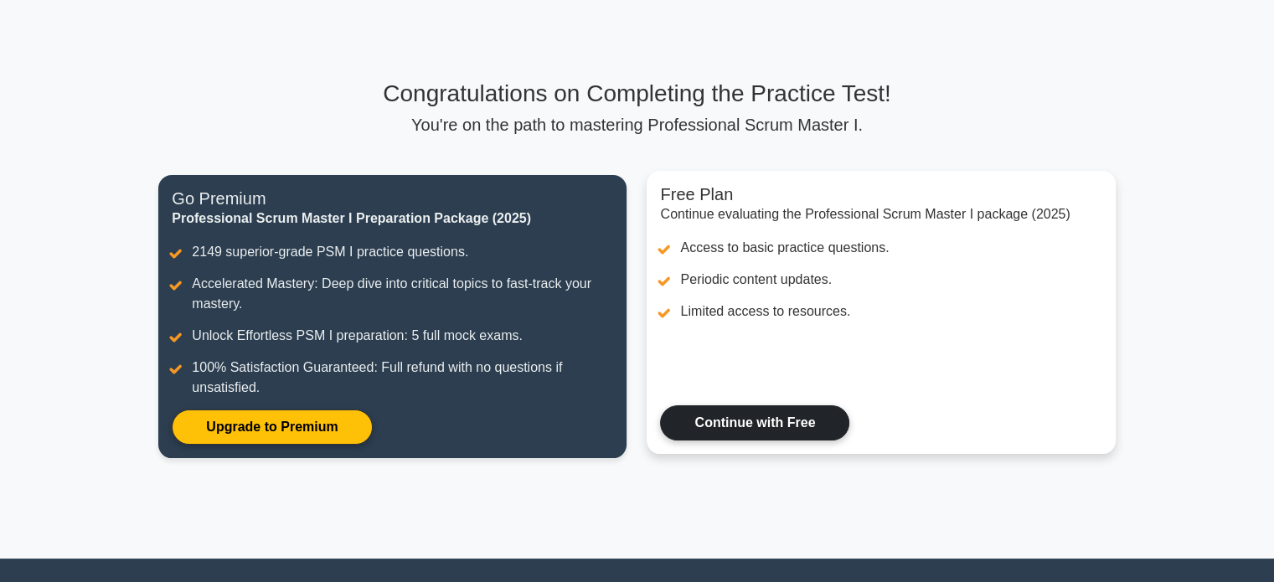
scroll to position [215, 0]
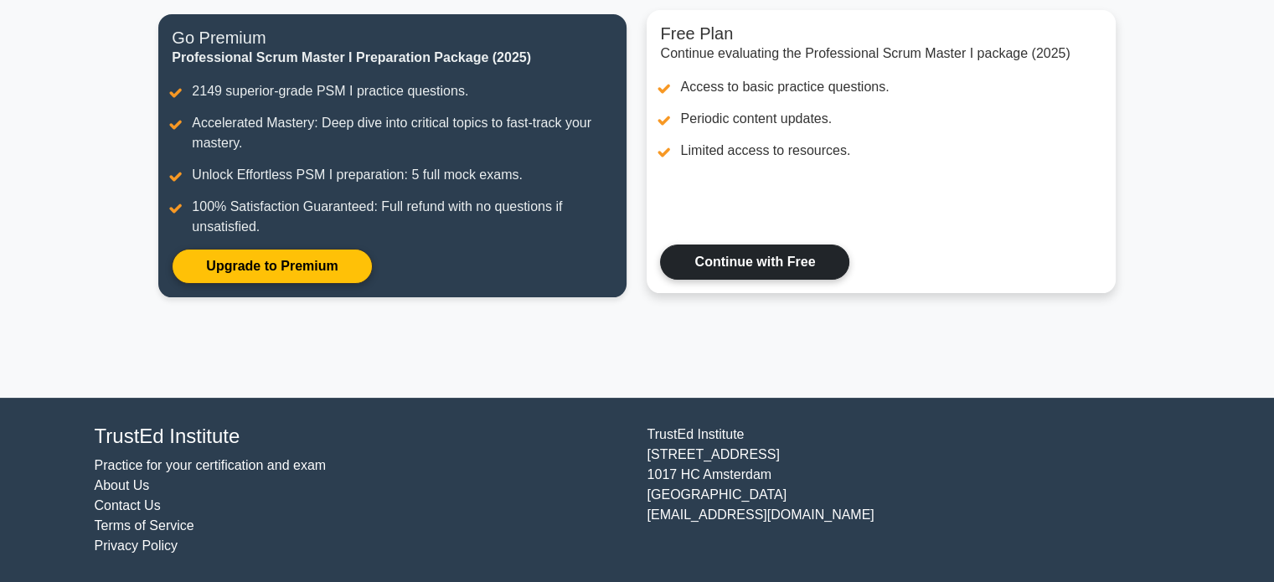
click at [785, 264] on link "Continue with Free" at bounding box center [754, 262] width 189 height 35
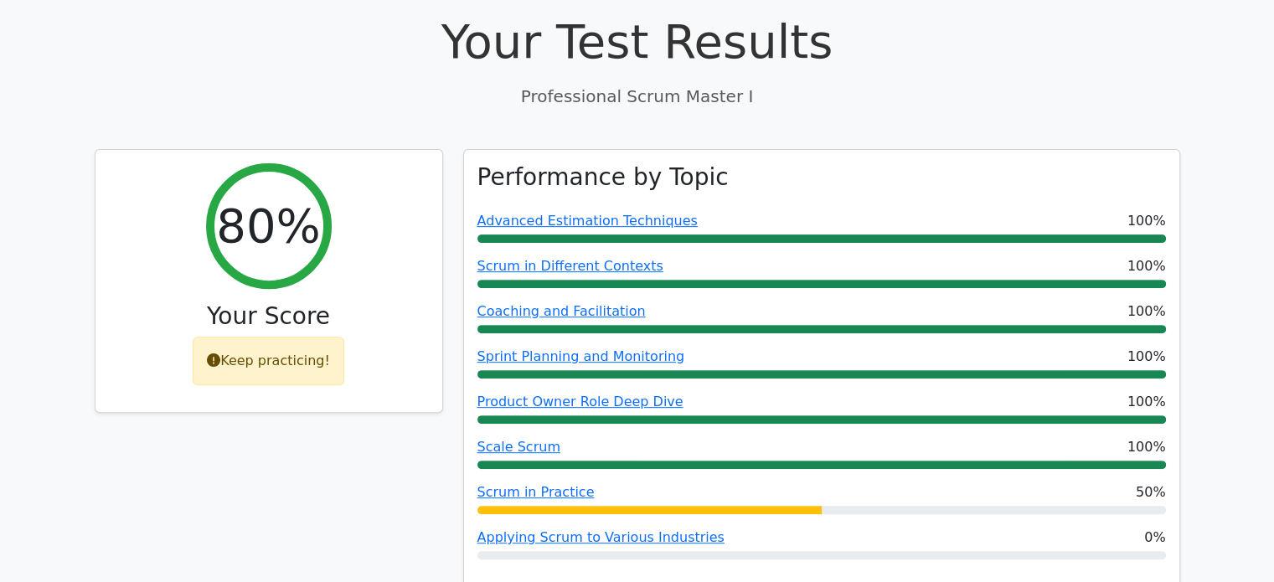
scroll to position [586, 0]
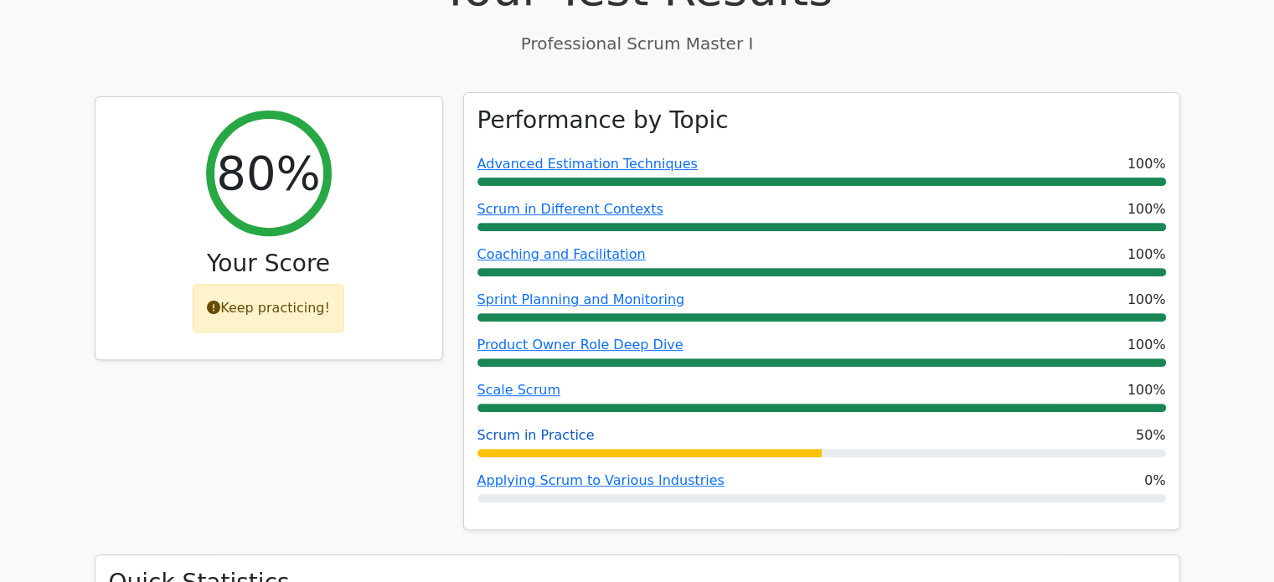
click at [540, 427] on link "Scrum in Practice" at bounding box center [535, 435] width 117 height 16
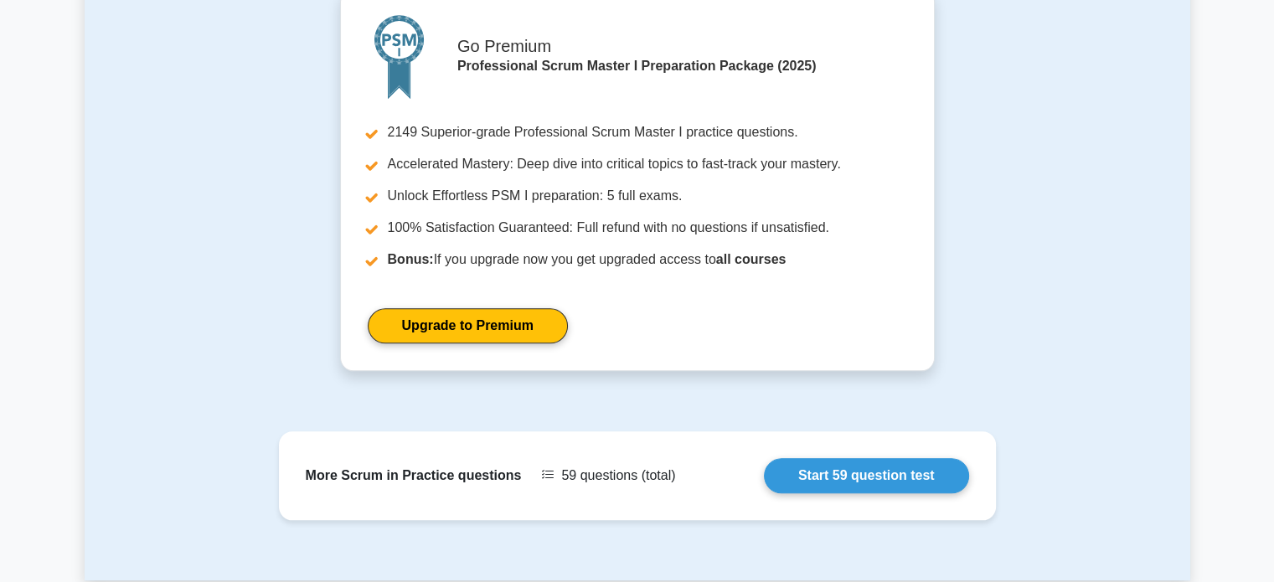
scroll to position [1848, 0]
